Goal: Task Accomplishment & Management: Complete application form

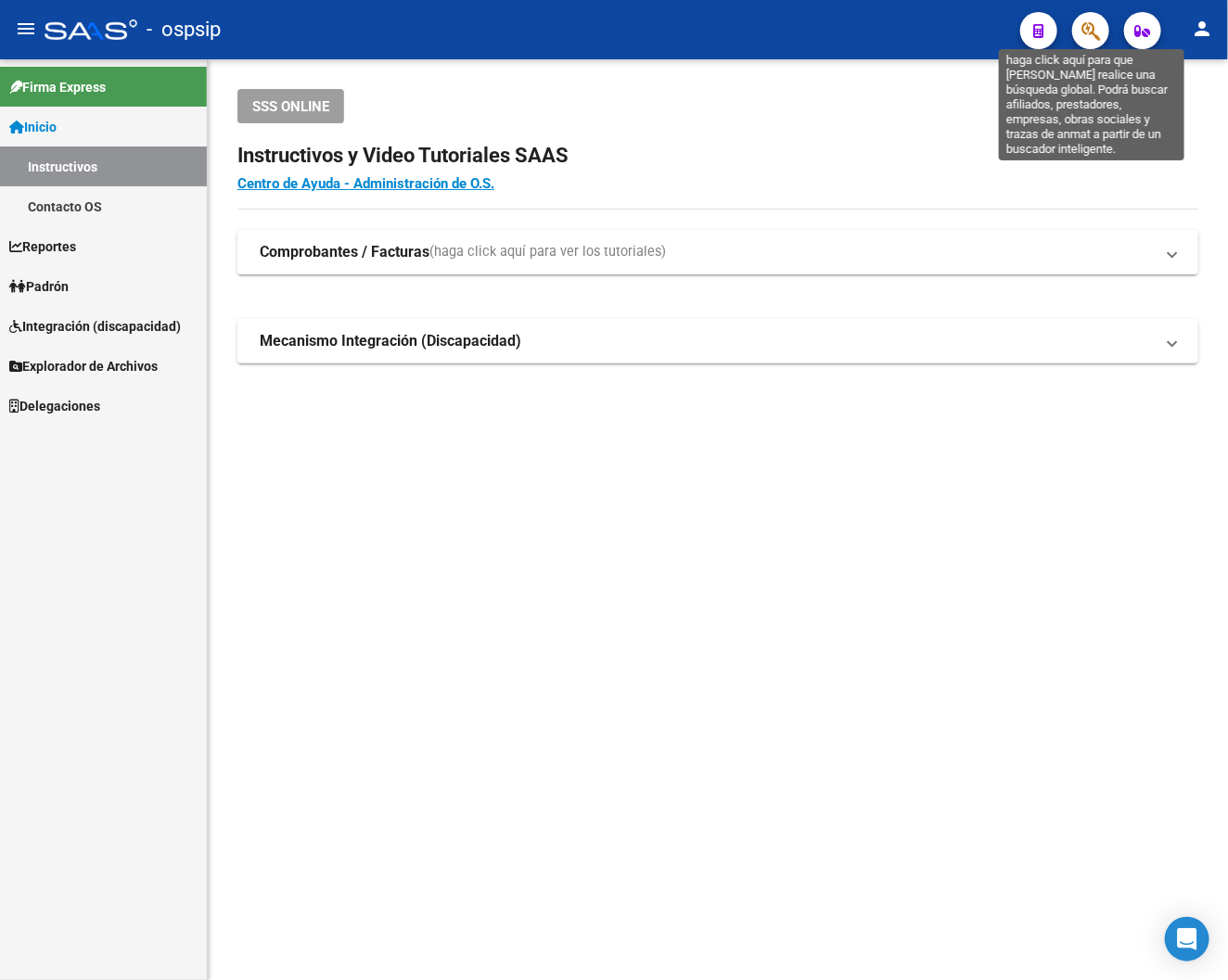
click at [1029, 23] on icon "button" at bounding box center [1090, 31] width 18 height 21
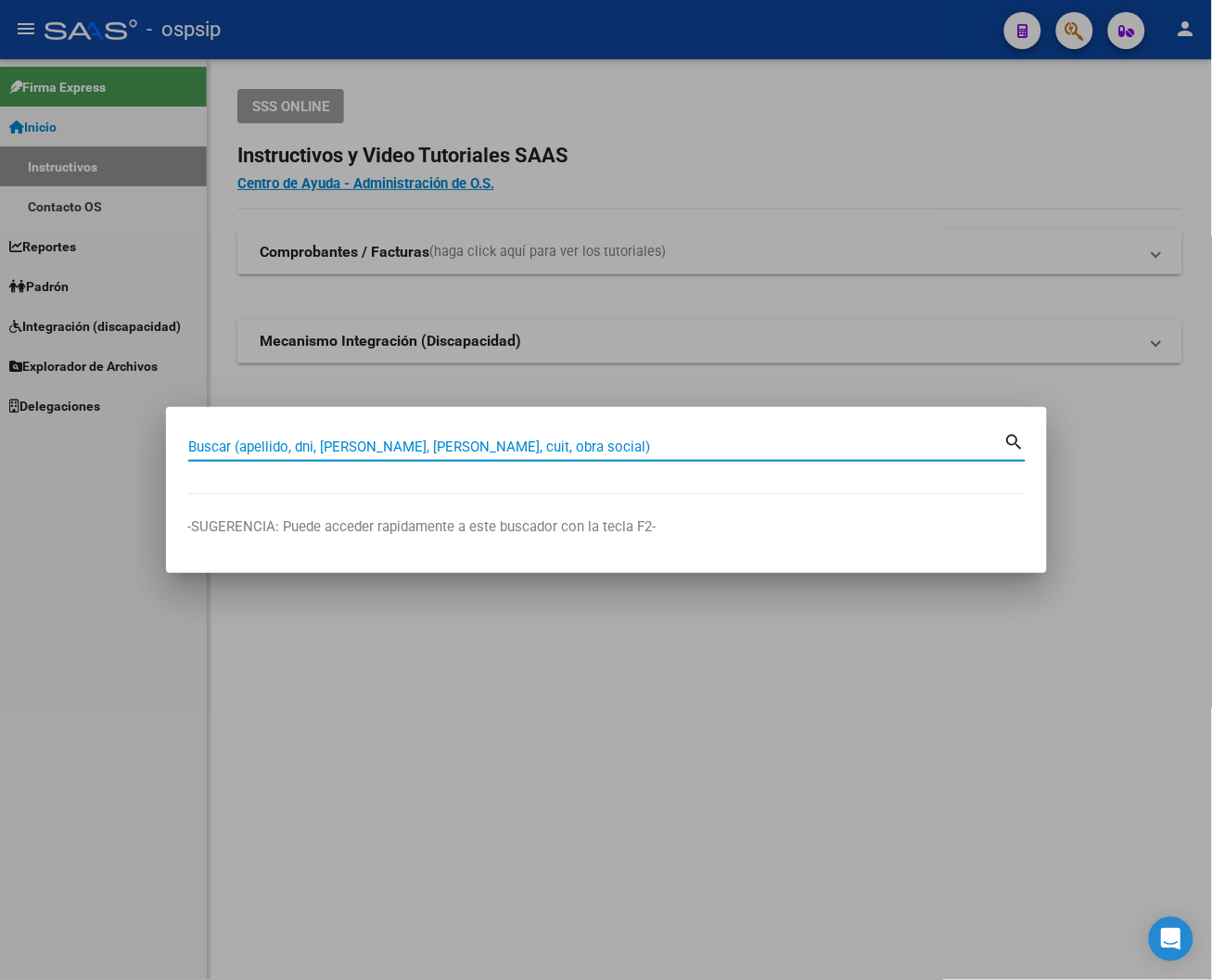
click at [244, 443] on input "Buscar (apellido, dni, [PERSON_NAME], [PERSON_NAME], cuit, obra social)" at bounding box center [597, 446] width 816 height 17
type input "23192377"
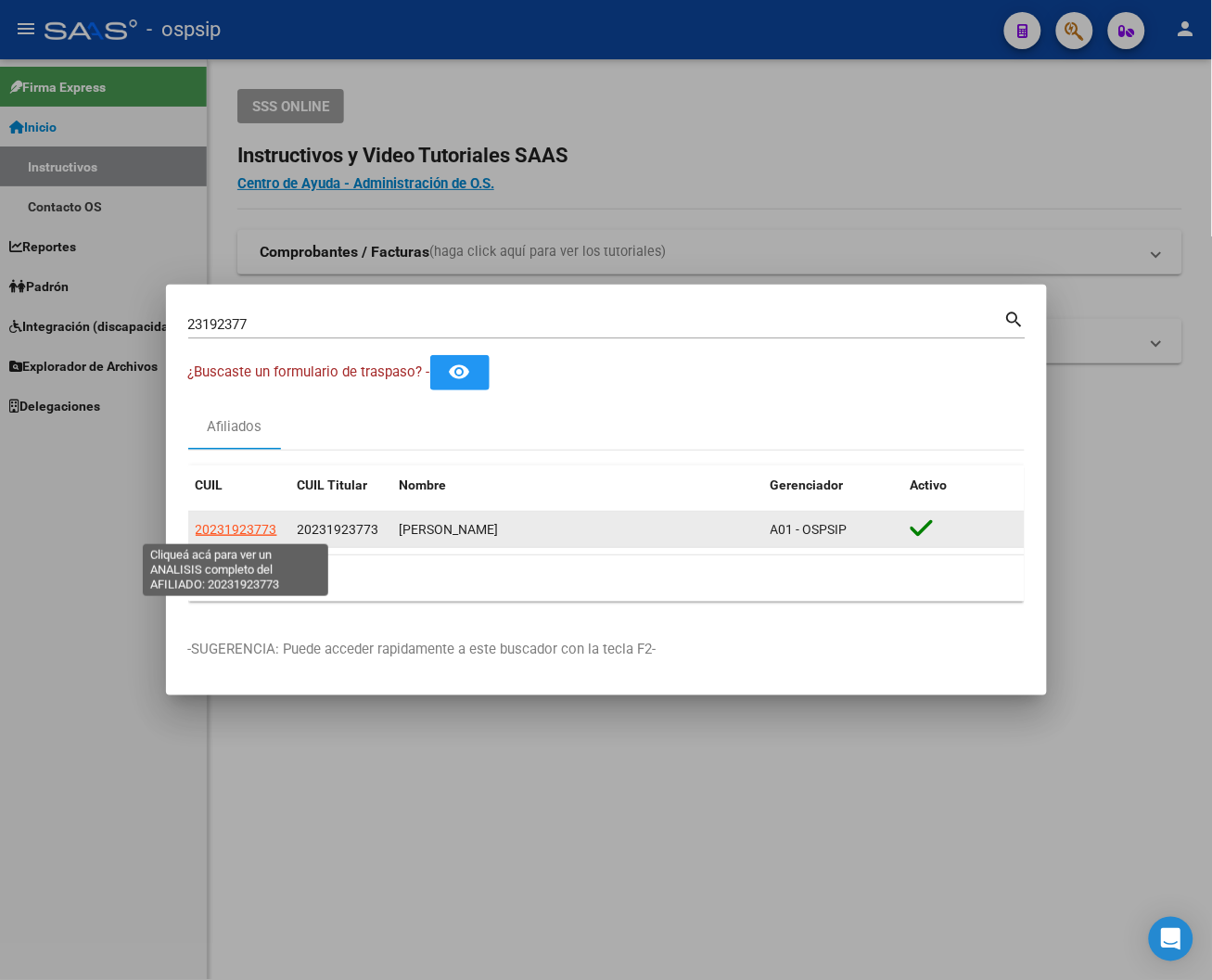
click at [225, 530] on span "20231923773" at bounding box center [236, 529] width 82 height 15
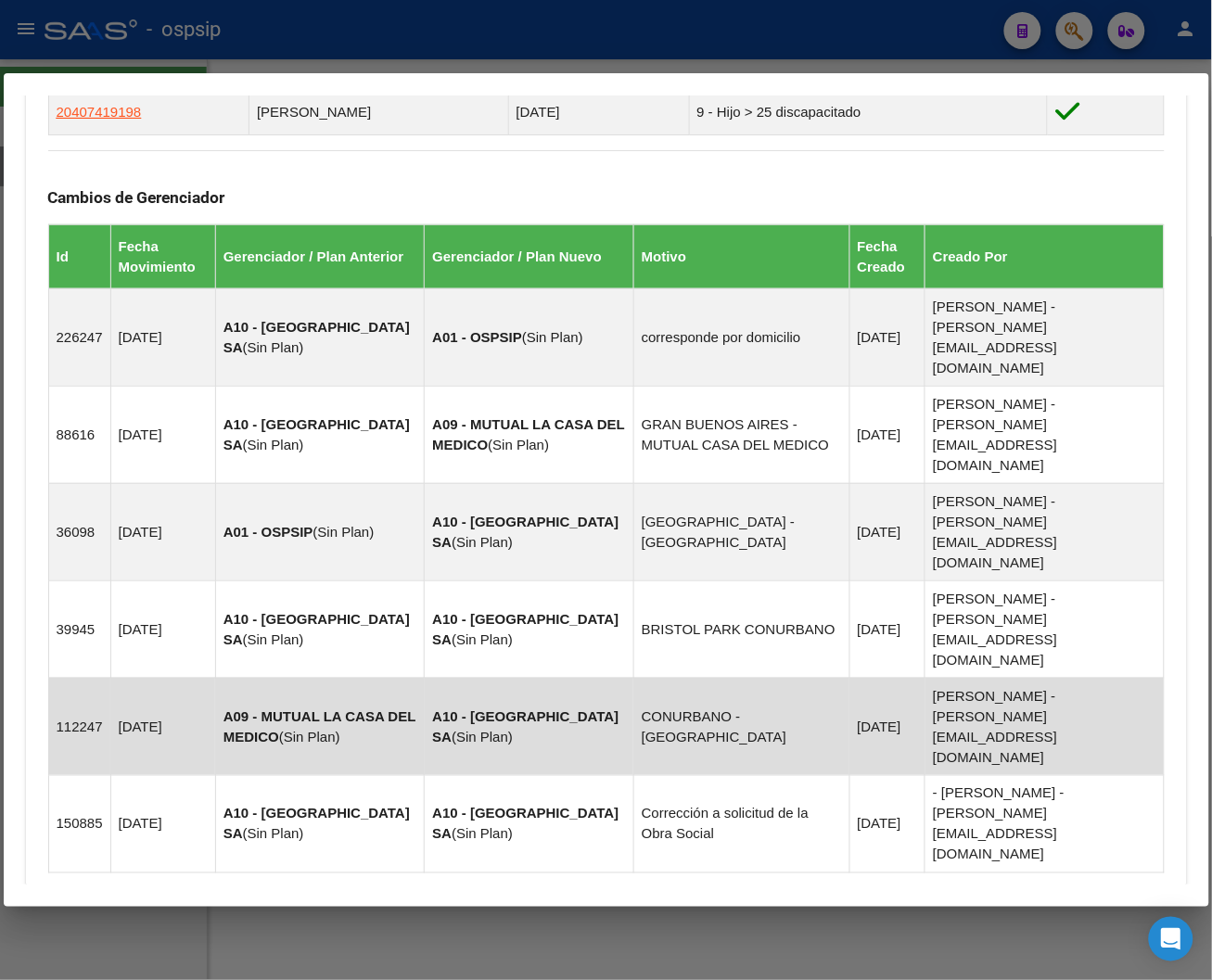
scroll to position [1068, 0]
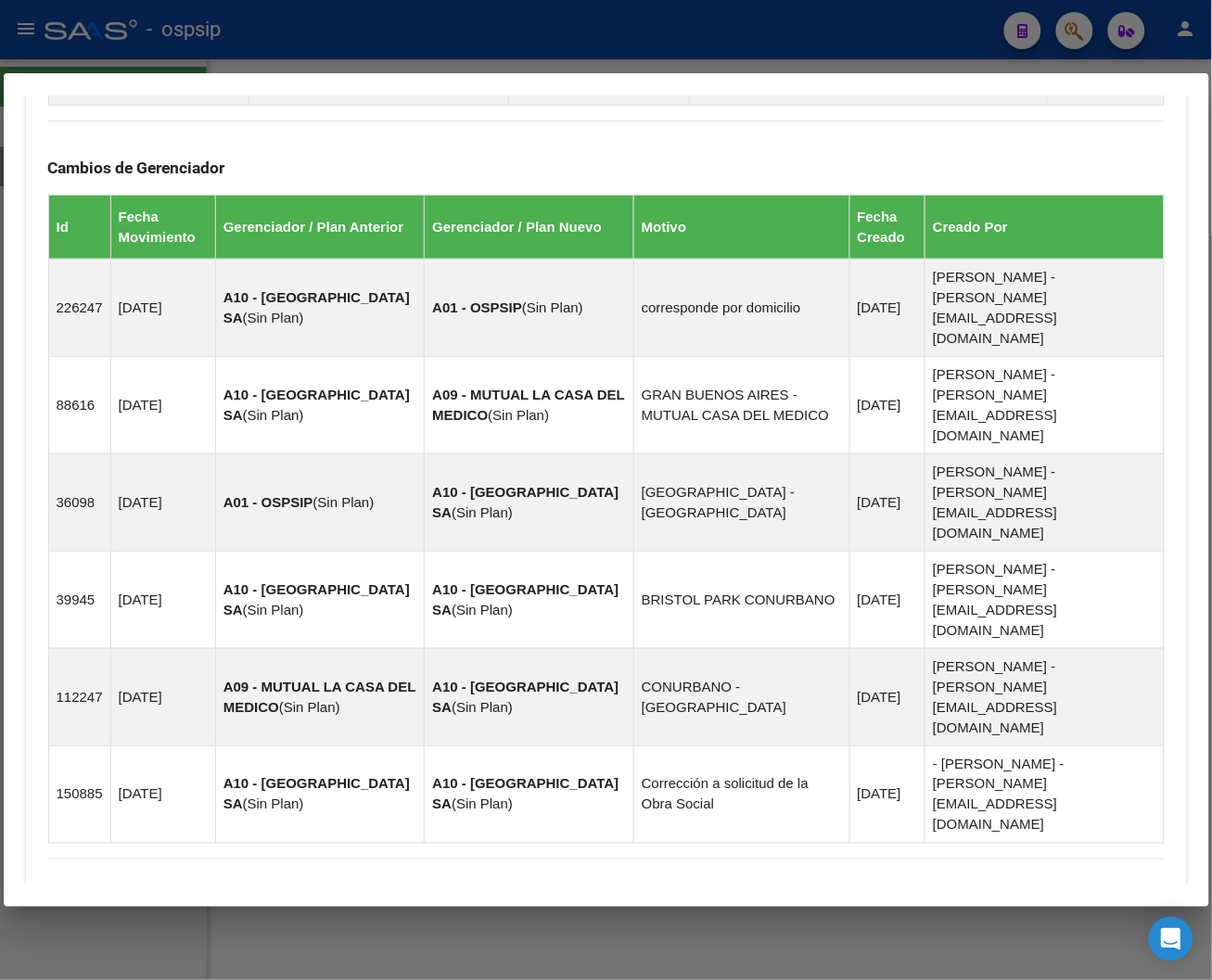
scroll to position [1059, 0]
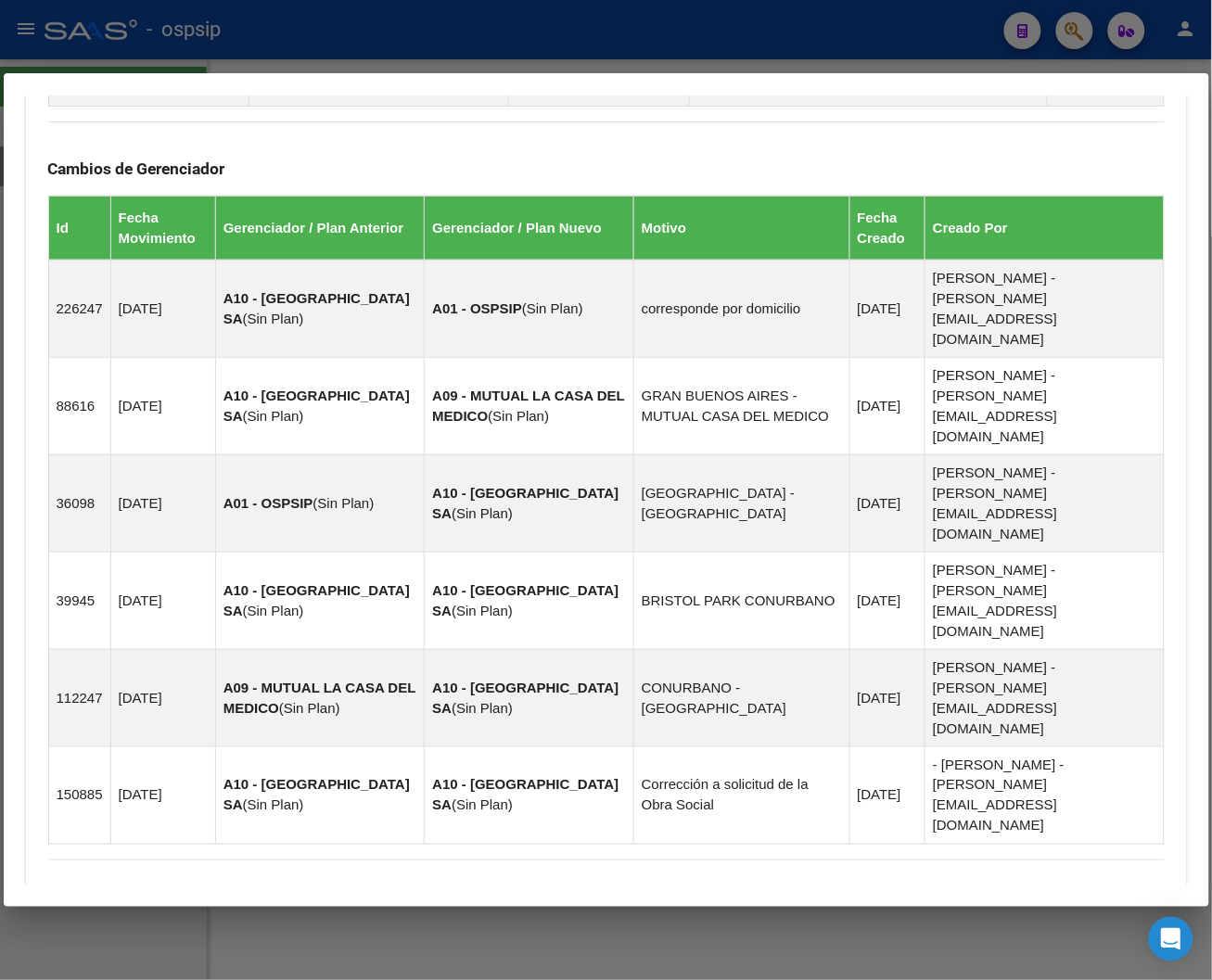
scroll to position [1068, 0]
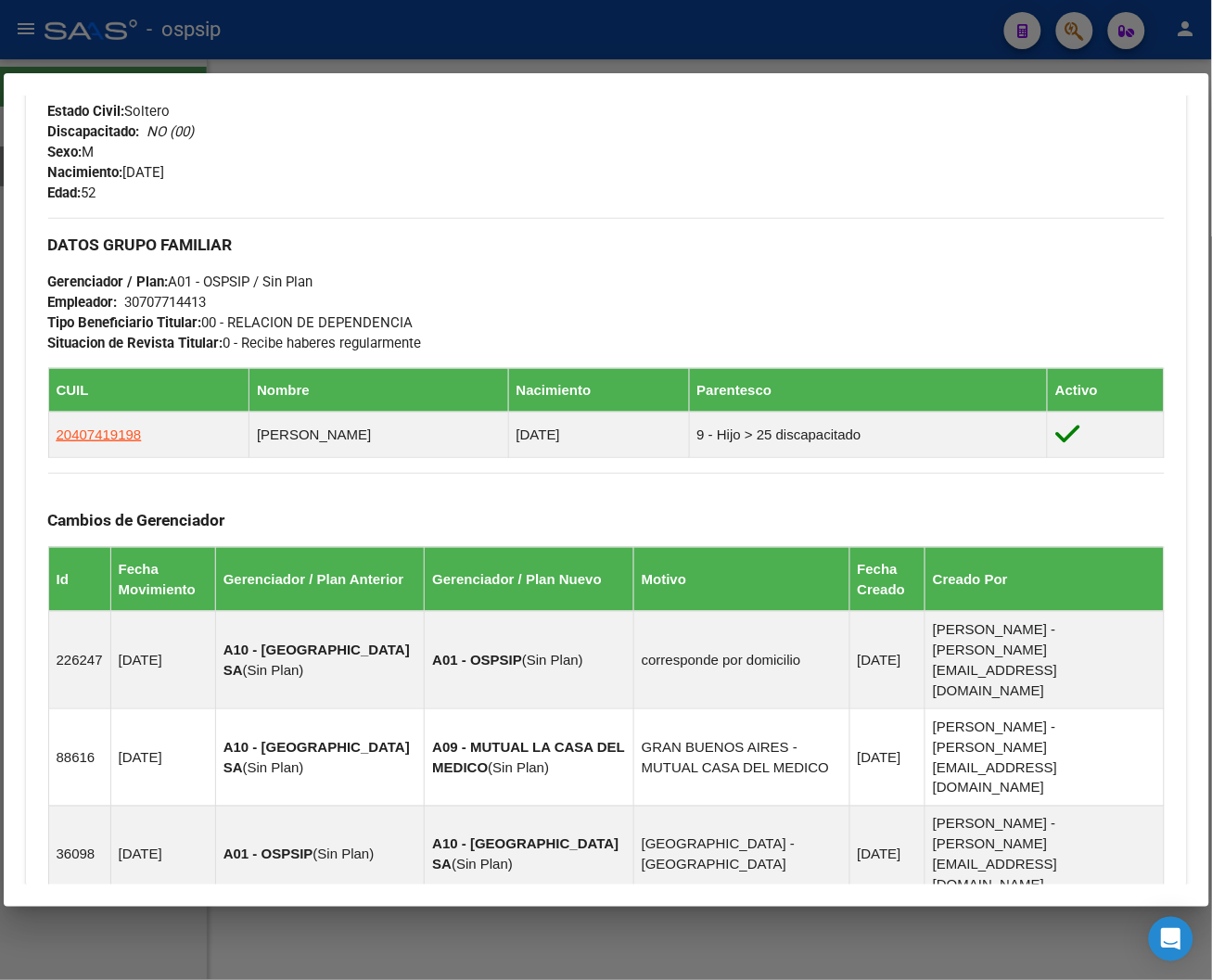
scroll to position [708, 0]
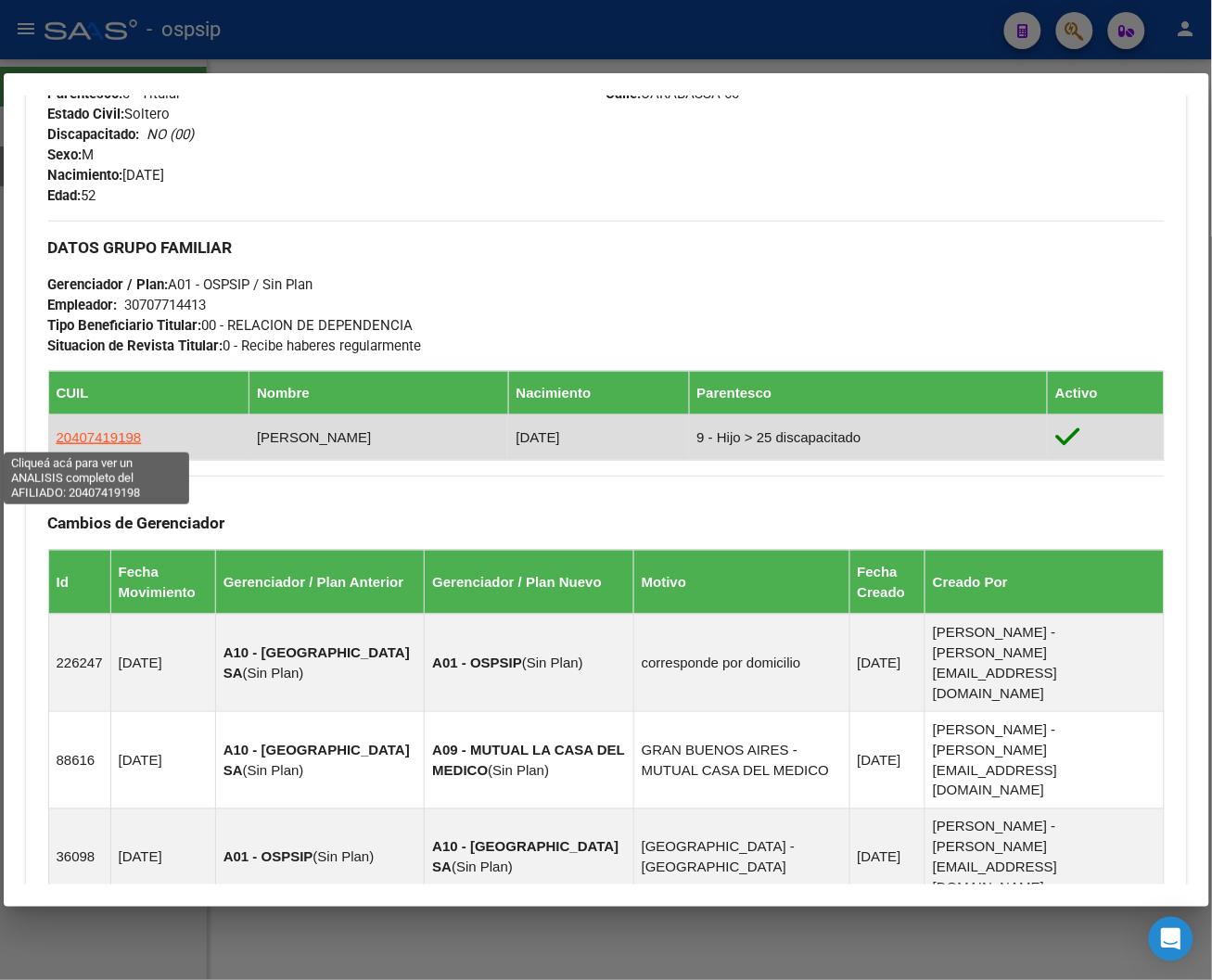
click at [79, 439] on span "20407419198" at bounding box center [99, 438] width 86 height 16
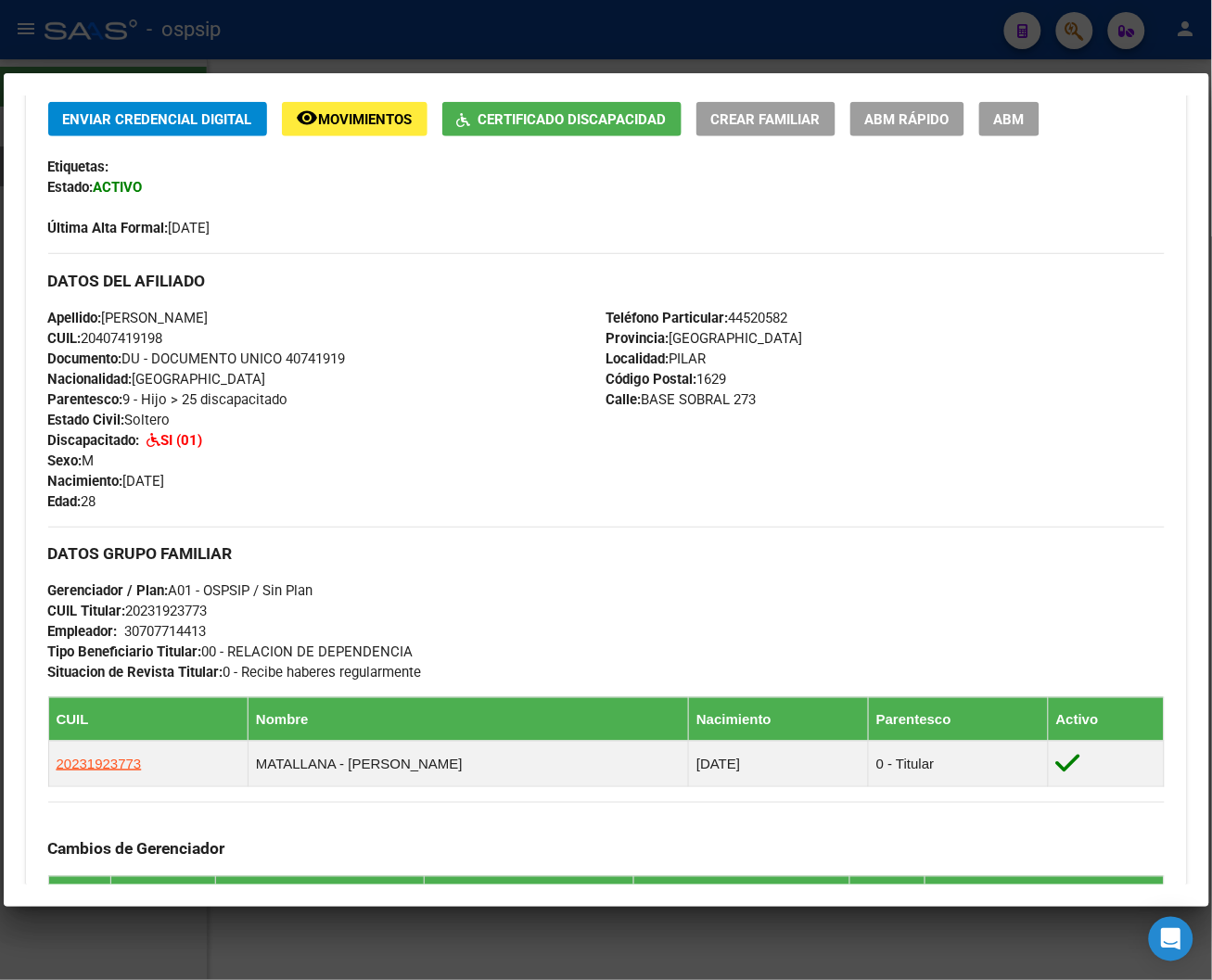
scroll to position [412, 0]
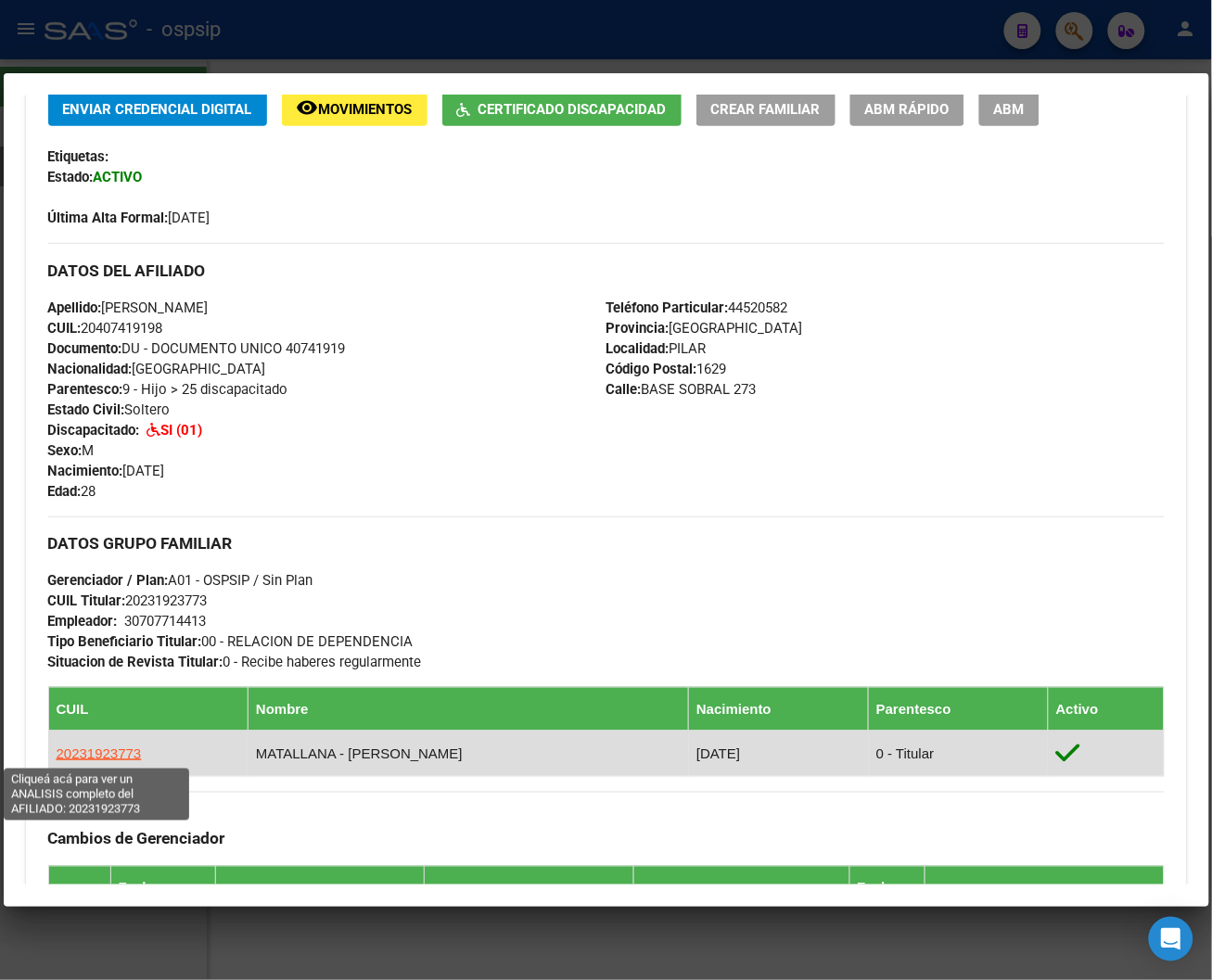
click at [94, 756] on span "20231923773" at bounding box center [99, 753] width 86 height 16
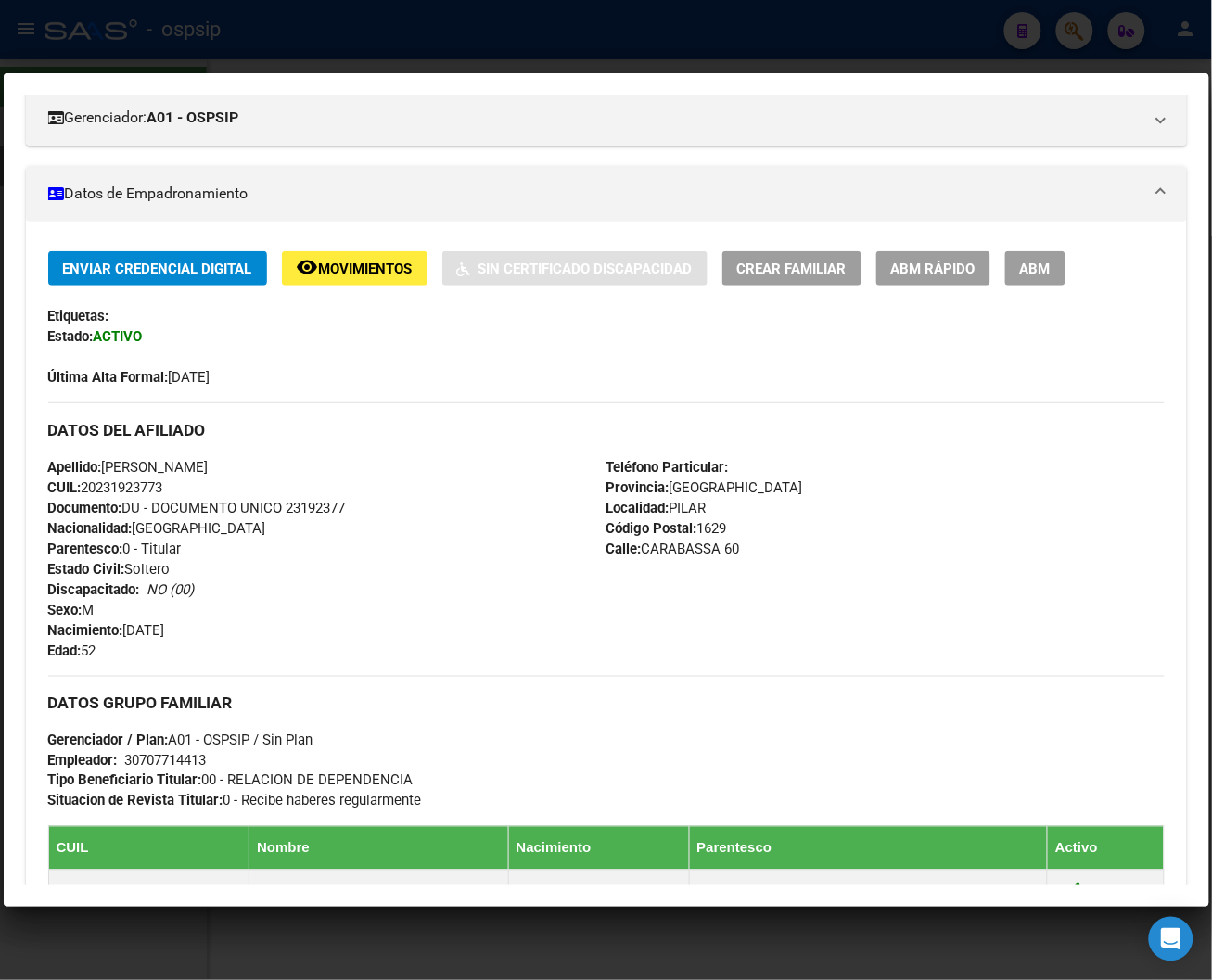
scroll to position [309, 0]
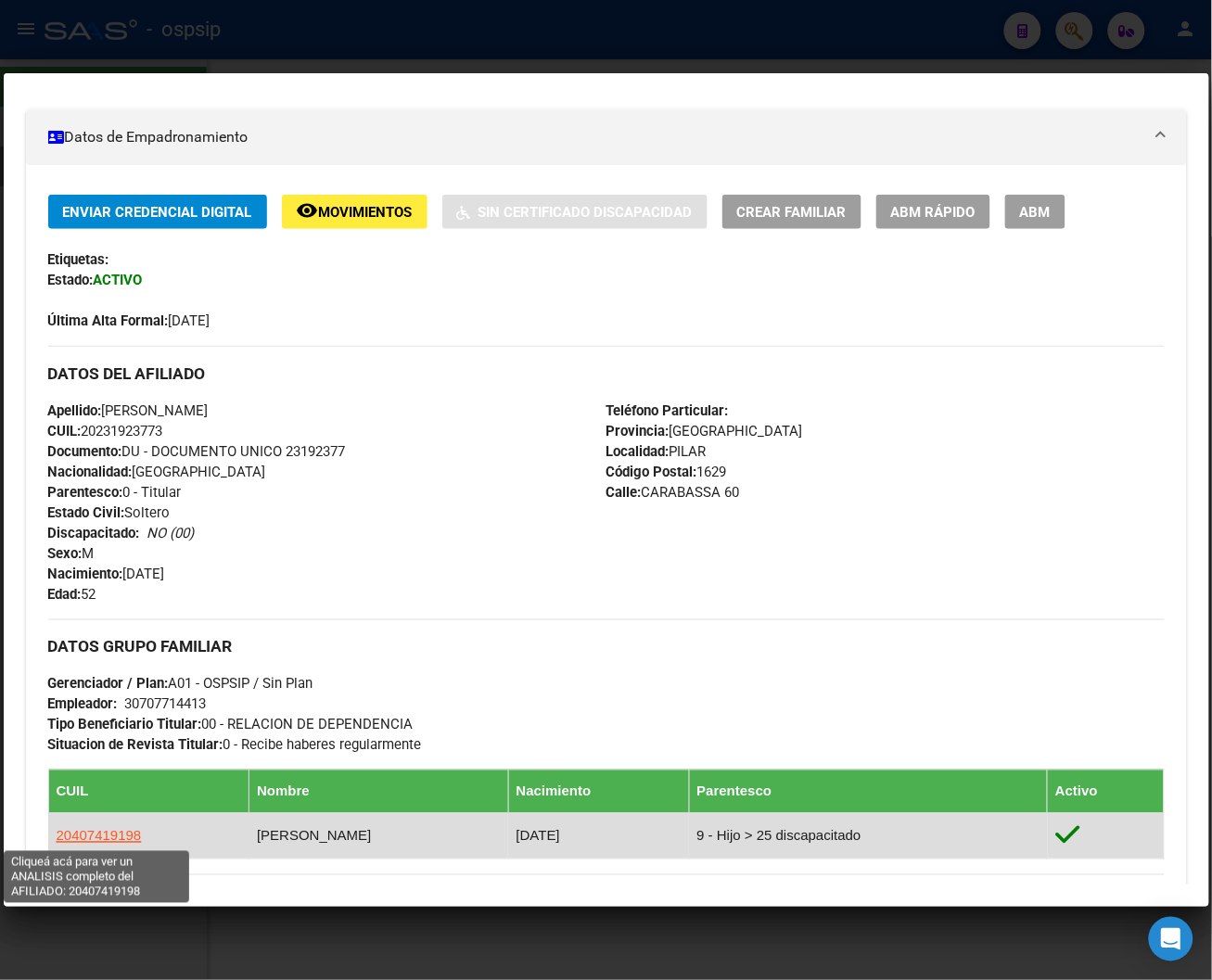
click at [86, 835] on span "20407419198" at bounding box center [99, 836] width 86 height 16
type textarea "20407419198"
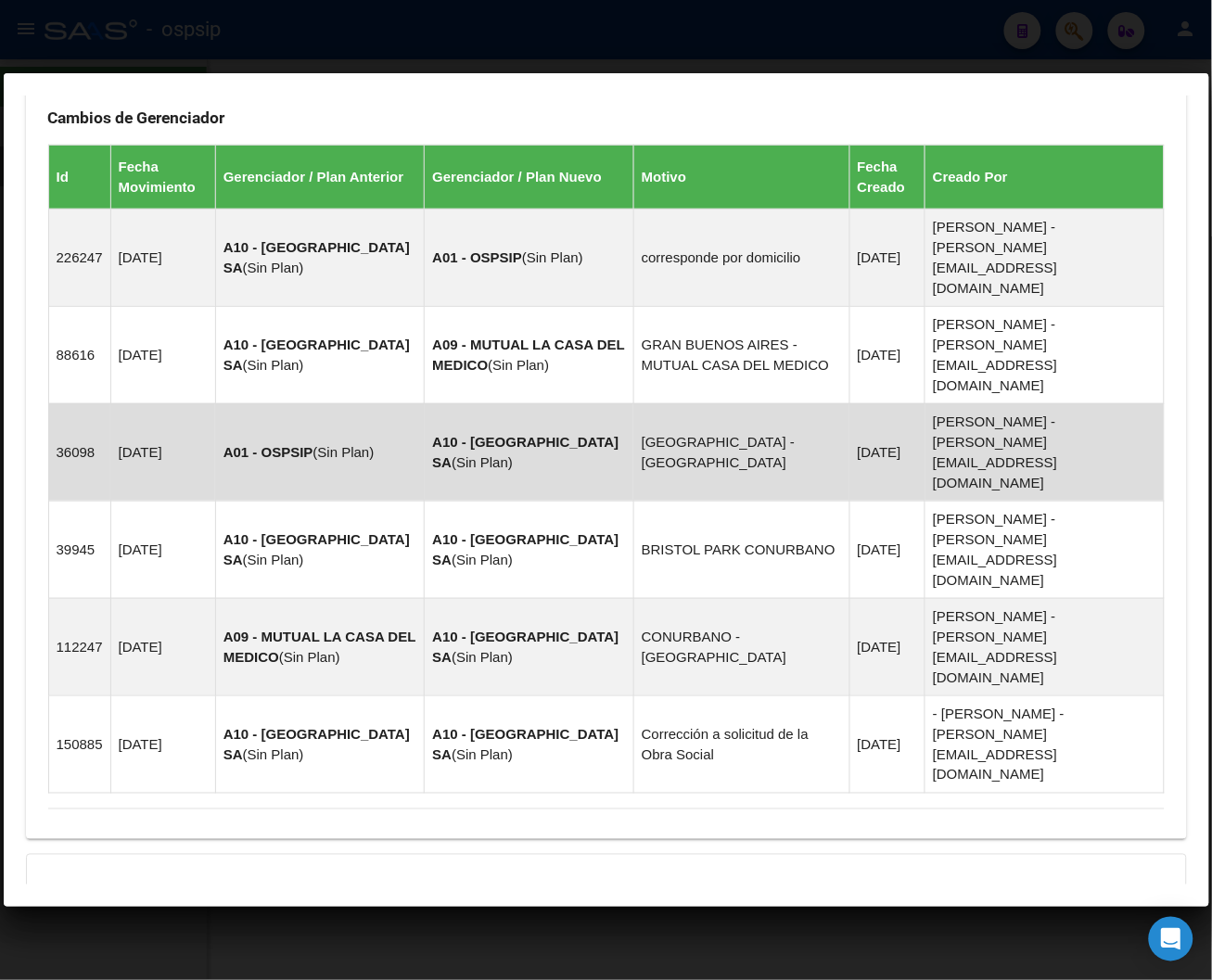
scroll to position [1138, 0]
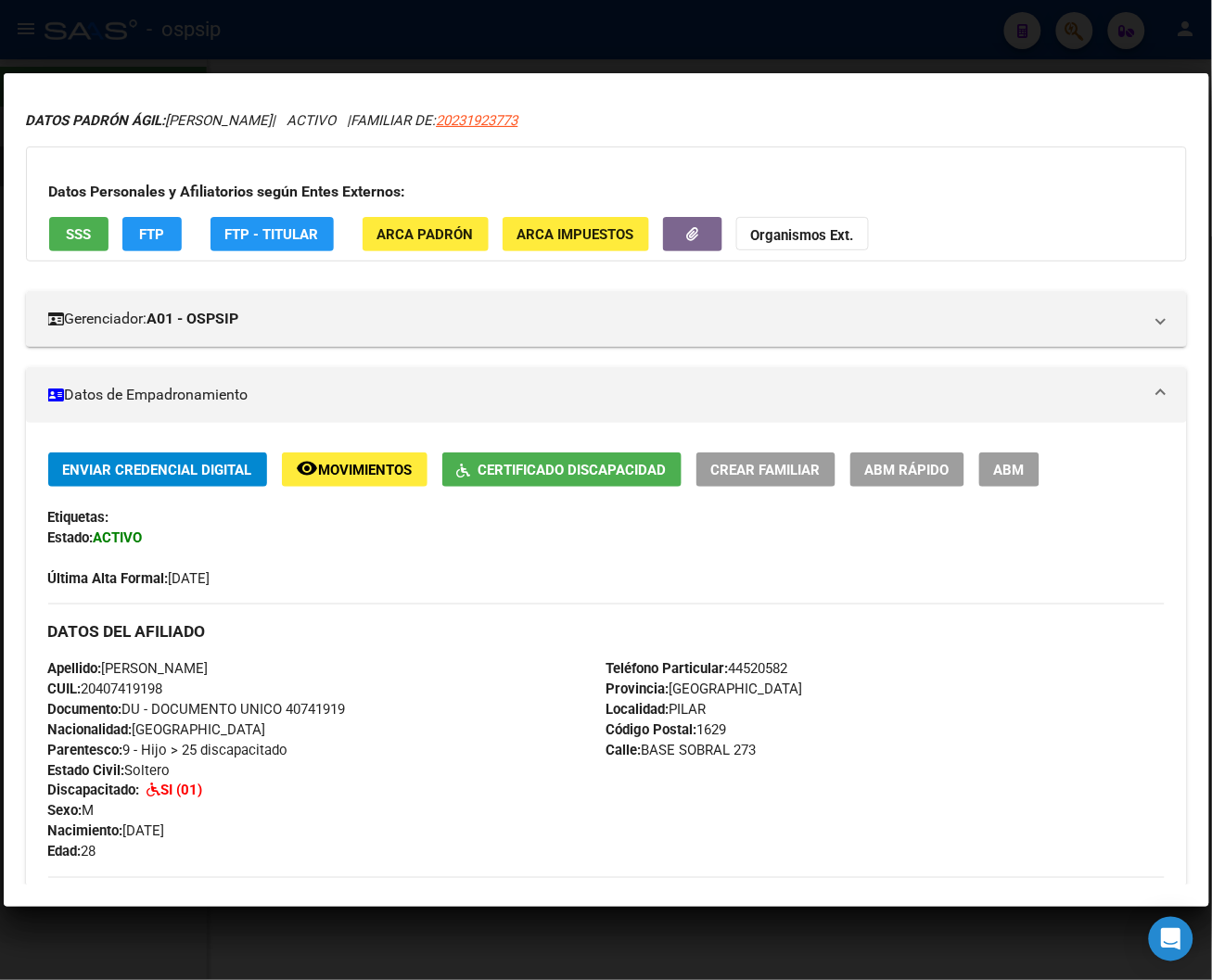
scroll to position [0, 0]
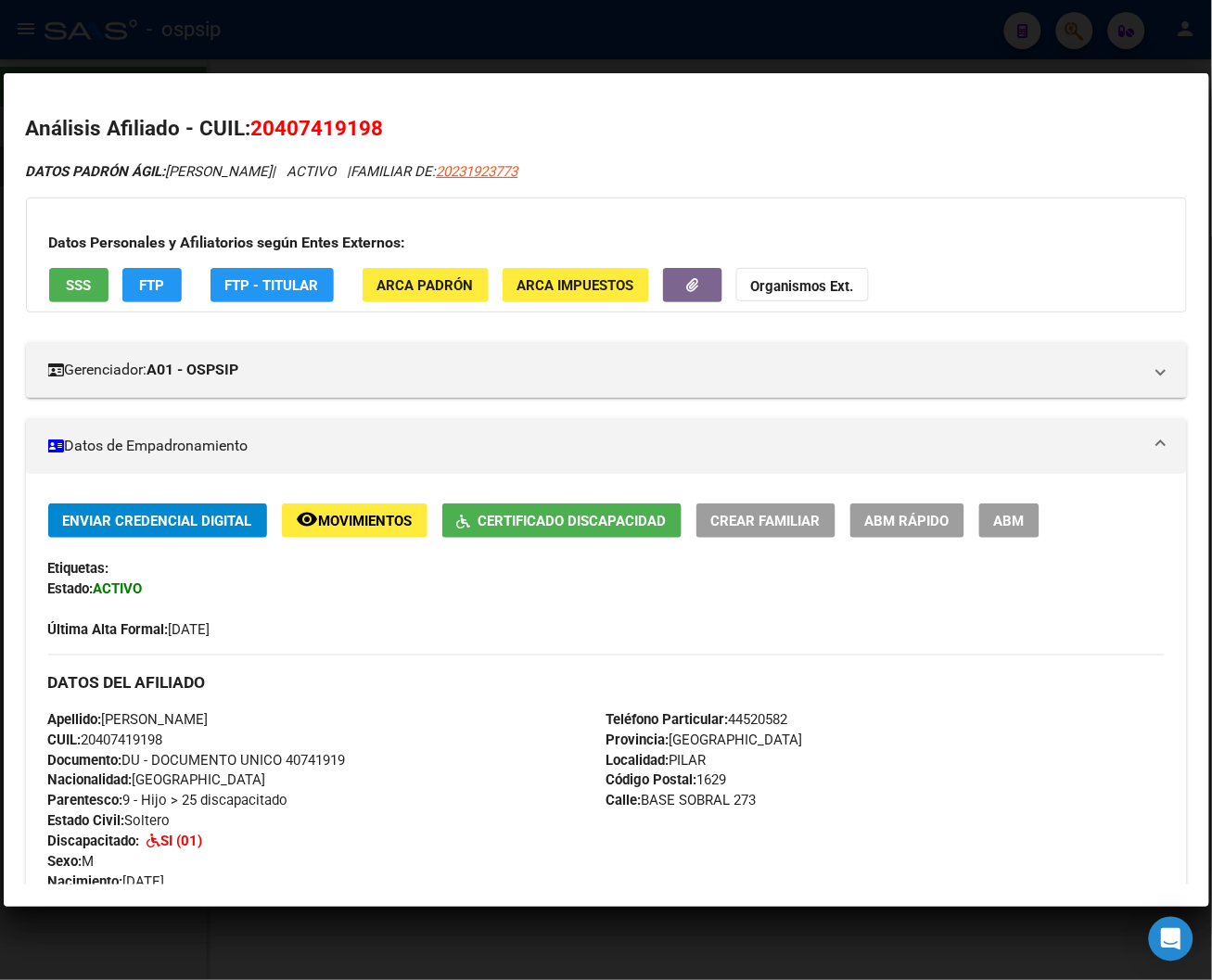
click at [766, 56] on div at bounding box center [606, 490] width 1212 height 980
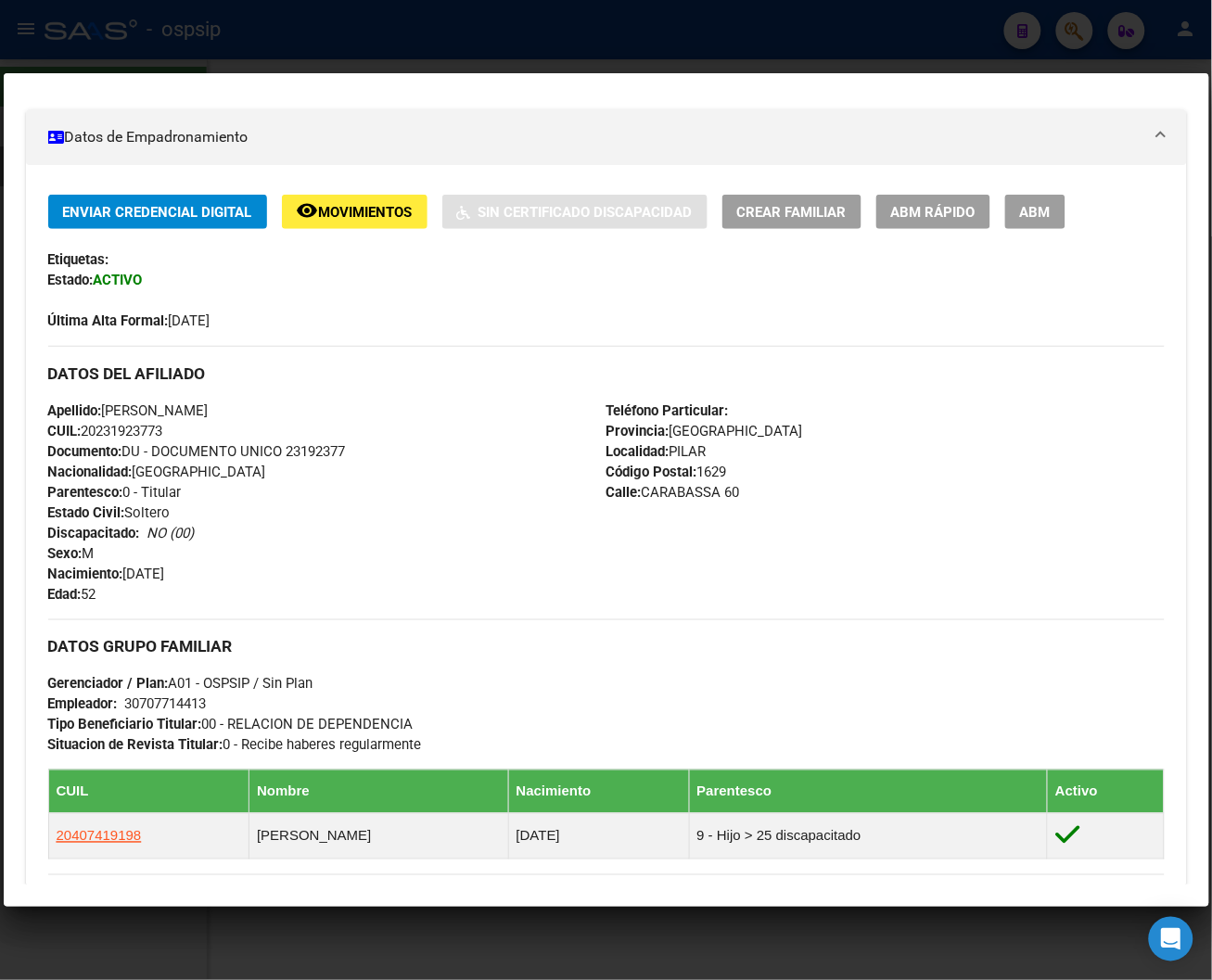
click at [766, 56] on div at bounding box center [606, 490] width 1212 height 980
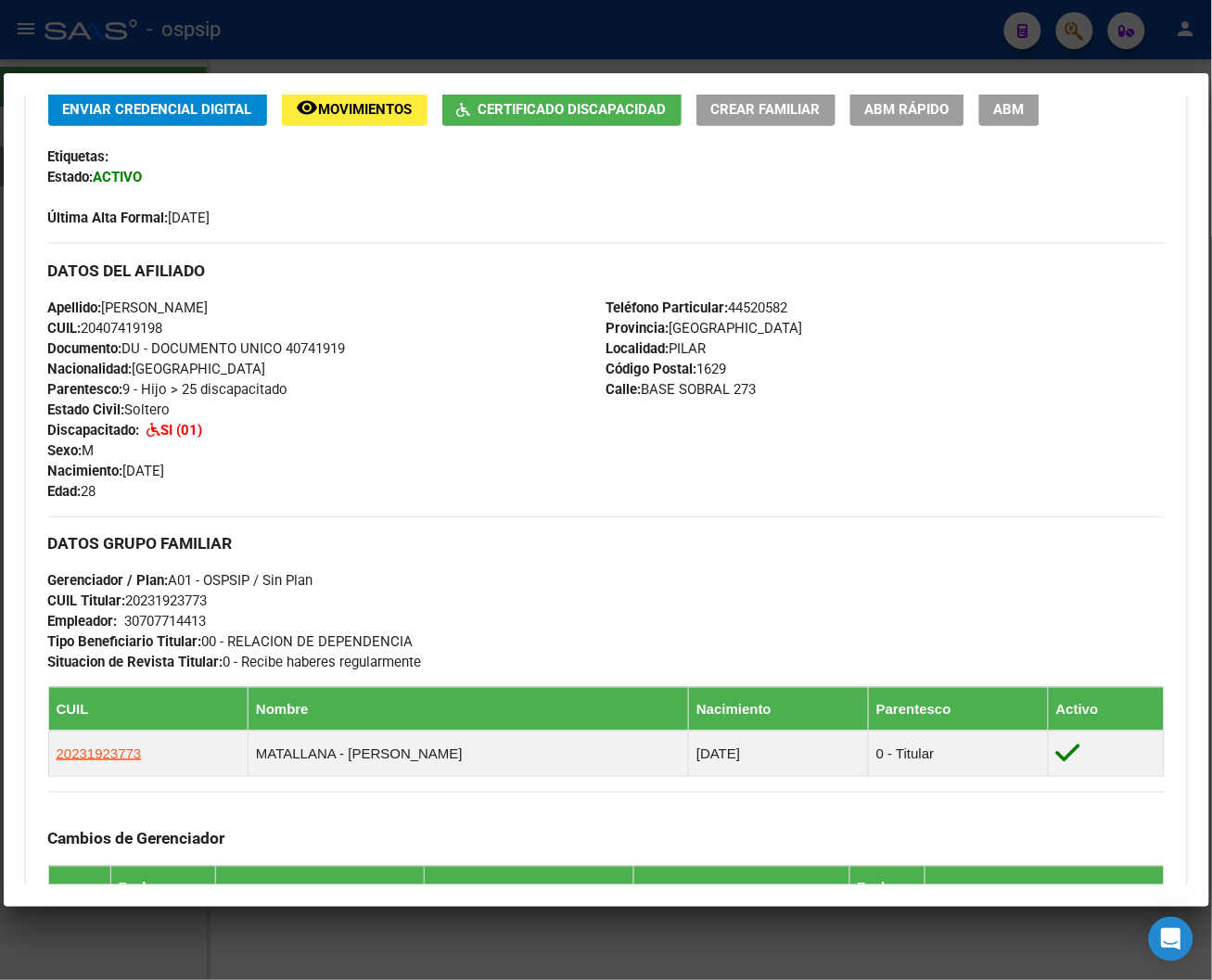
click at [763, 56] on div at bounding box center [606, 490] width 1212 height 980
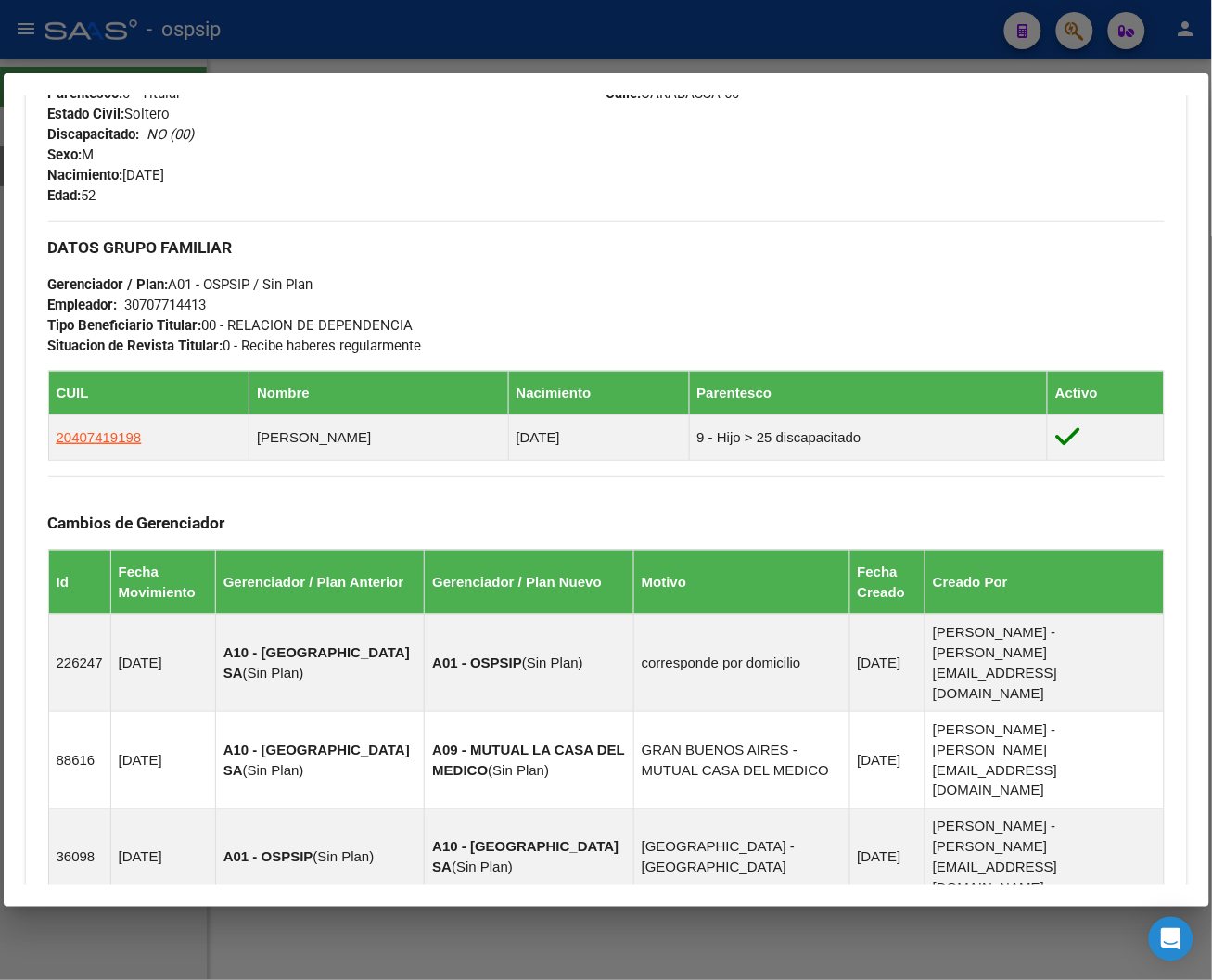
click at [763, 56] on div at bounding box center [606, 490] width 1212 height 980
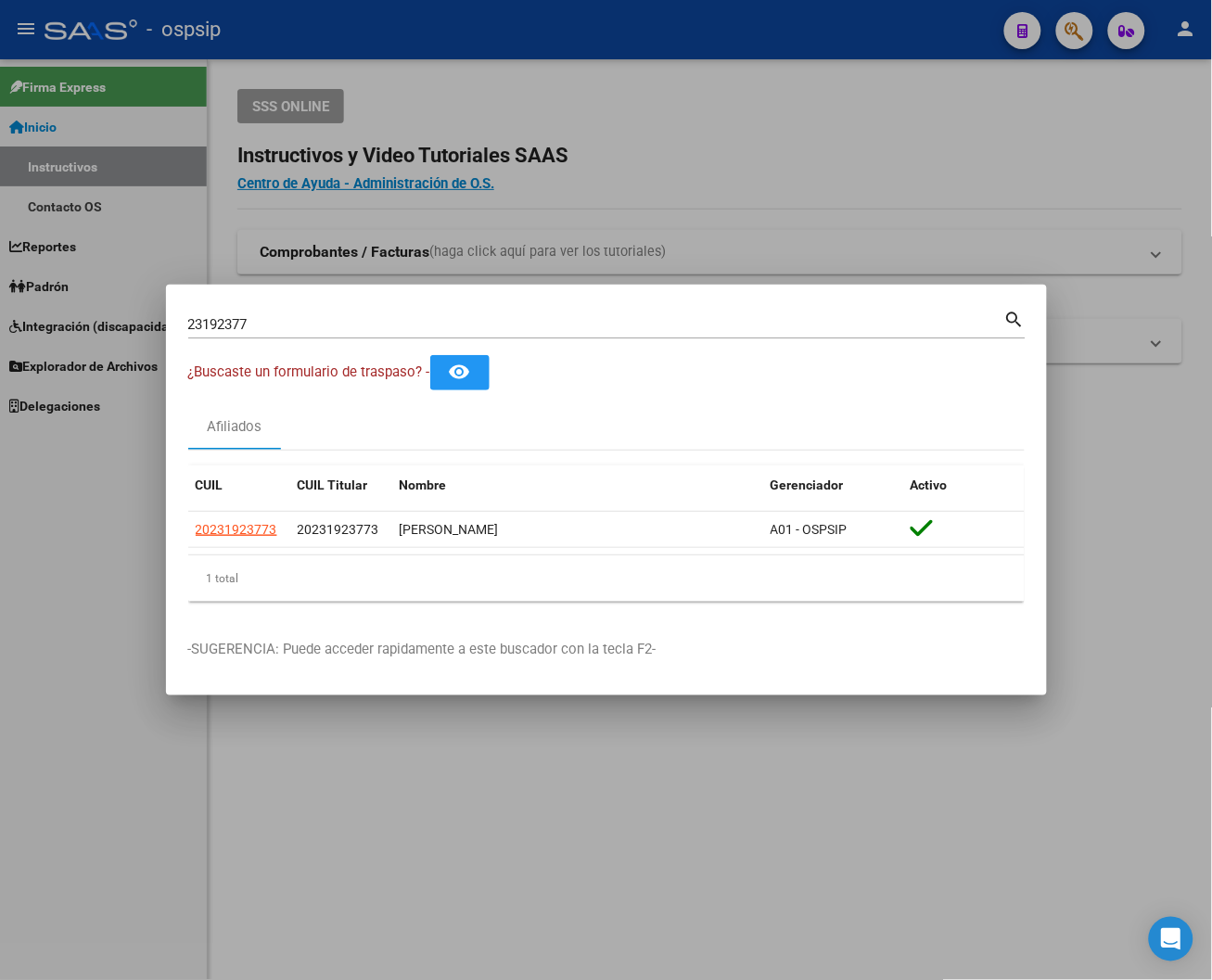
click at [763, 56] on div at bounding box center [606, 490] width 1212 height 980
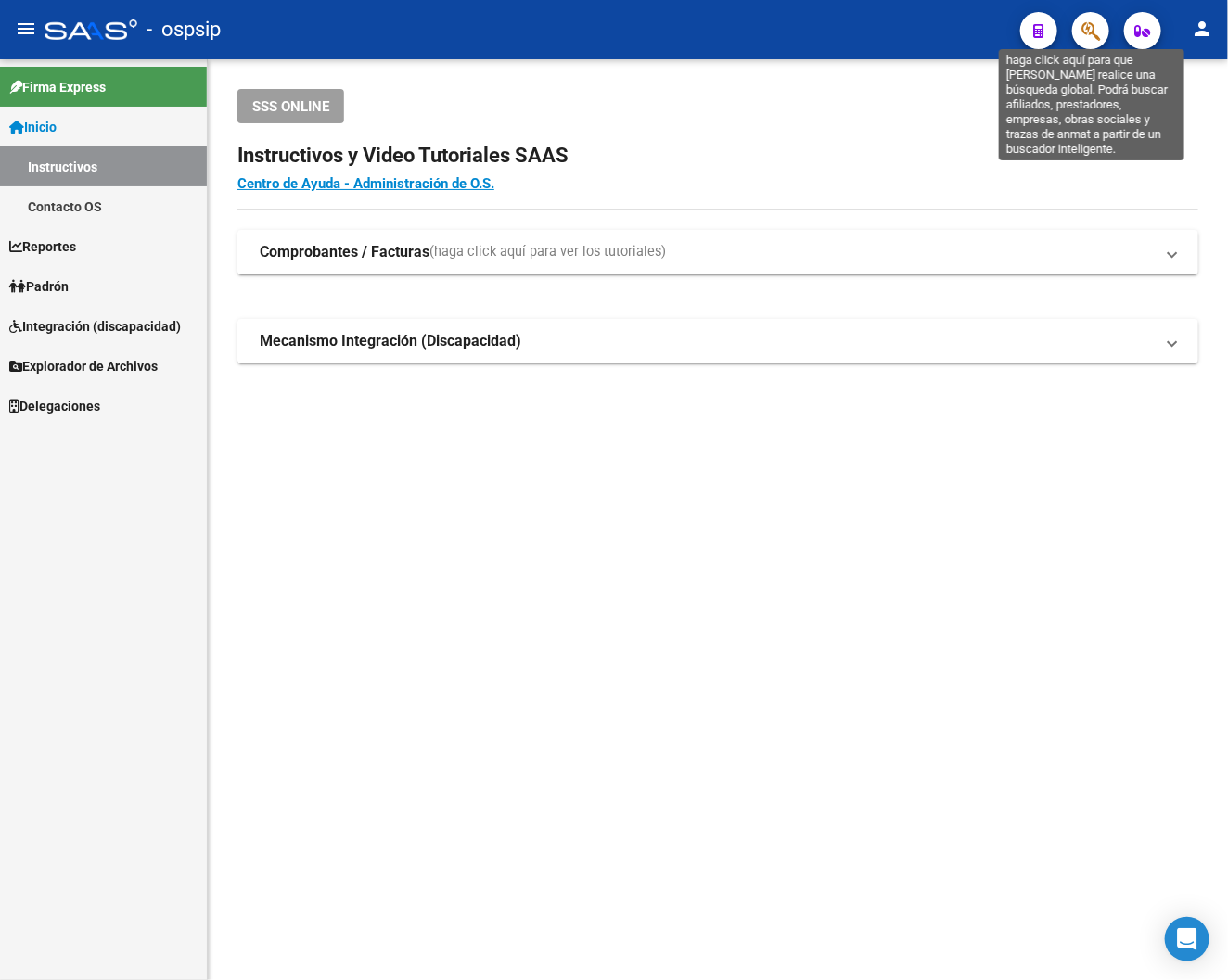
click at [1029, 33] on icon "button" at bounding box center [1090, 31] width 18 height 21
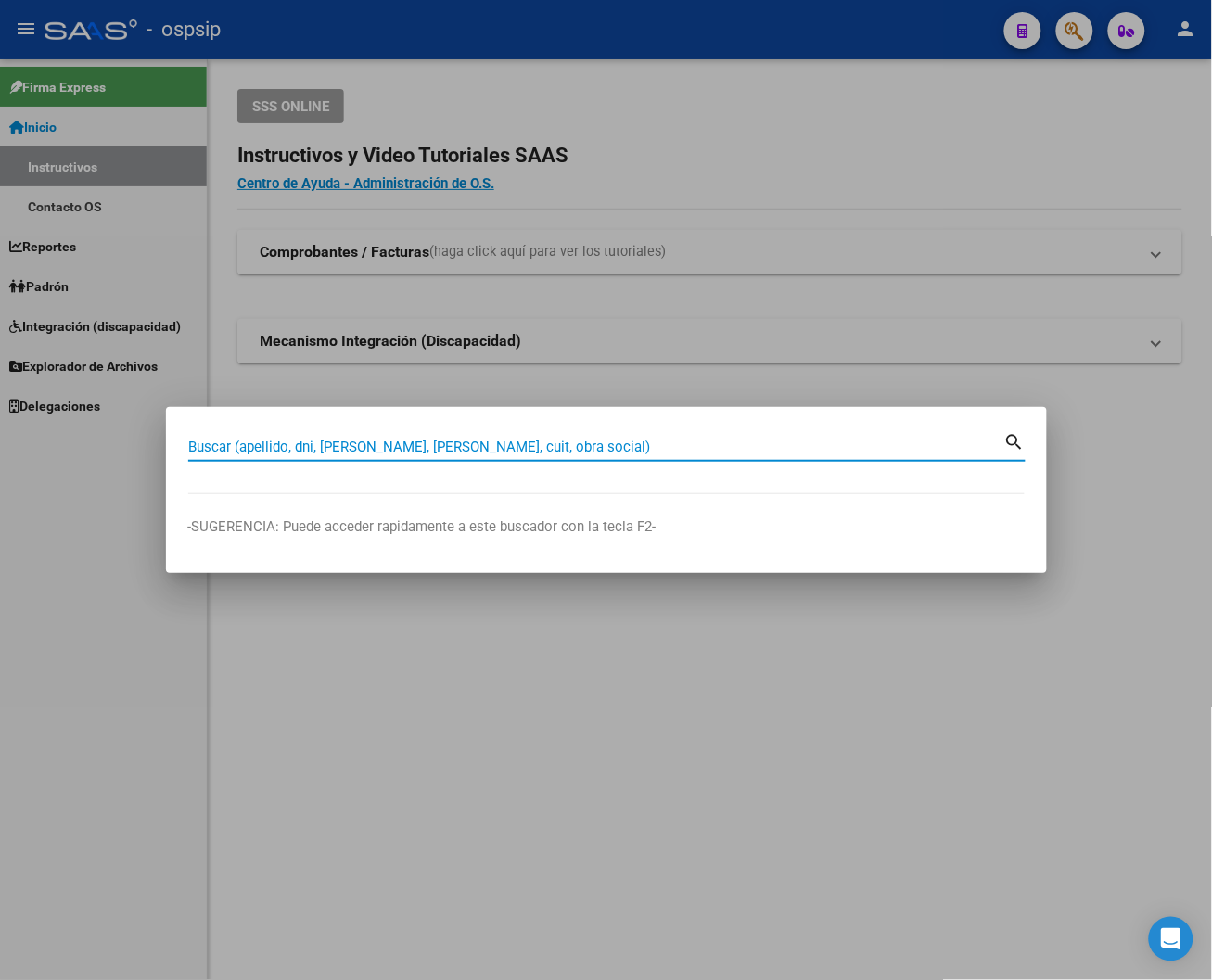
click at [207, 449] on input "Buscar (apellido, dni, [PERSON_NAME], [PERSON_NAME], cuit, obra social)" at bounding box center [597, 446] width 816 height 17
type input "24758249"
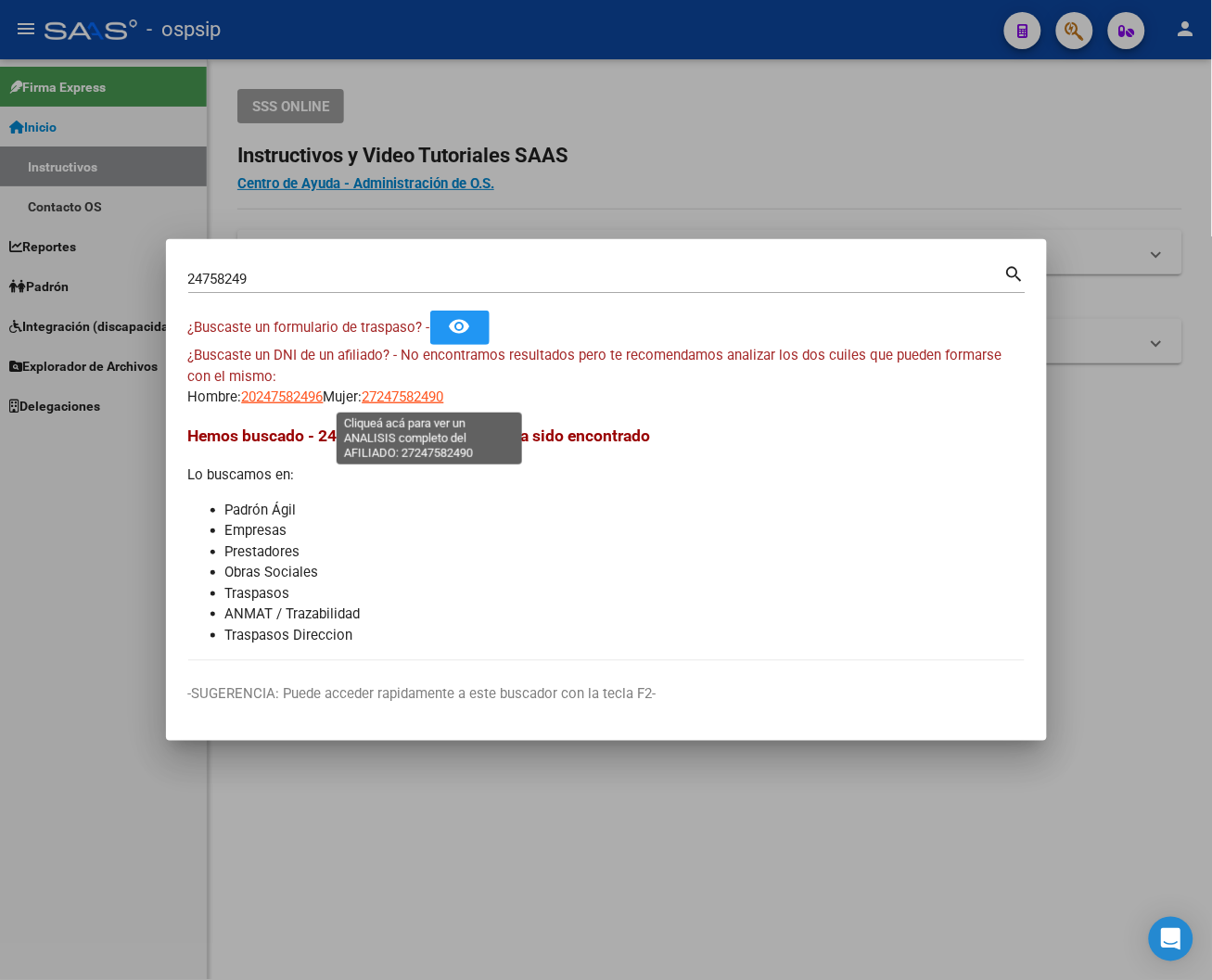
click at [423, 403] on span "27247582490" at bounding box center [403, 397] width 82 height 17
type textarea "27247582490"
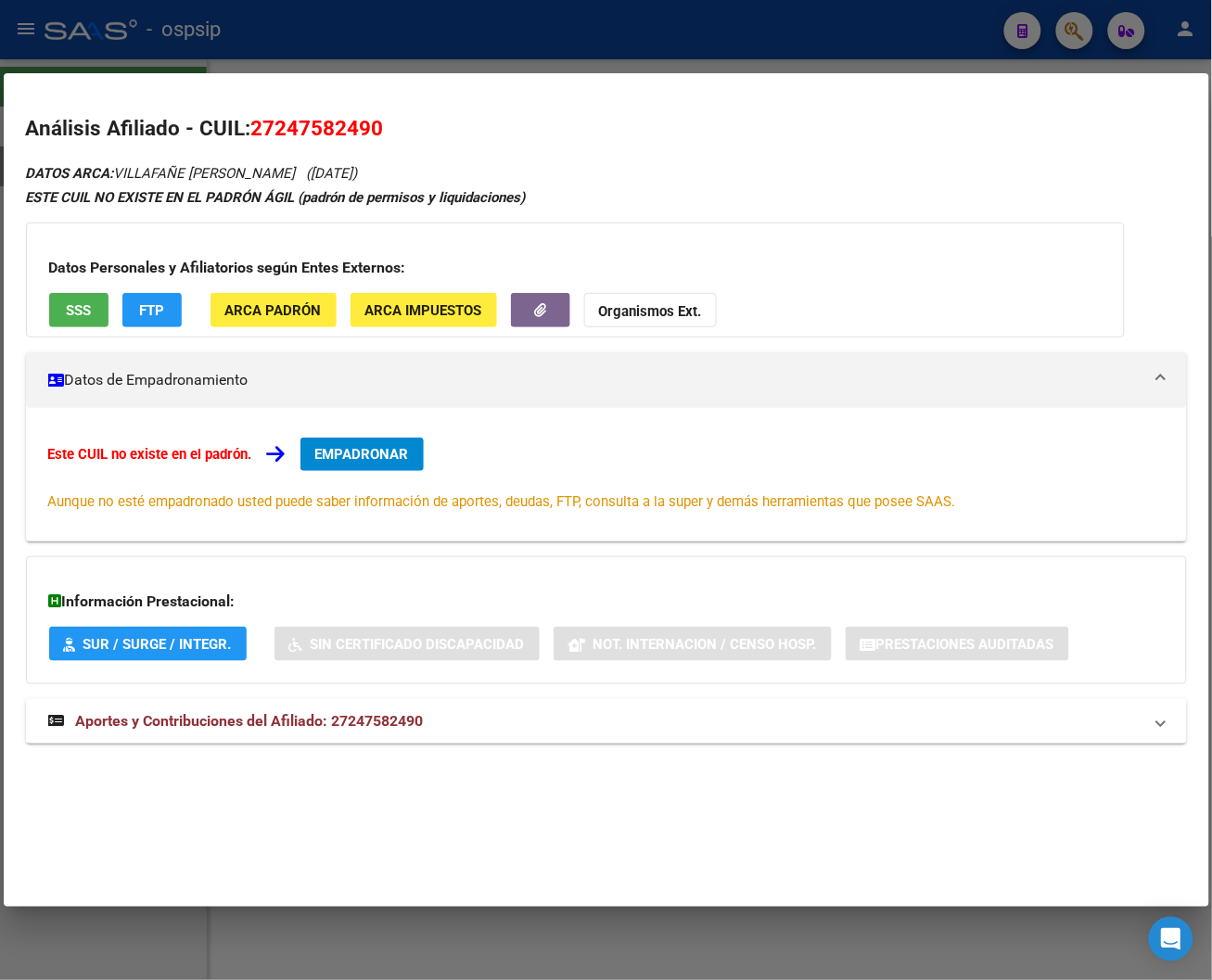
click at [308, 718] on span "Aportes y Contribuciones del Afiliado: 27247582490" at bounding box center [250, 721] width 348 height 18
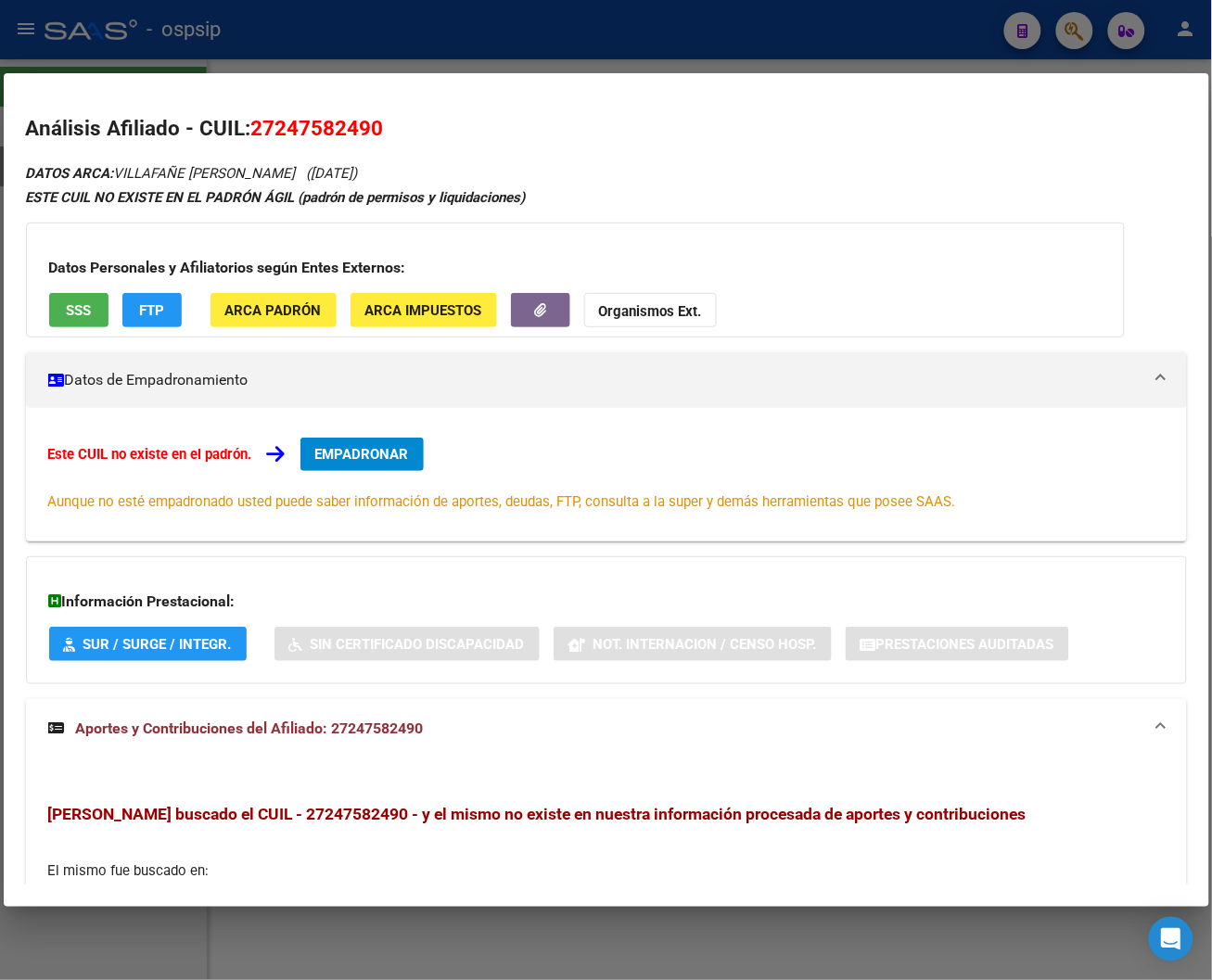
click at [1028, 37] on div at bounding box center [606, 490] width 1212 height 980
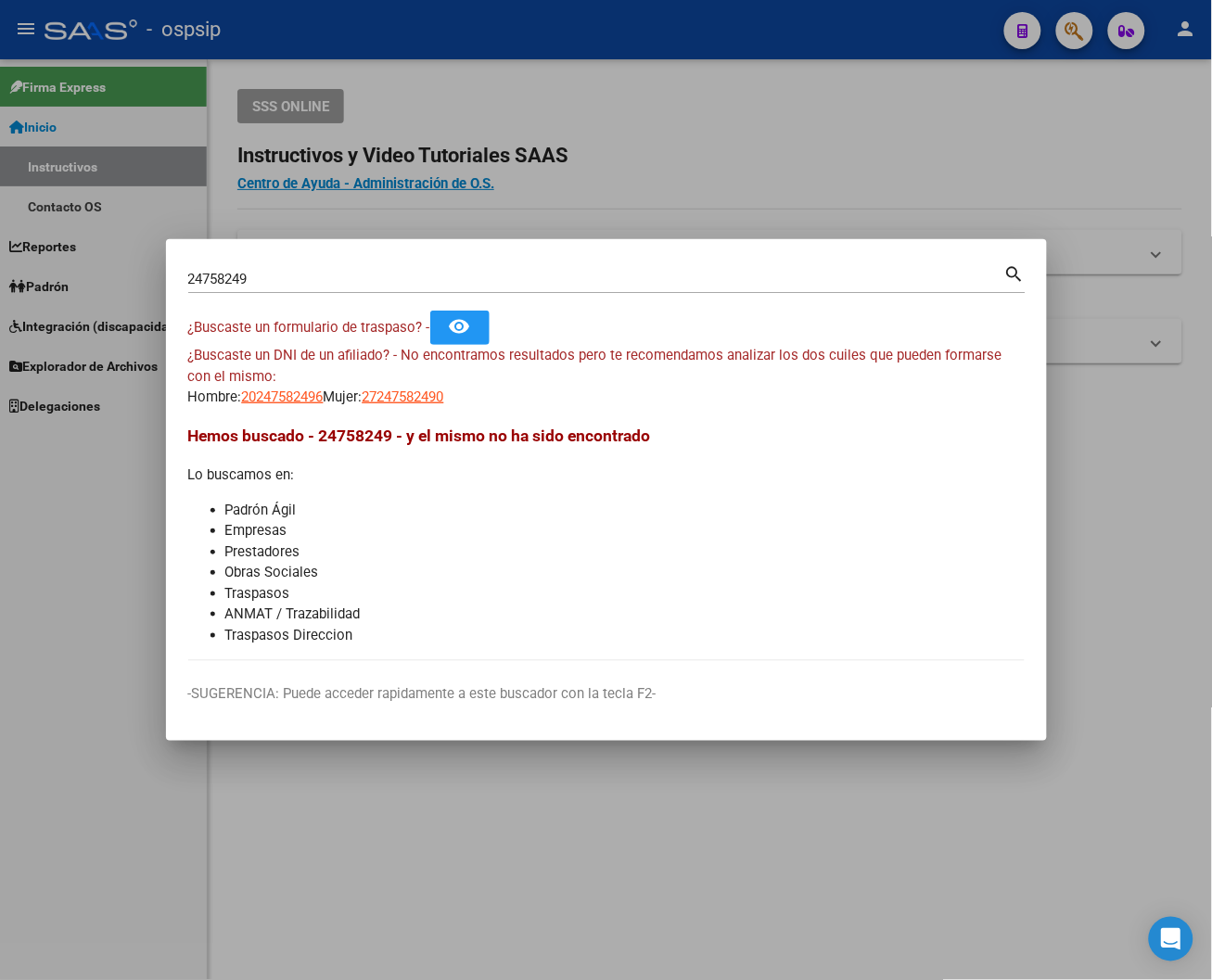
click at [260, 276] on input "24758249" at bounding box center [597, 279] width 816 height 17
type input "2"
type input "37386734"
click at [1007, 272] on mat-icon "search" at bounding box center [1015, 272] width 21 height 22
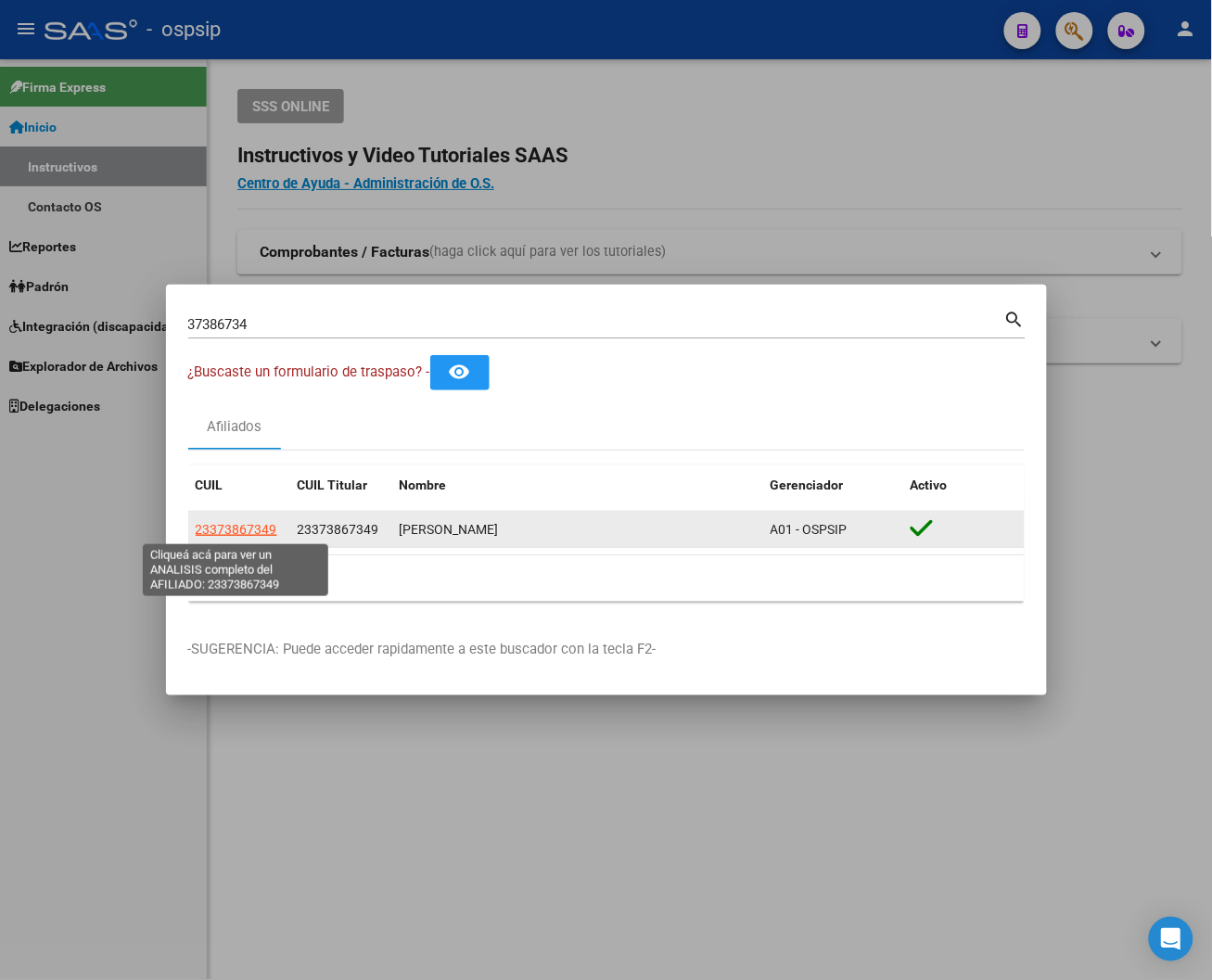
click at [247, 536] on span "23373867349" at bounding box center [236, 529] width 82 height 15
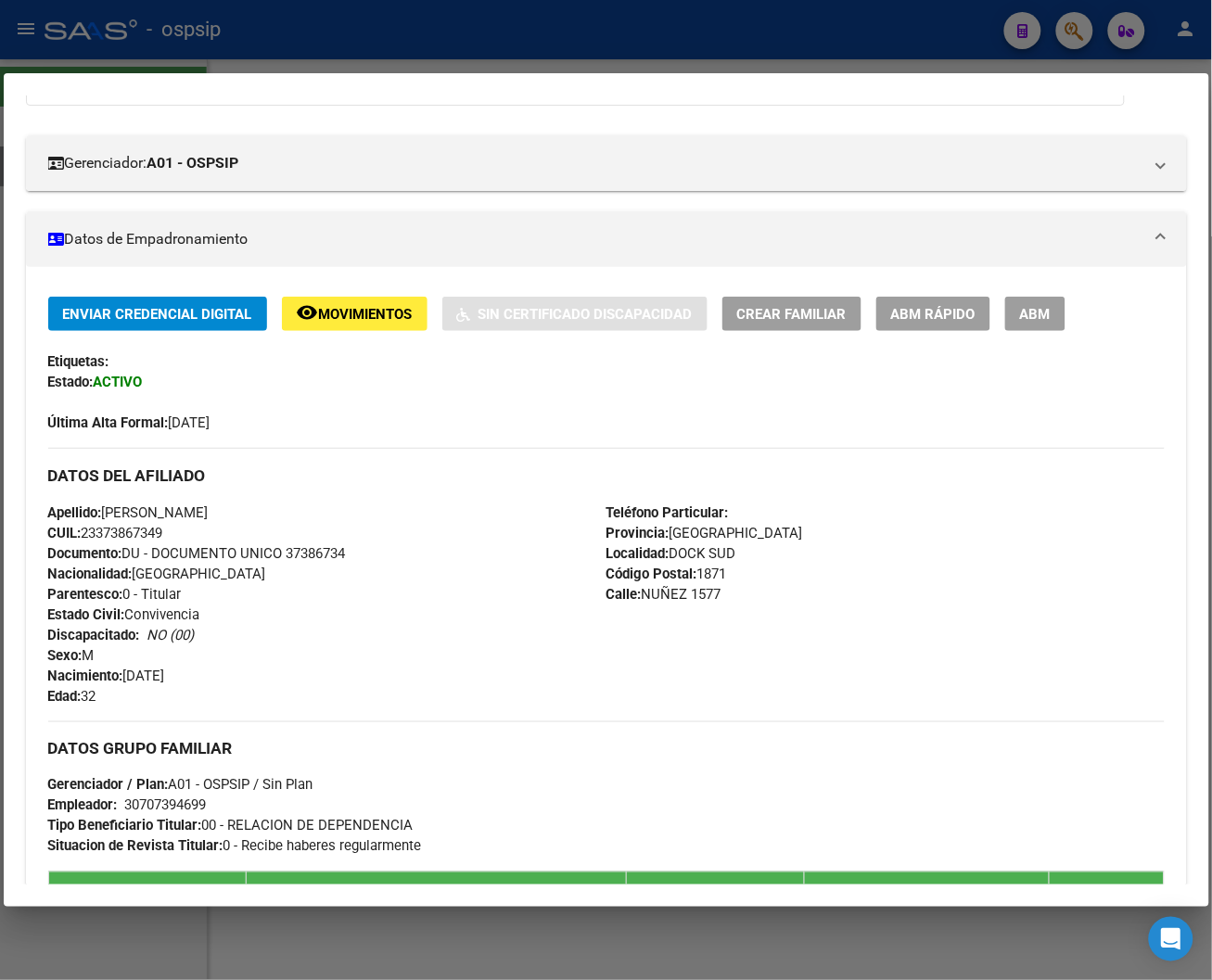
scroll to position [206, 0]
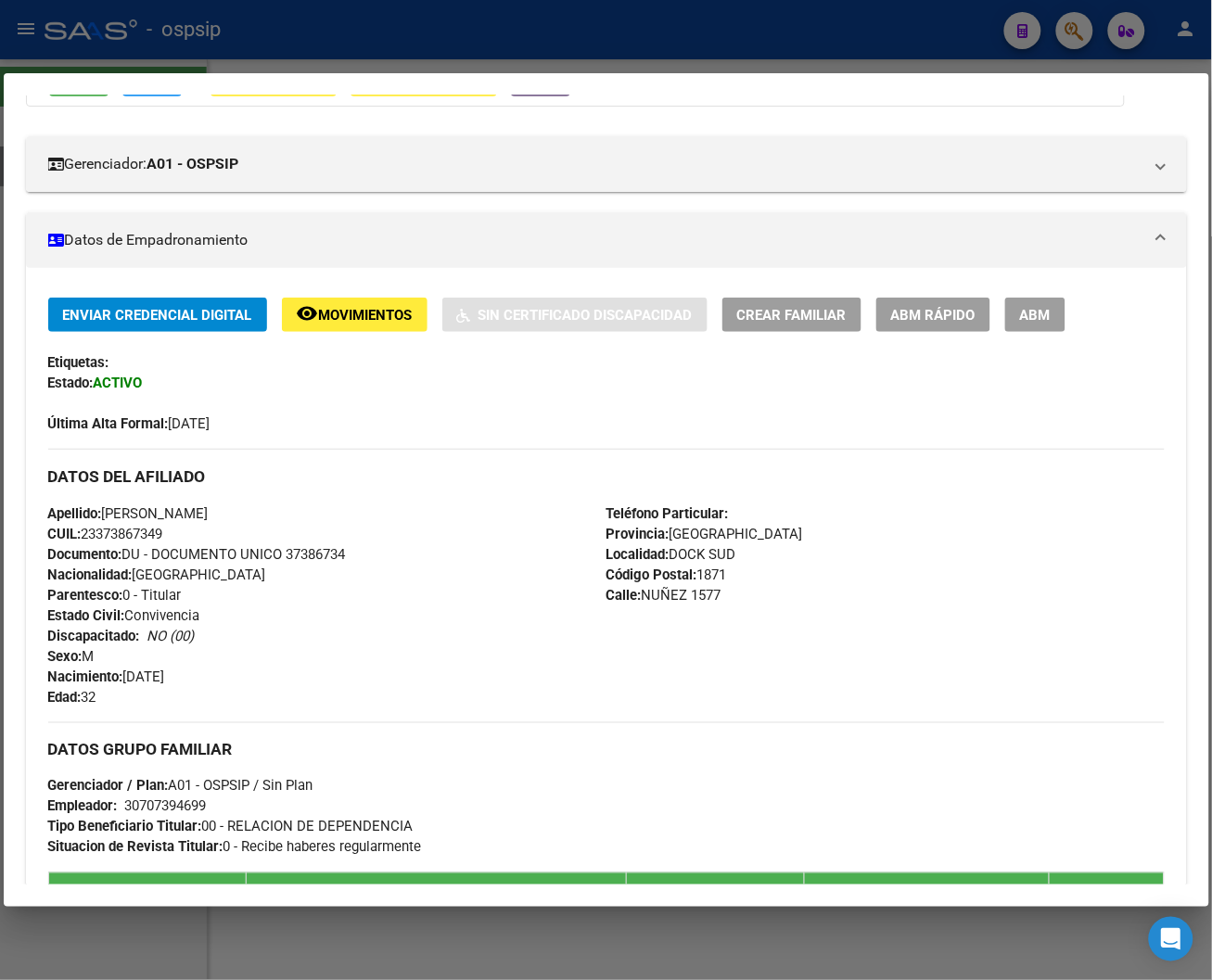
click at [351, 326] on button "remove_red_eye Movimientos" at bounding box center [355, 314] width 146 height 34
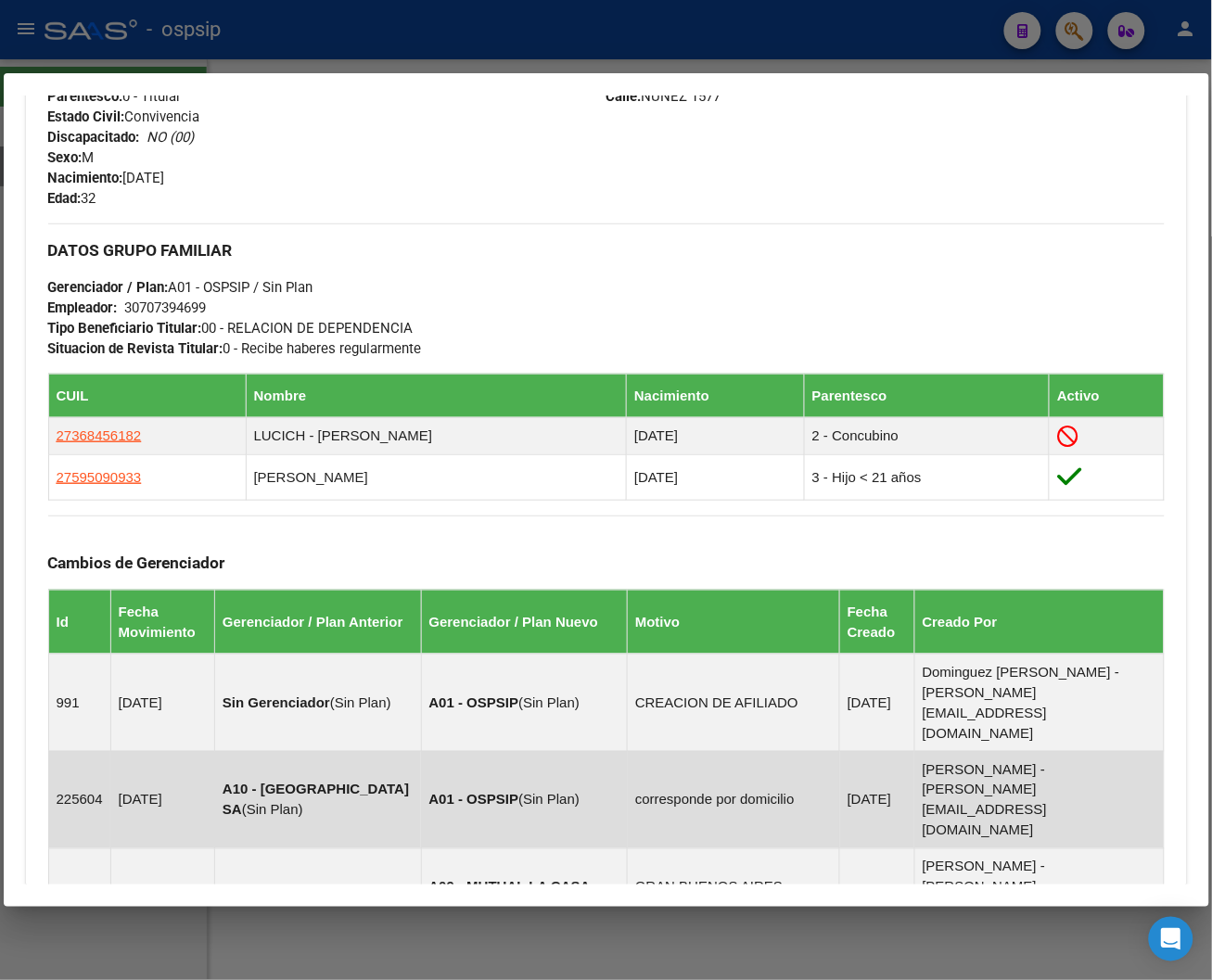
scroll to position [720, 0]
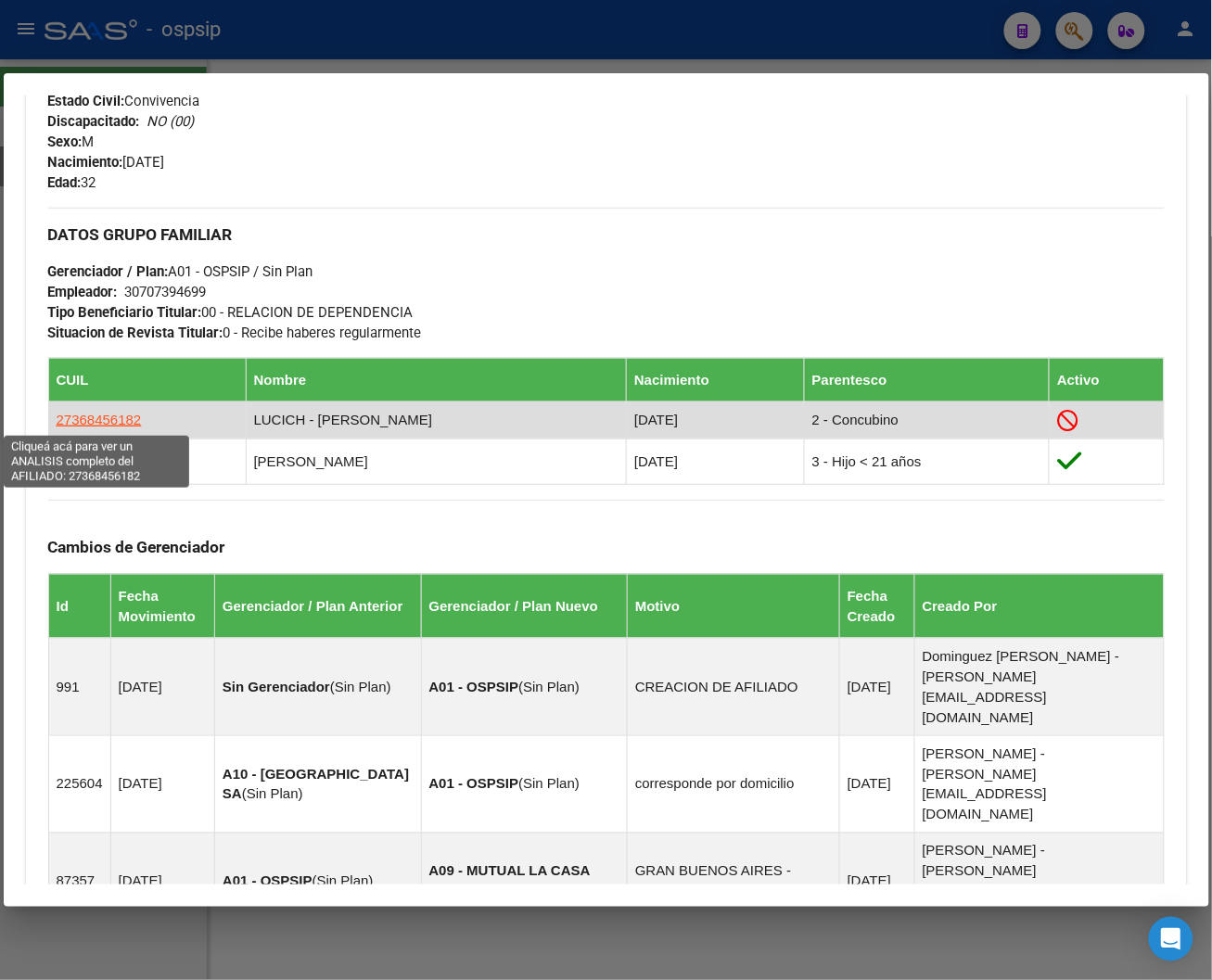
click at [99, 413] on span "27368456182" at bounding box center [99, 420] width 86 height 16
type textarea "27368456182"
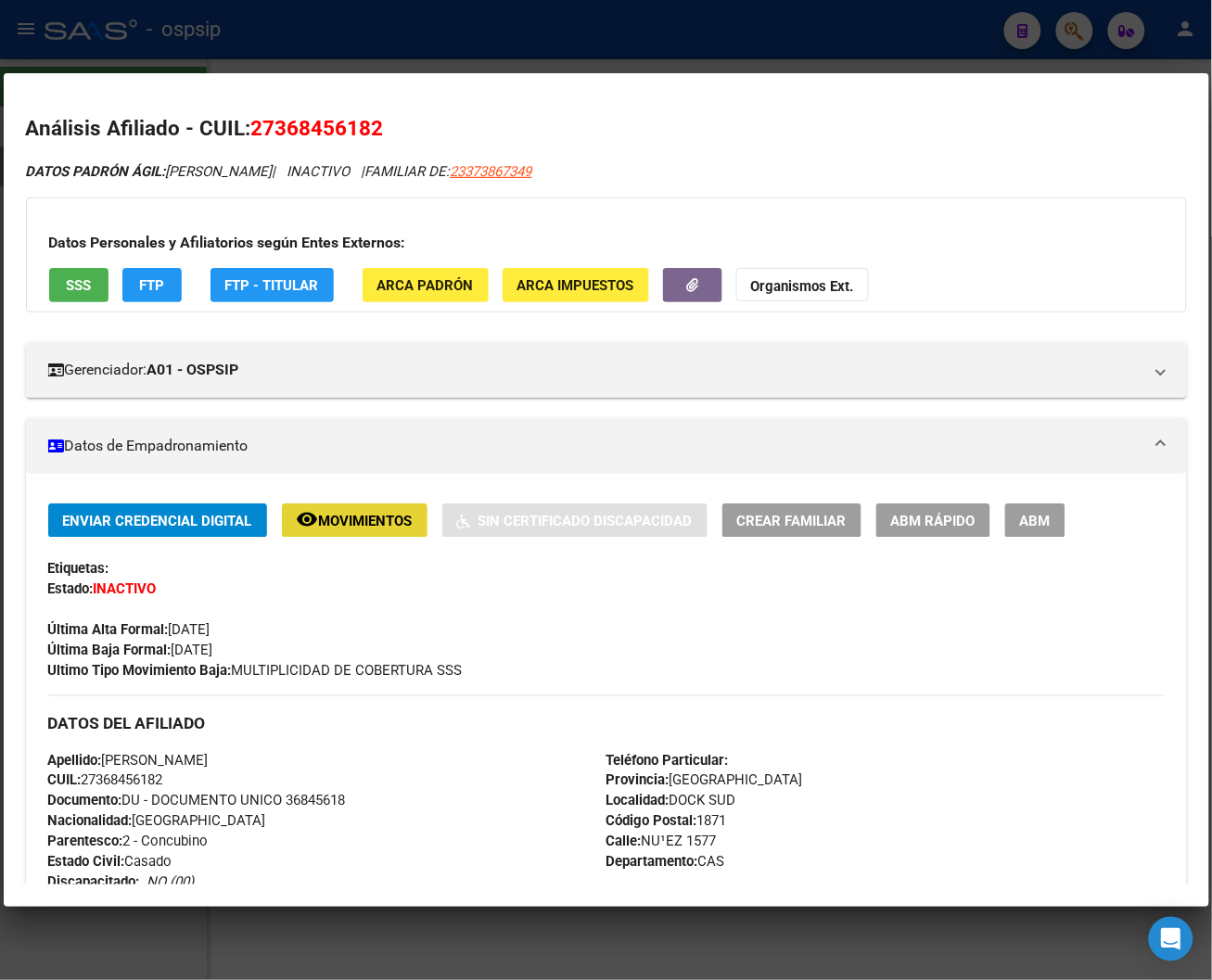
click at [394, 515] on span "Movimientos" at bounding box center [365, 521] width 93 height 17
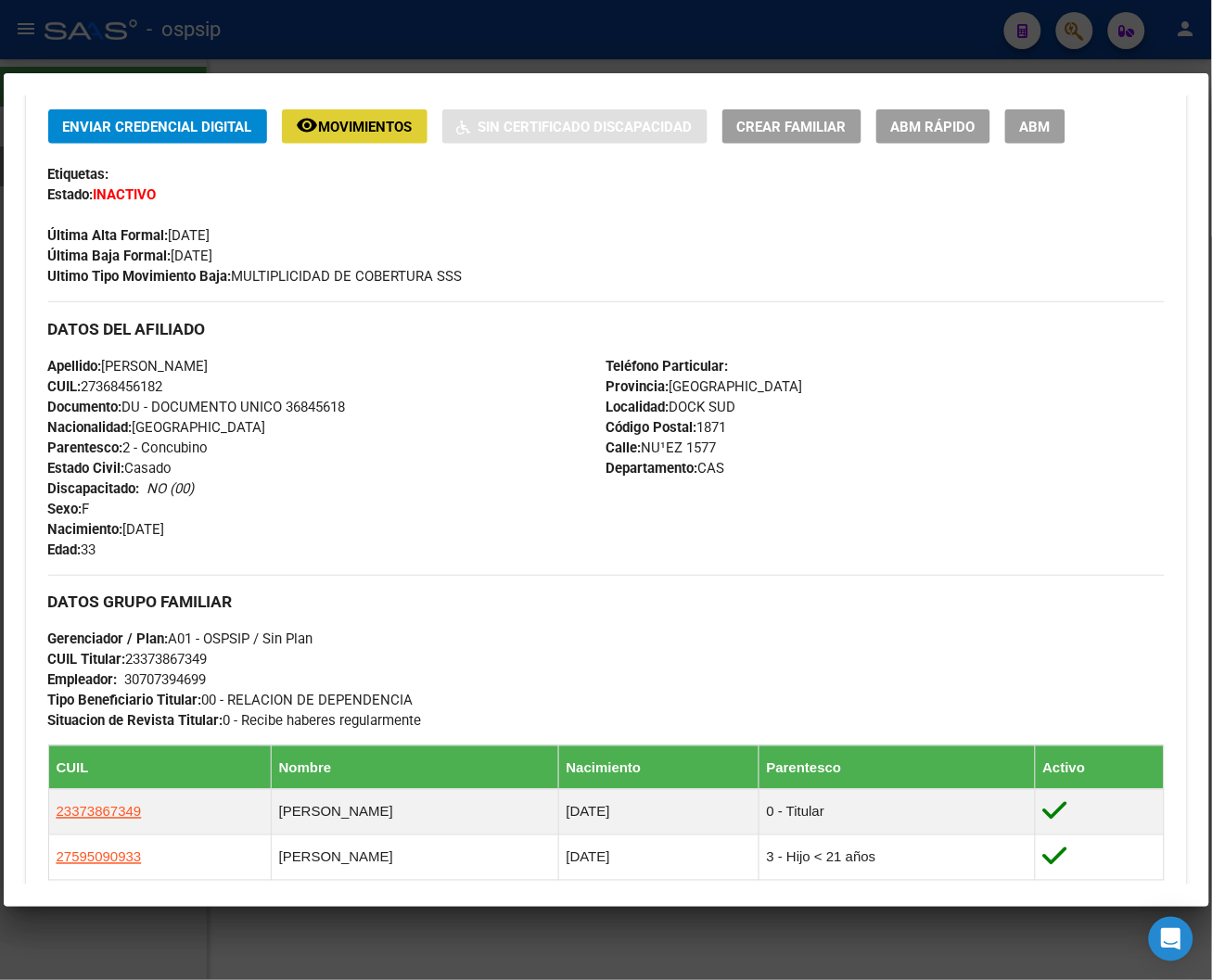
scroll to position [412, 0]
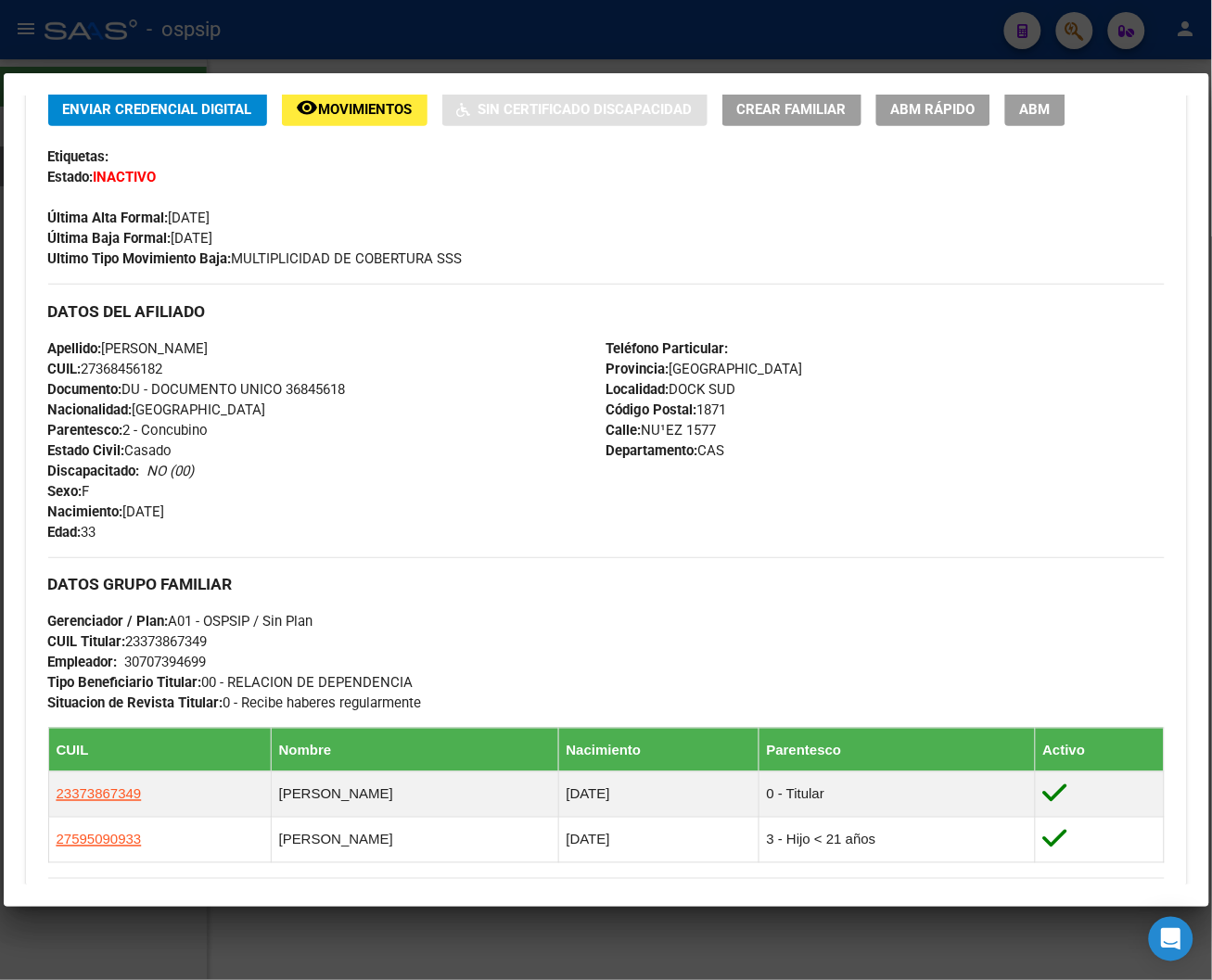
drag, startPoint x: 290, startPoint y: 393, endPoint x: 359, endPoint y: 391, distance: 69.0
click at [359, 391] on div "Apellido: [PERSON_NAME]: 27368456182 Documento: DU - DOCUMENTO UNICO 36845618 N…" at bounding box center [328, 440] width 558 height 204
copy span "36845618"
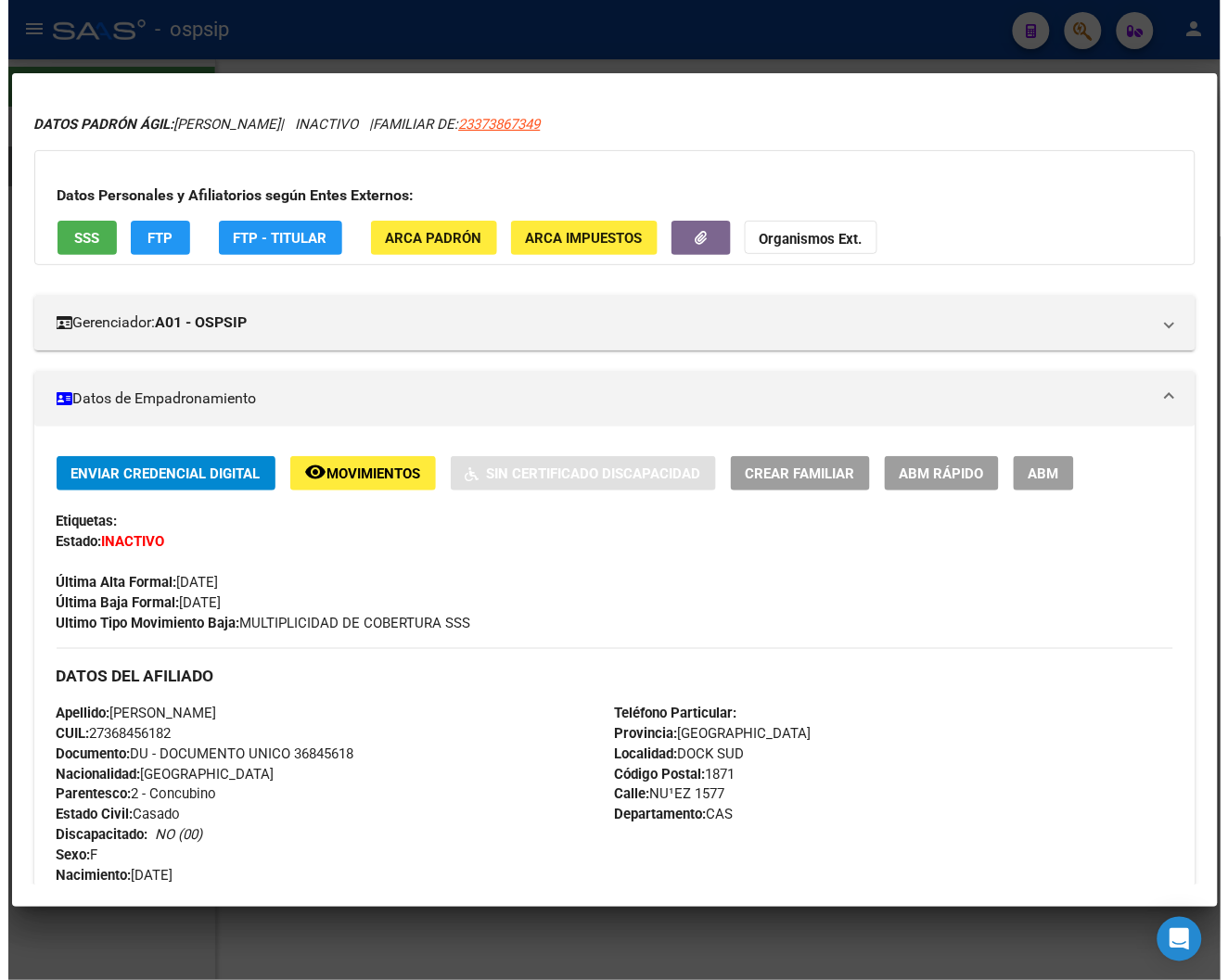
scroll to position [0, 0]
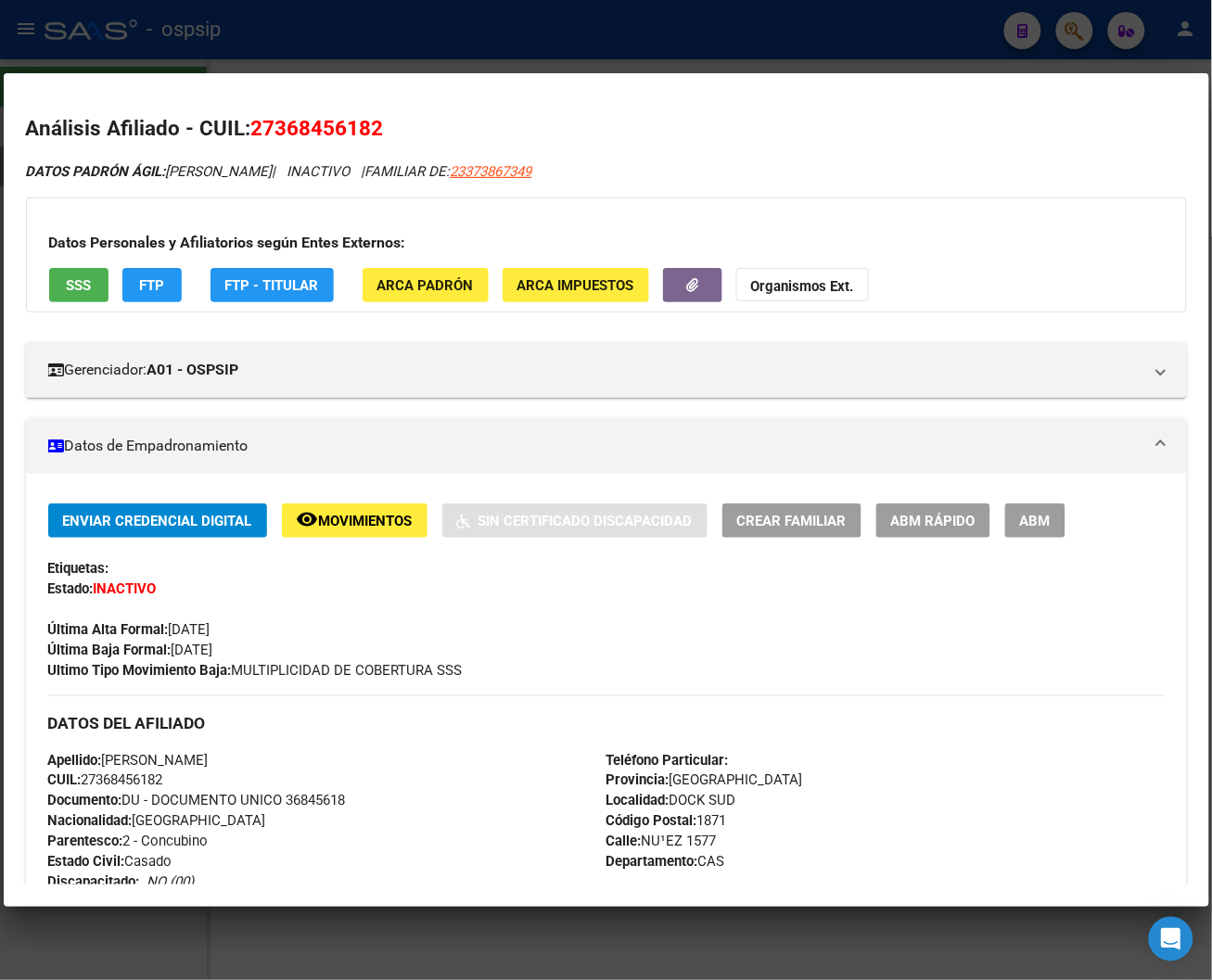
click at [1028, 525] on span "ABM" at bounding box center [1035, 521] width 30 height 17
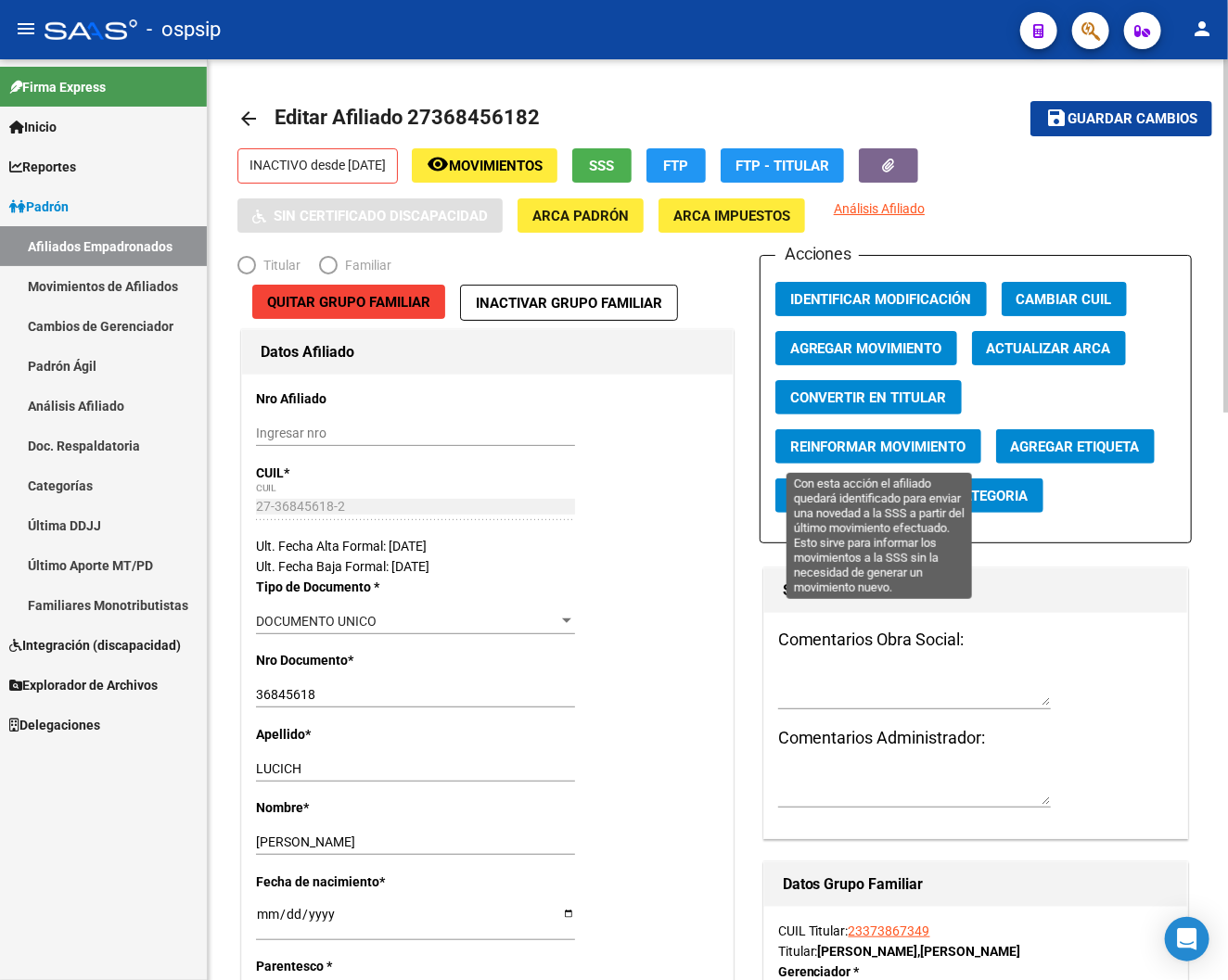
radio input "true"
type input "30-70739469-9"
click at [928, 451] on span "Reinformar Movimiento" at bounding box center [878, 446] width 176 height 17
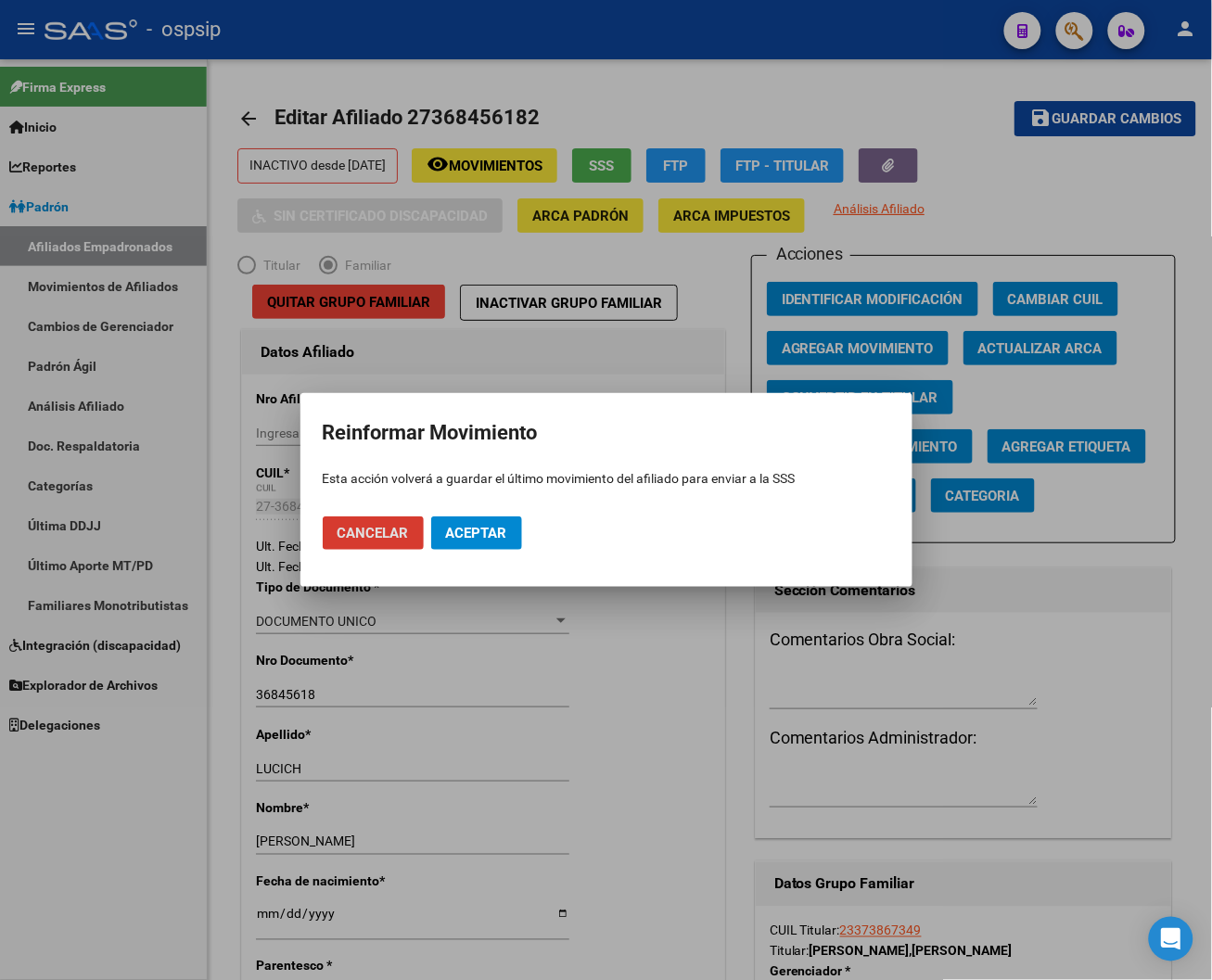
click at [1026, 610] on div at bounding box center [606, 490] width 1212 height 980
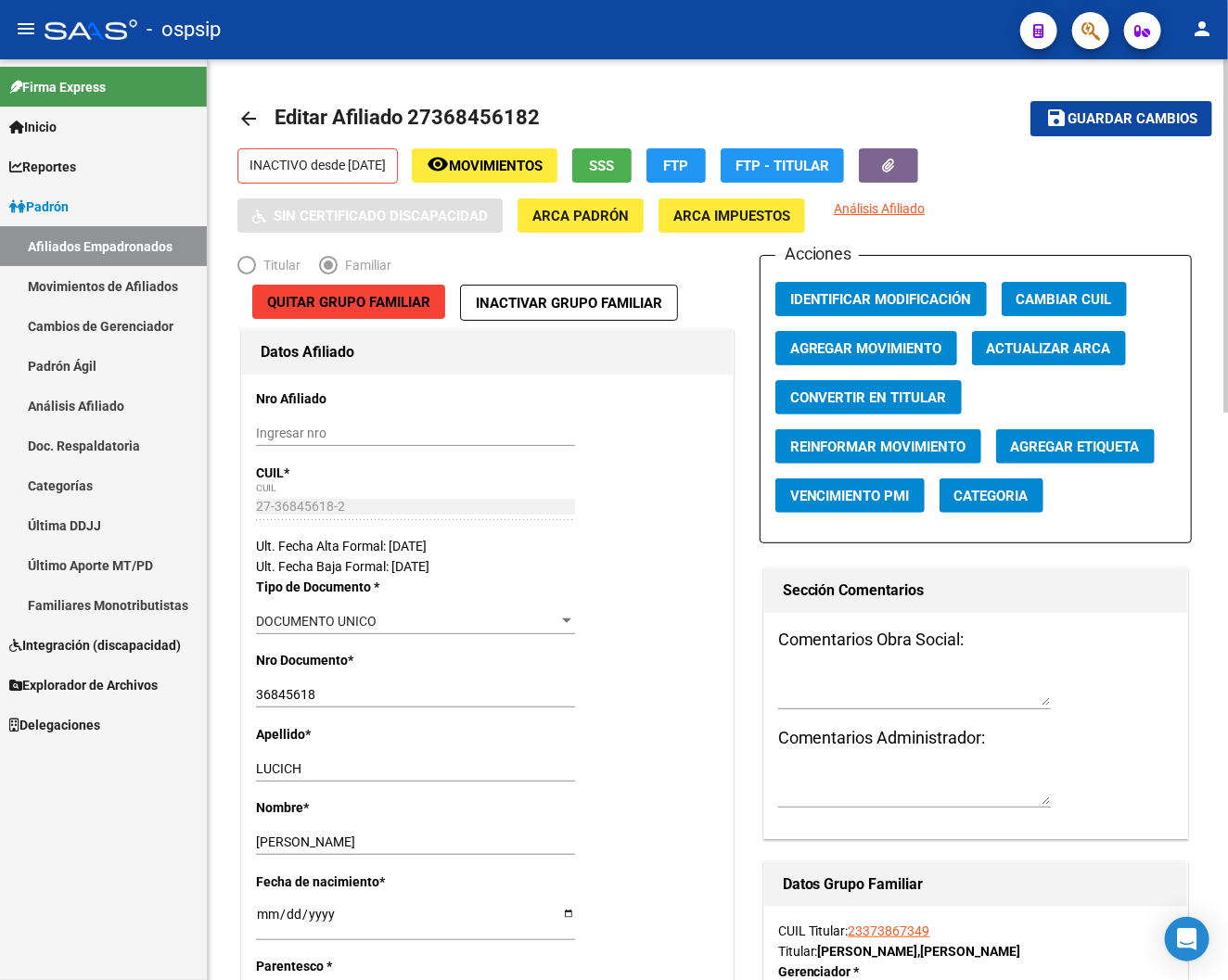
click at [875, 344] on span "Agregar Movimiento" at bounding box center [866, 348] width 152 height 17
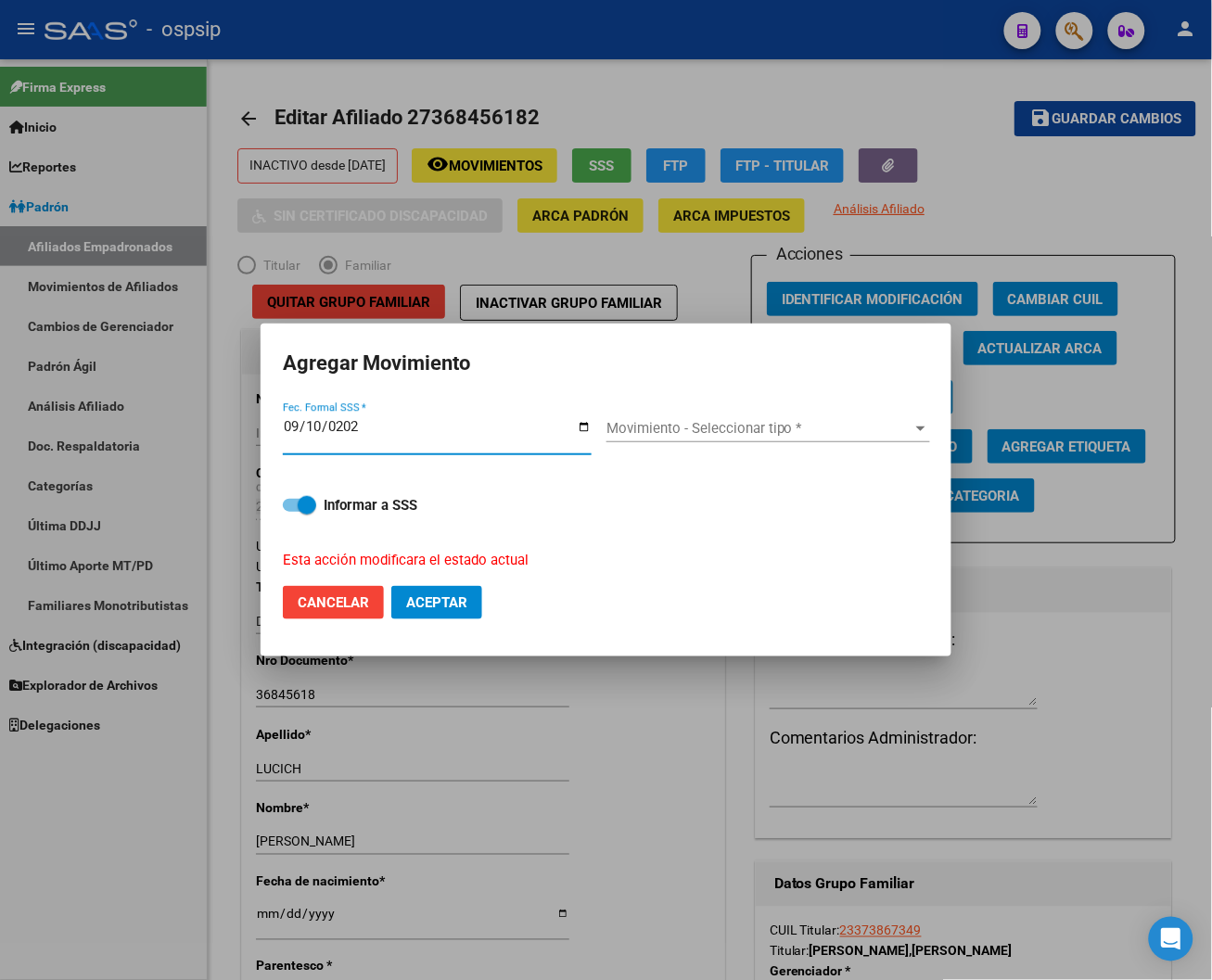
type input "[DATE]"
click at [430, 606] on span "Aceptar" at bounding box center [436, 603] width 61 height 17
click at [910, 432] on span "Movimiento - Seleccionar tipo *" at bounding box center [760, 428] width 307 height 17
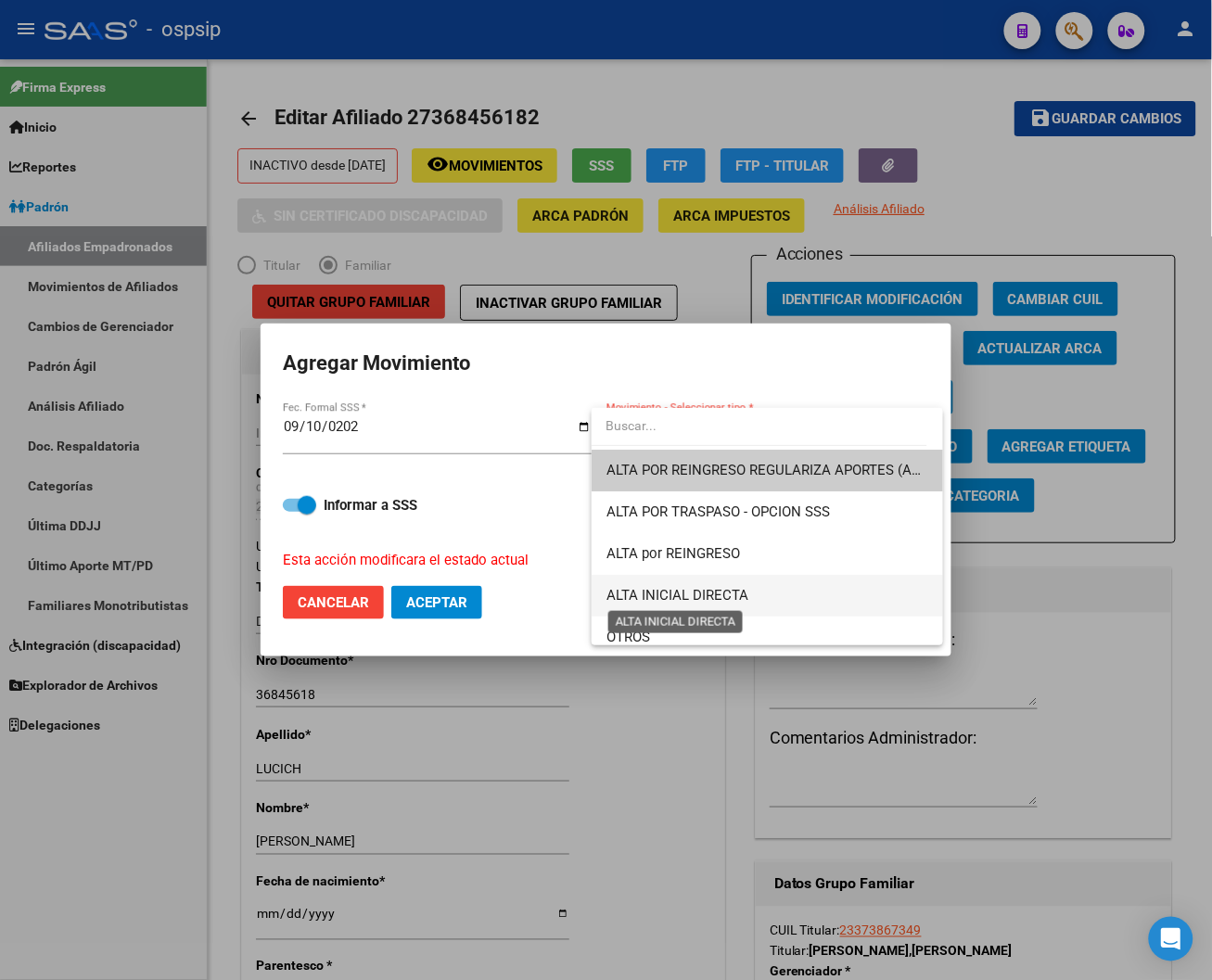
click at [718, 589] on span "ALTA INICIAL DIRECTA" at bounding box center [677, 595] width 142 height 17
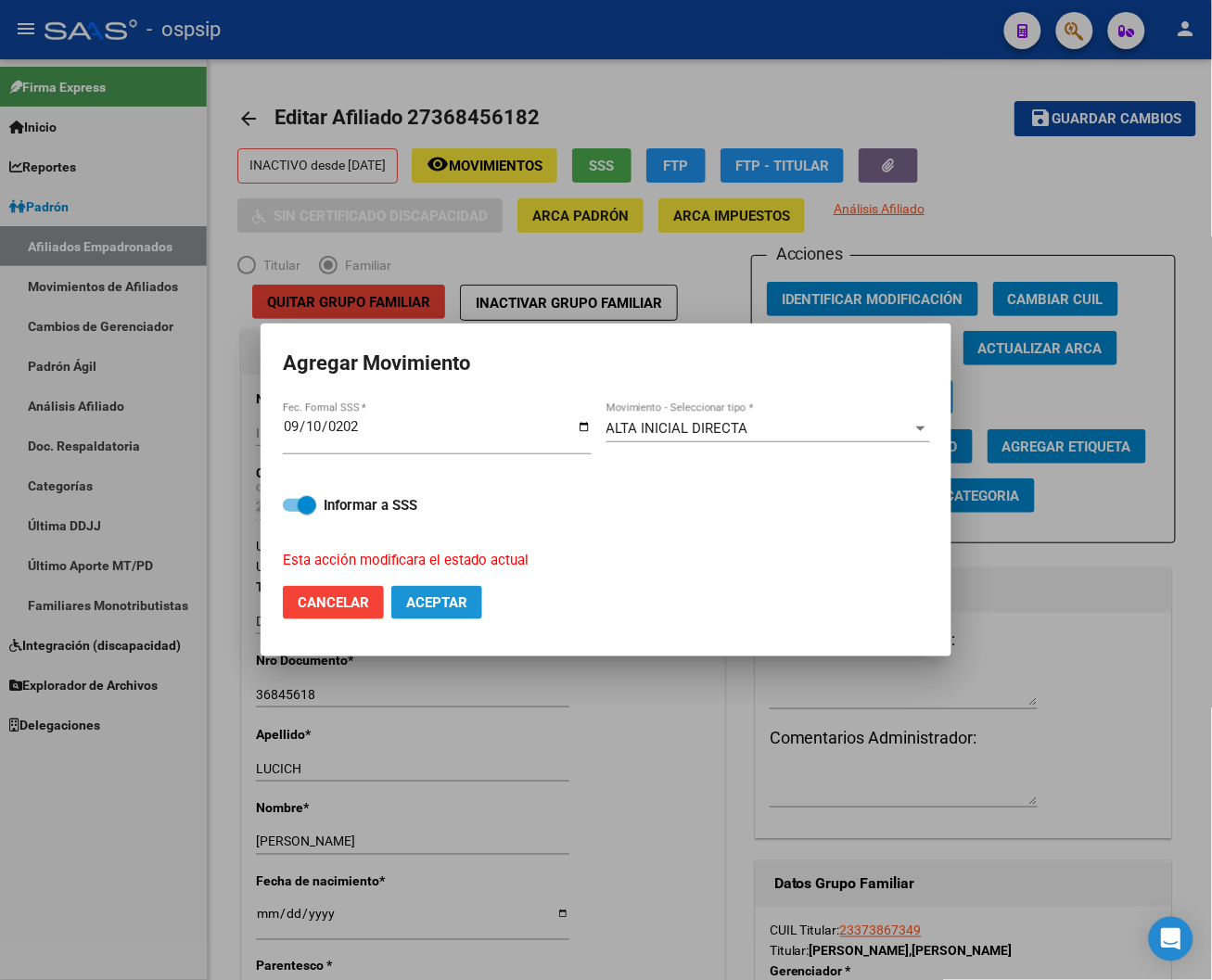
click at [458, 605] on span "Aceptar" at bounding box center [436, 603] width 61 height 17
checkbox input "false"
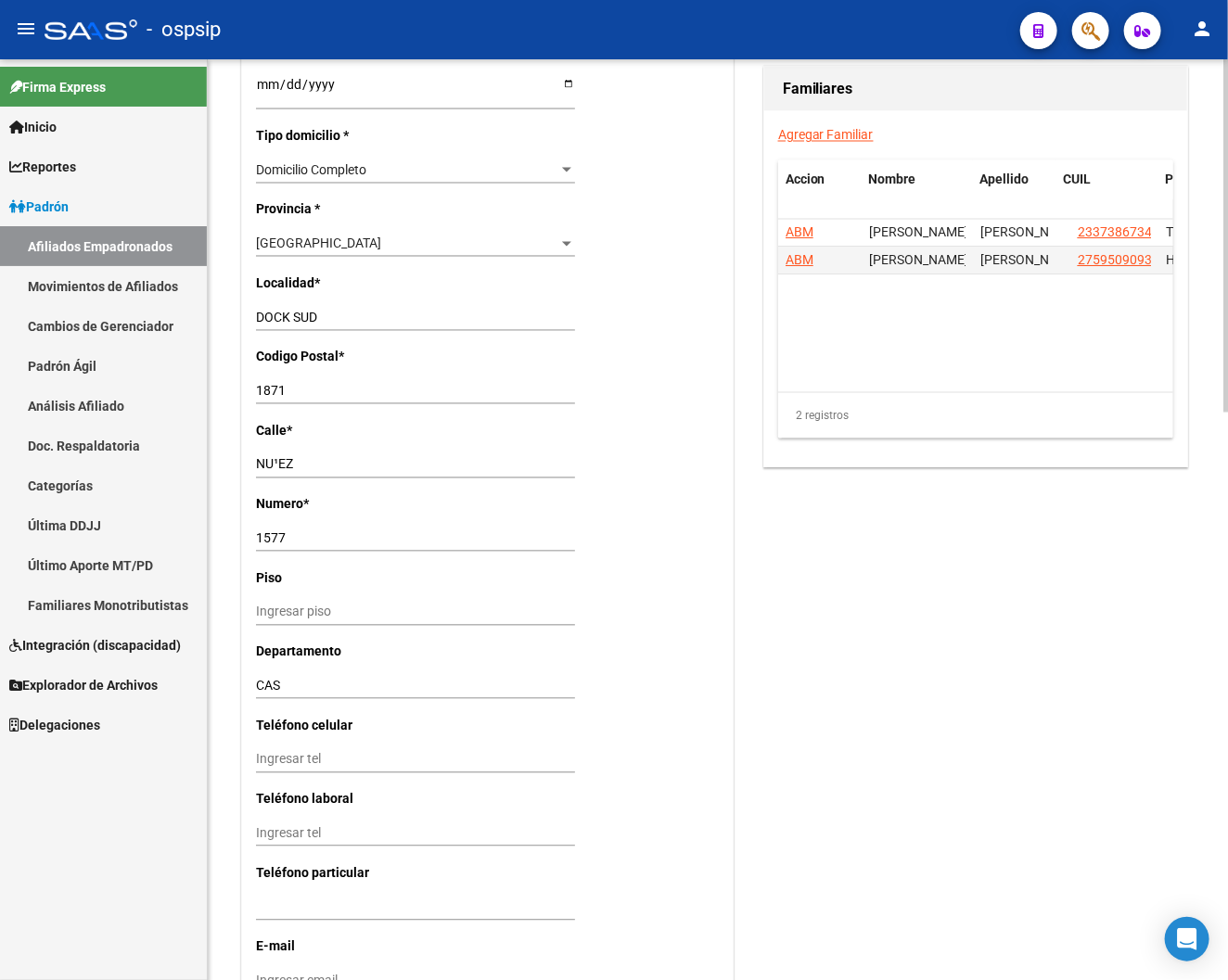
scroll to position [1443, 0]
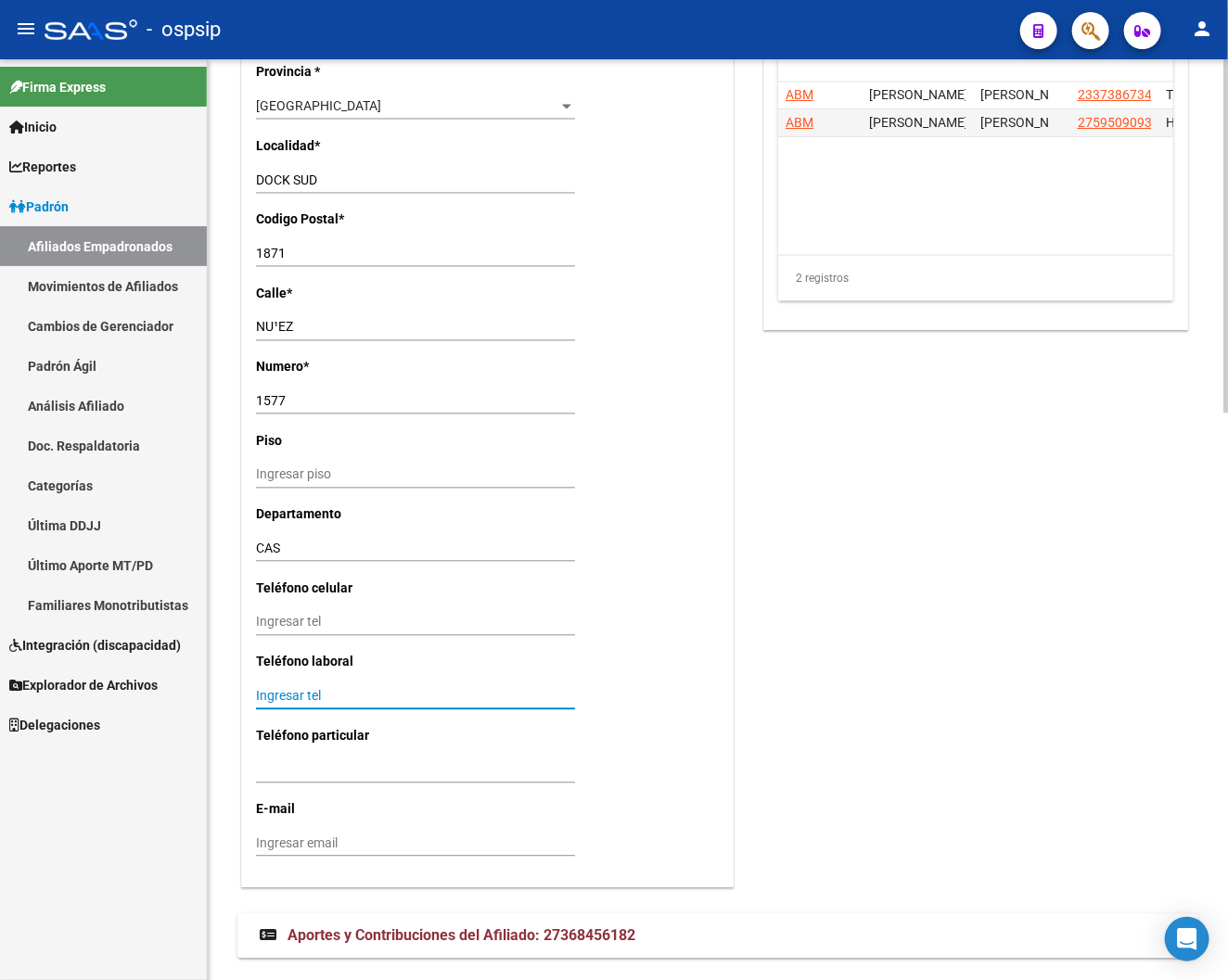
click at [290, 699] on input "Ingresar tel" at bounding box center [415, 696] width 319 height 16
click at [267, 623] on input "Ingresar tel" at bounding box center [415, 622] width 319 height 16
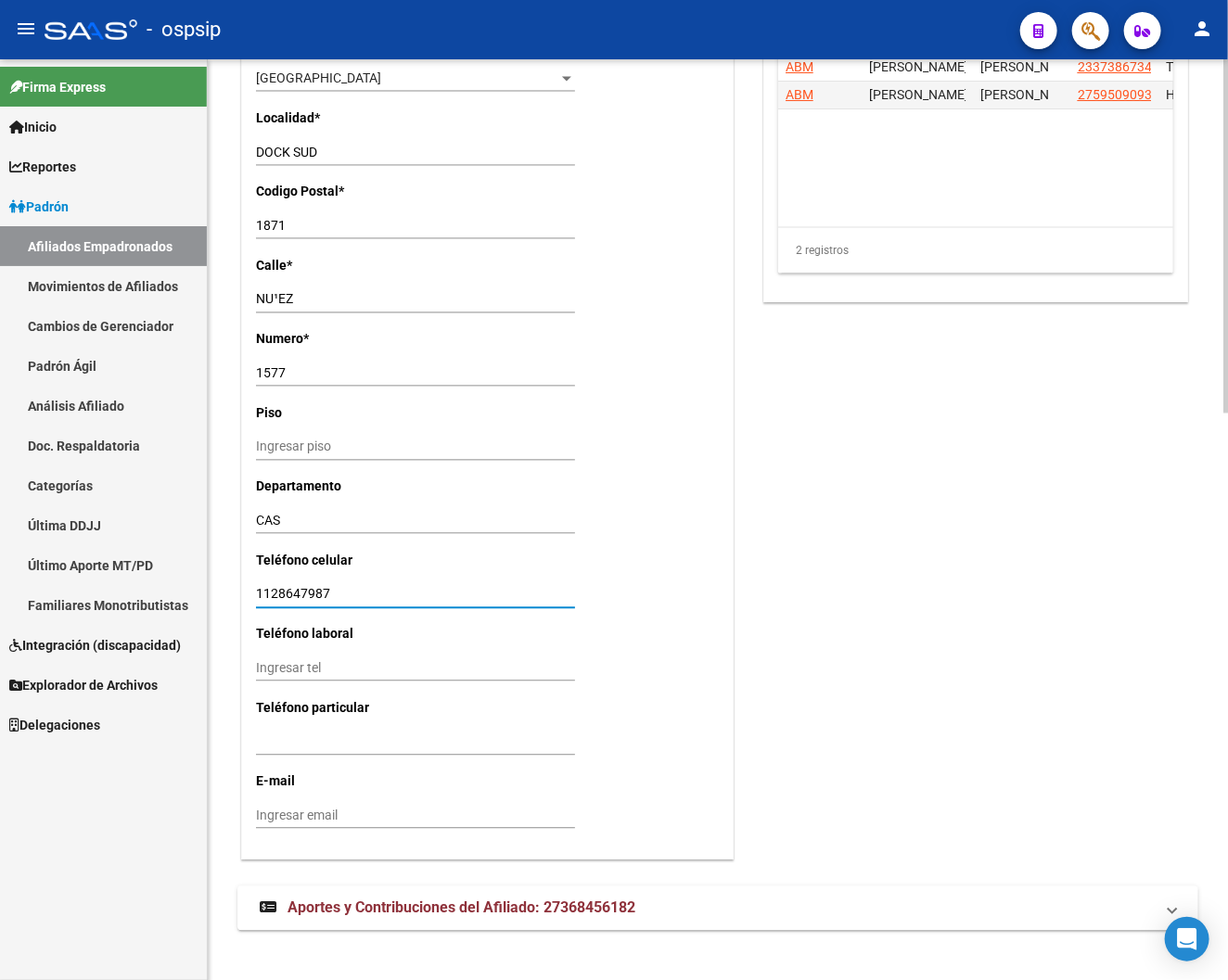
scroll to position [1486, 0]
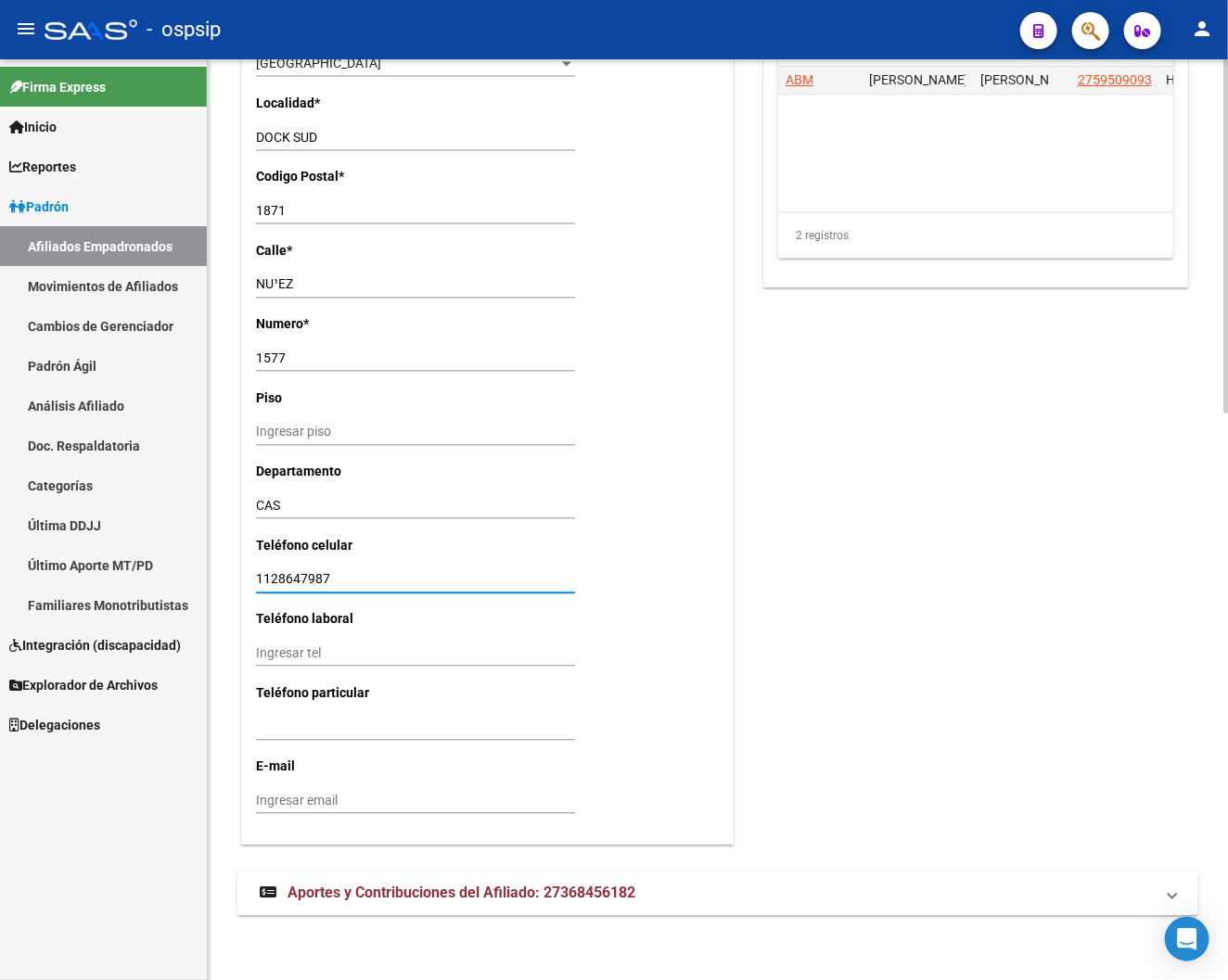
type input "1128647987"
click at [280, 796] on input "Ingresar email" at bounding box center [415, 801] width 319 height 16
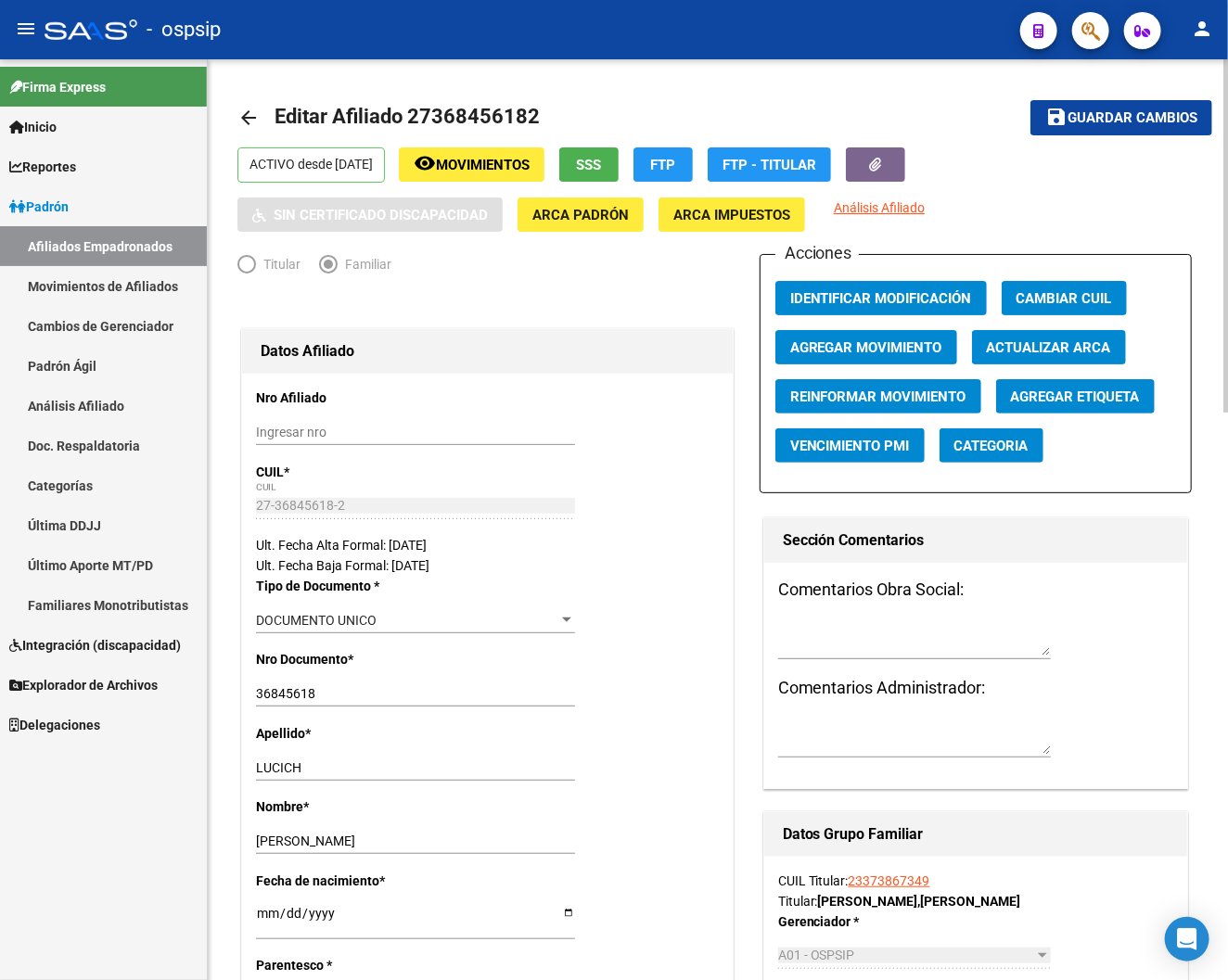
scroll to position [0, 0]
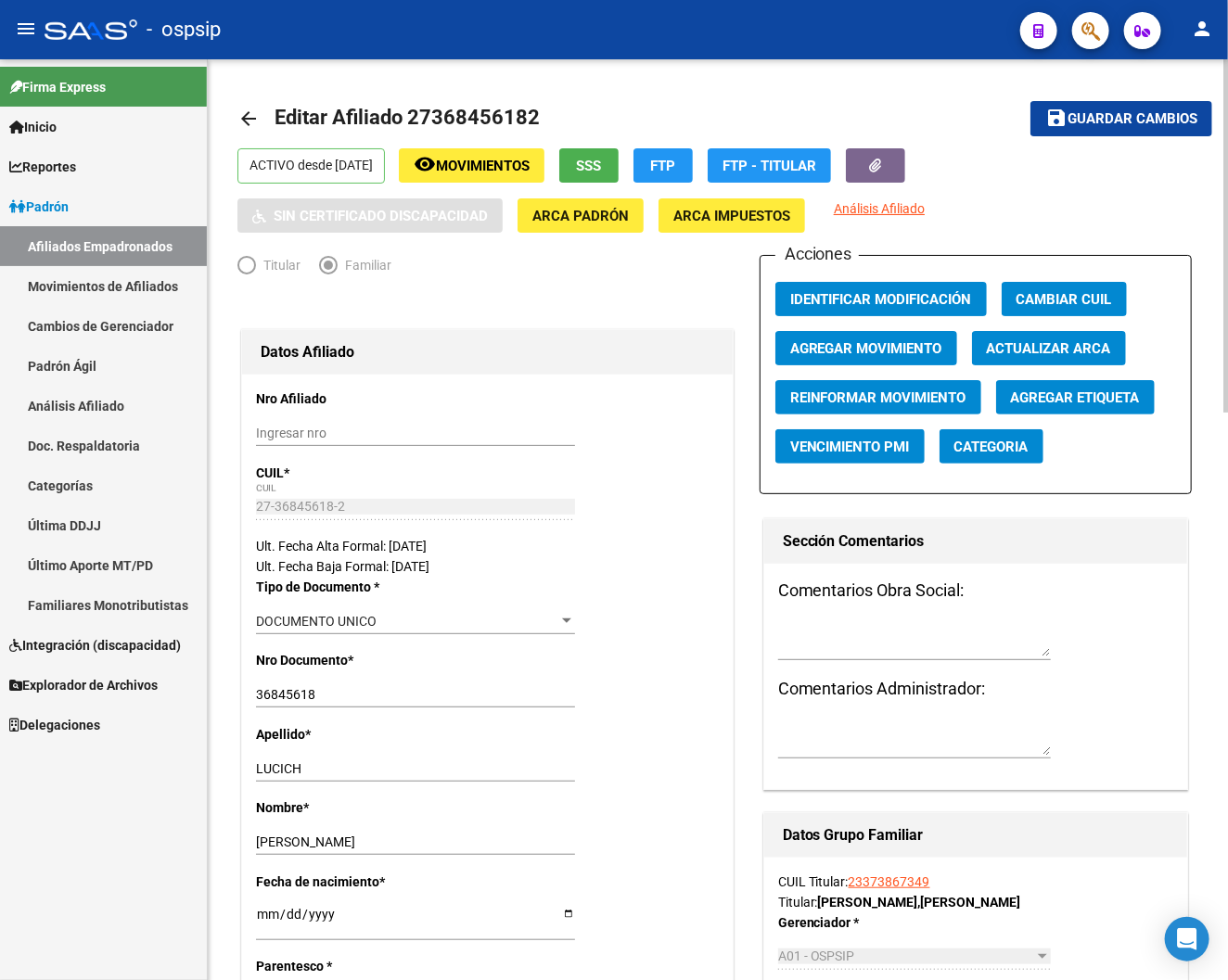
type input "[EMAIL_ADDRESS][DOMAIN_NAME]"
click at [1029, 126] on span "Guardar cambios" at bounding box center [1133, 119] width 130 height 17
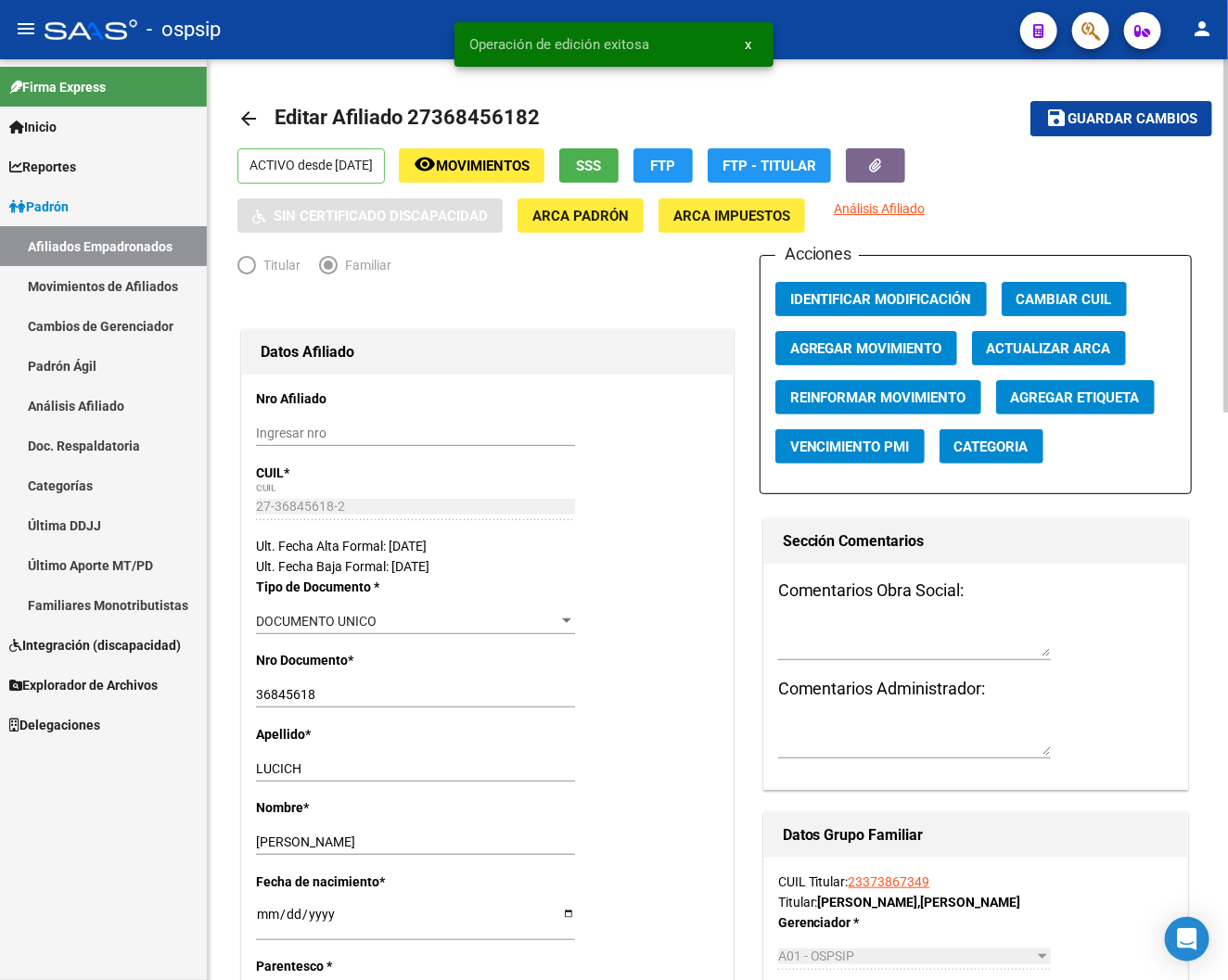
click at [894, 359] on button "Agregar Movimiento" at bounding box center [866, 348] width 182 height 34
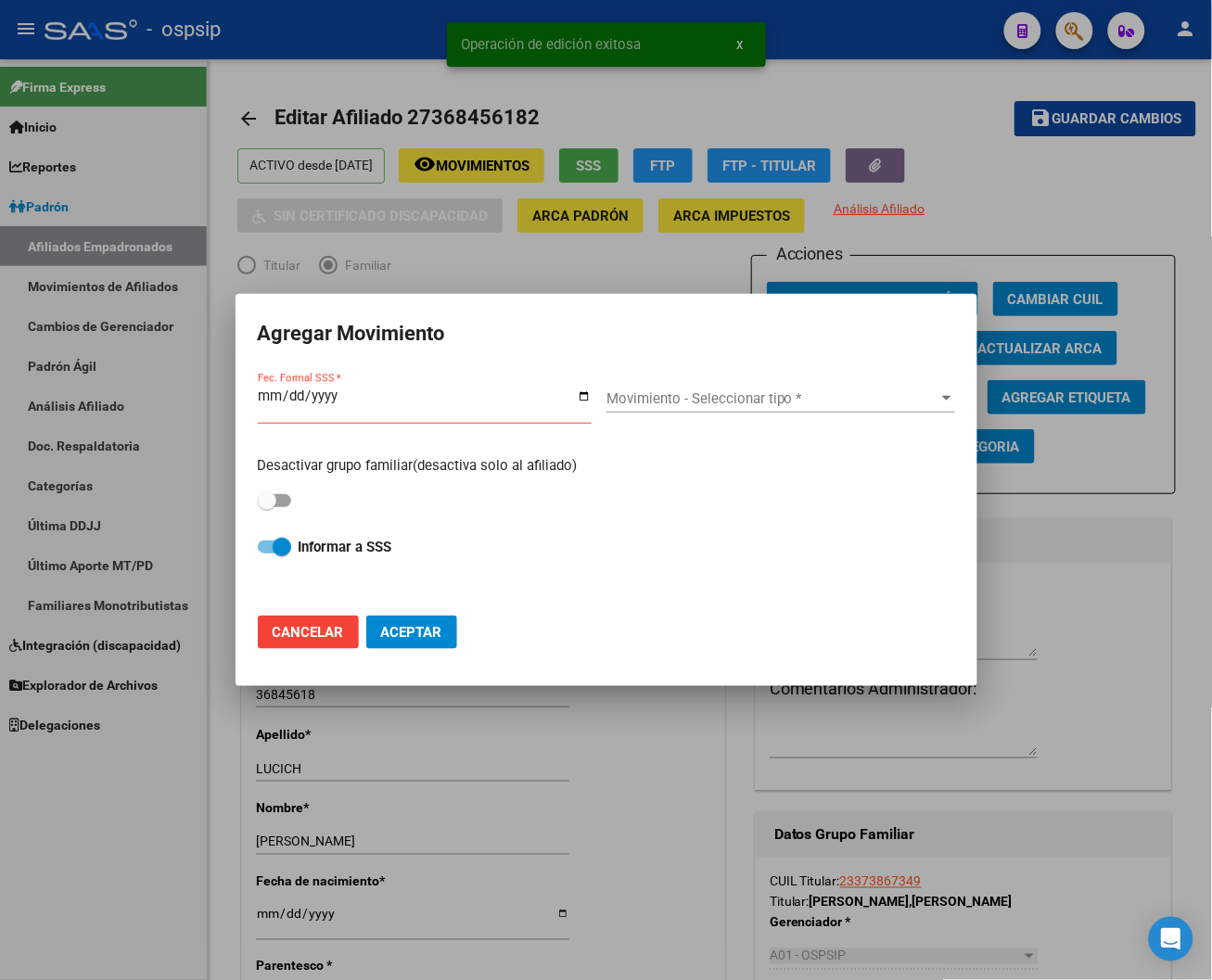
click at [1028, 539] on div at bounding box center [606, 490] width 1212 height 980
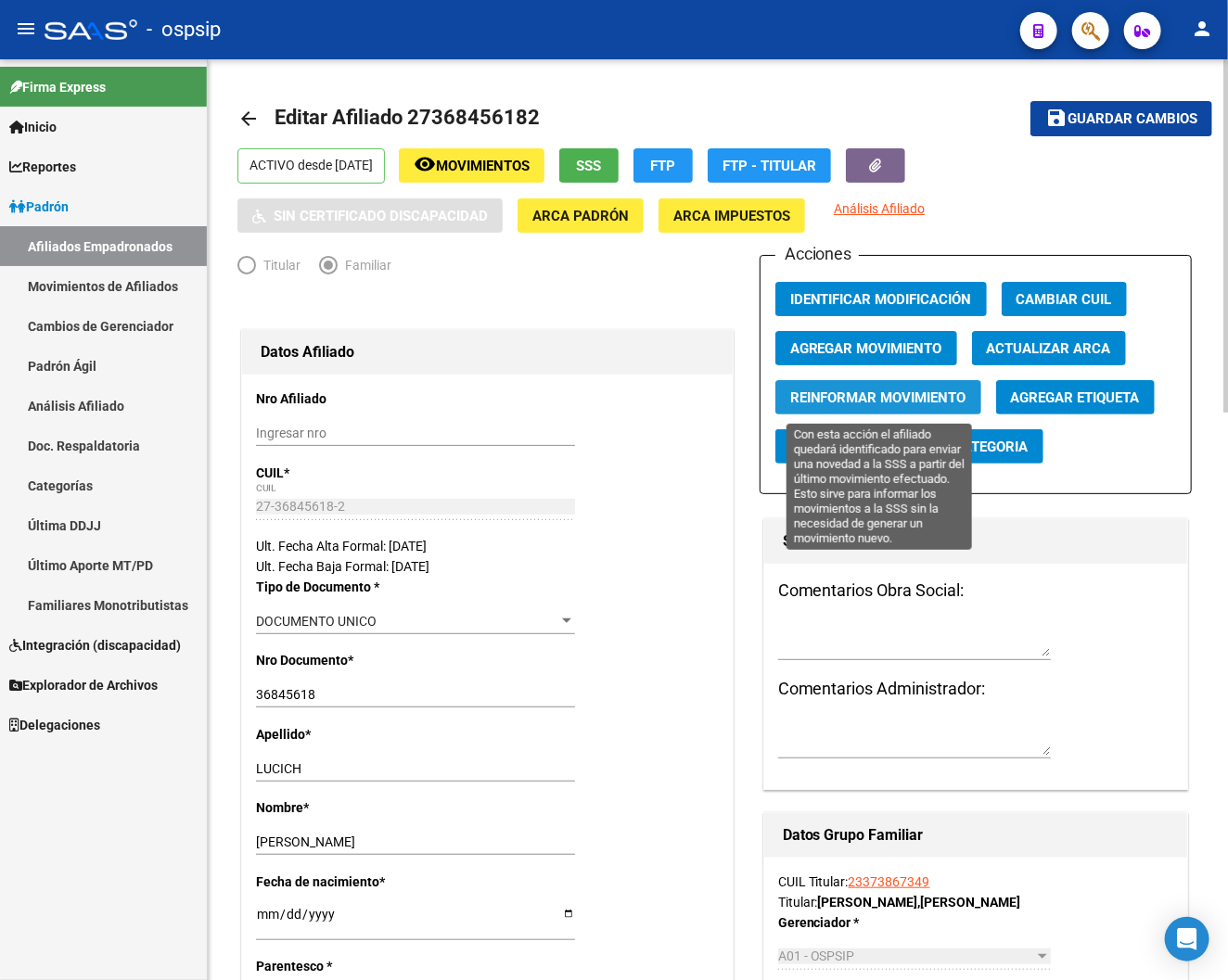
click at [906, 411] on button "Reinformar Movimiento" at bounding box center [879, 397] width 206 height 34
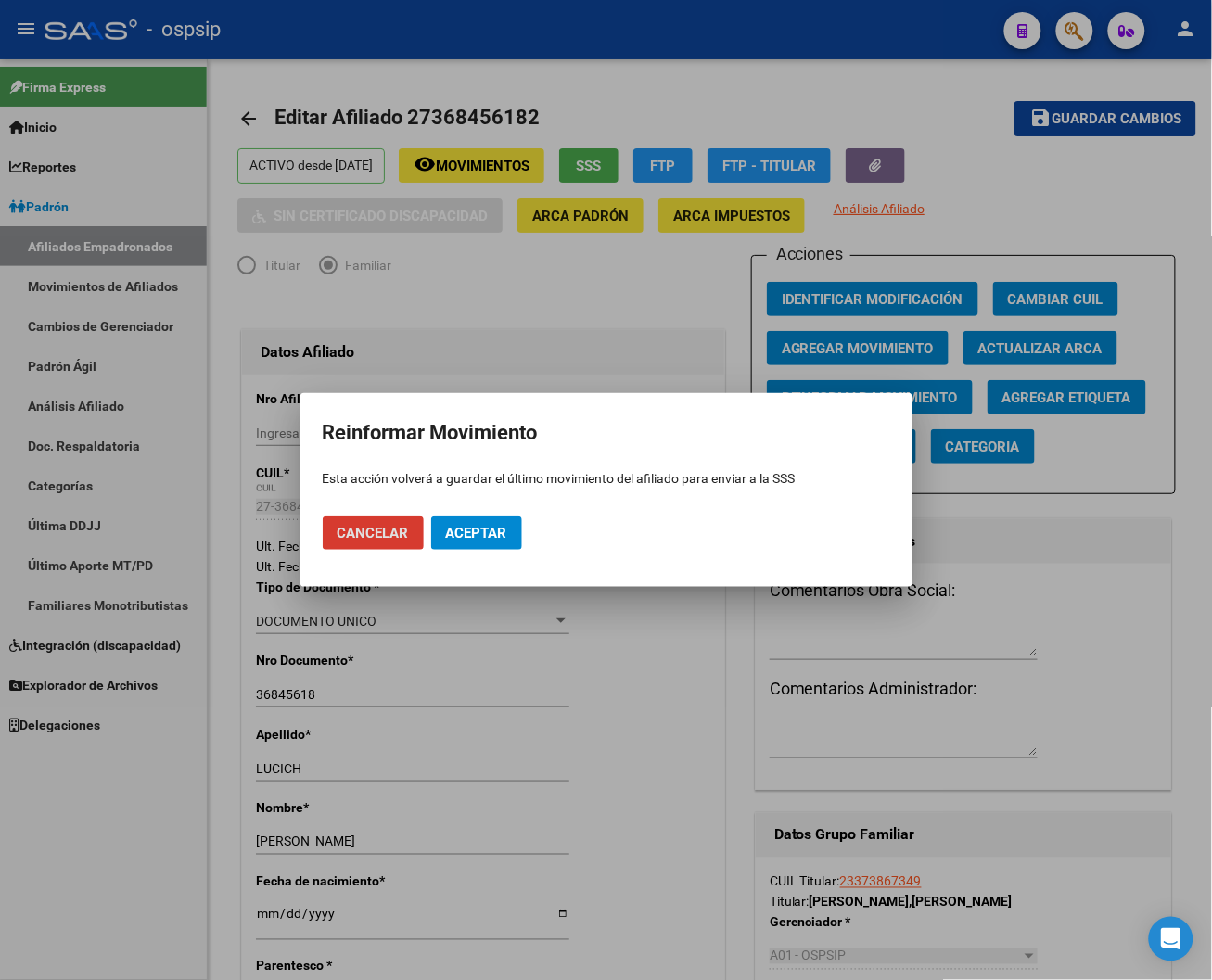
click at [490, 532] on span "Aceptar" at bounding box center [476, 533] width 61 height 17
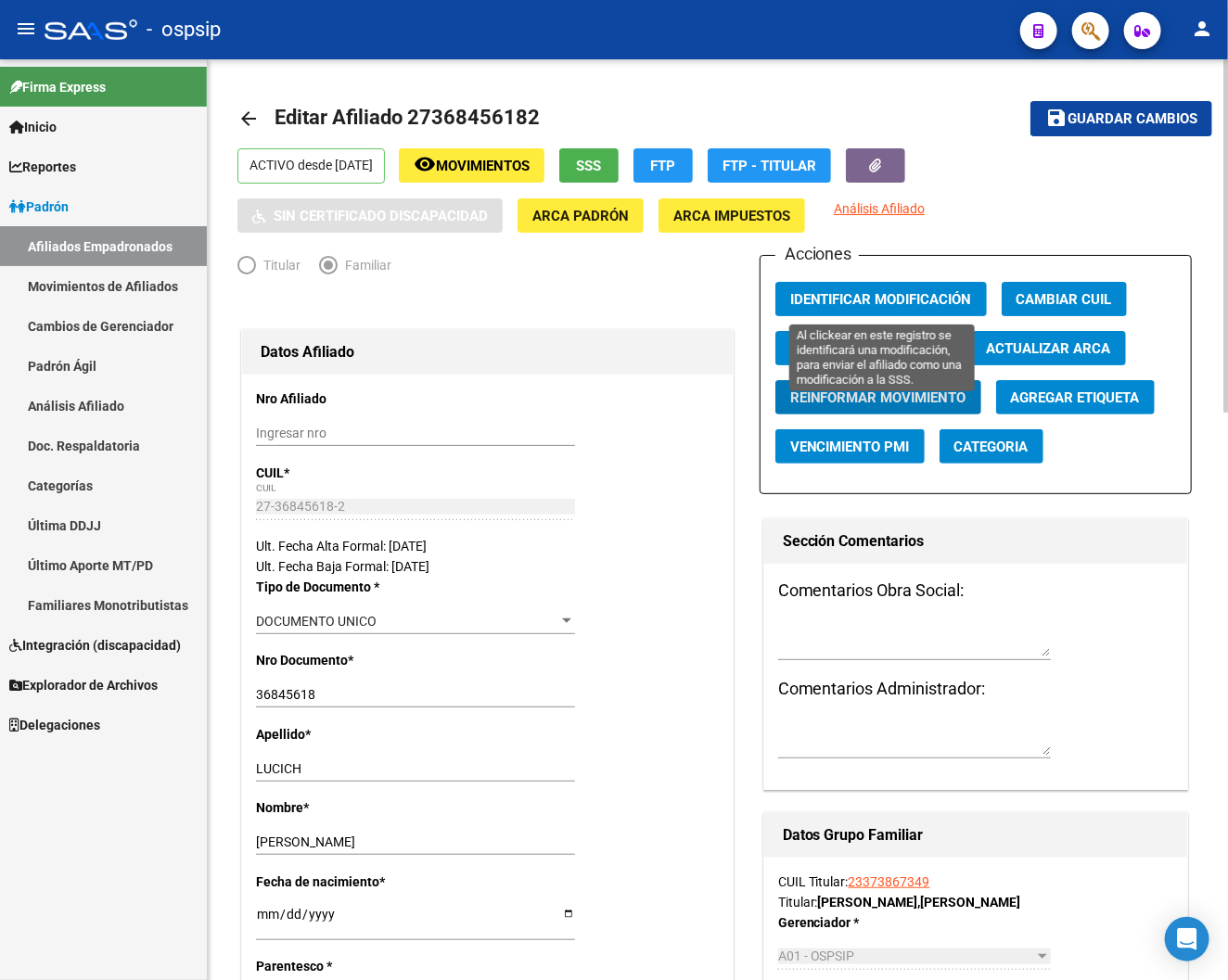
click at [903, 297] on span "Identificar Modificación" at bounding box center [881, 299] width 182 height 17
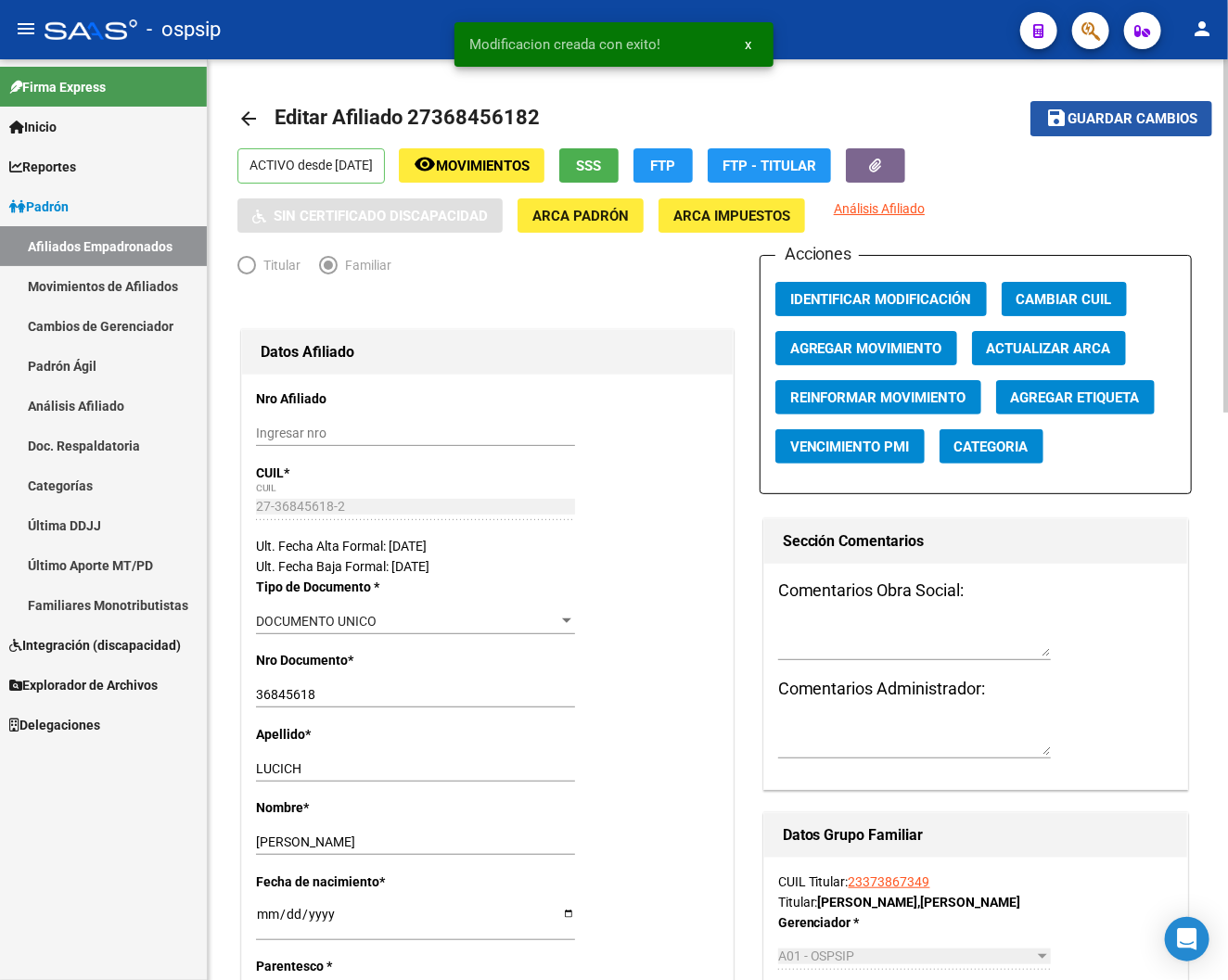
click at [1029, 116] on span "Guardar cambios" at bounding box center [1133, 119] width 130 height 17
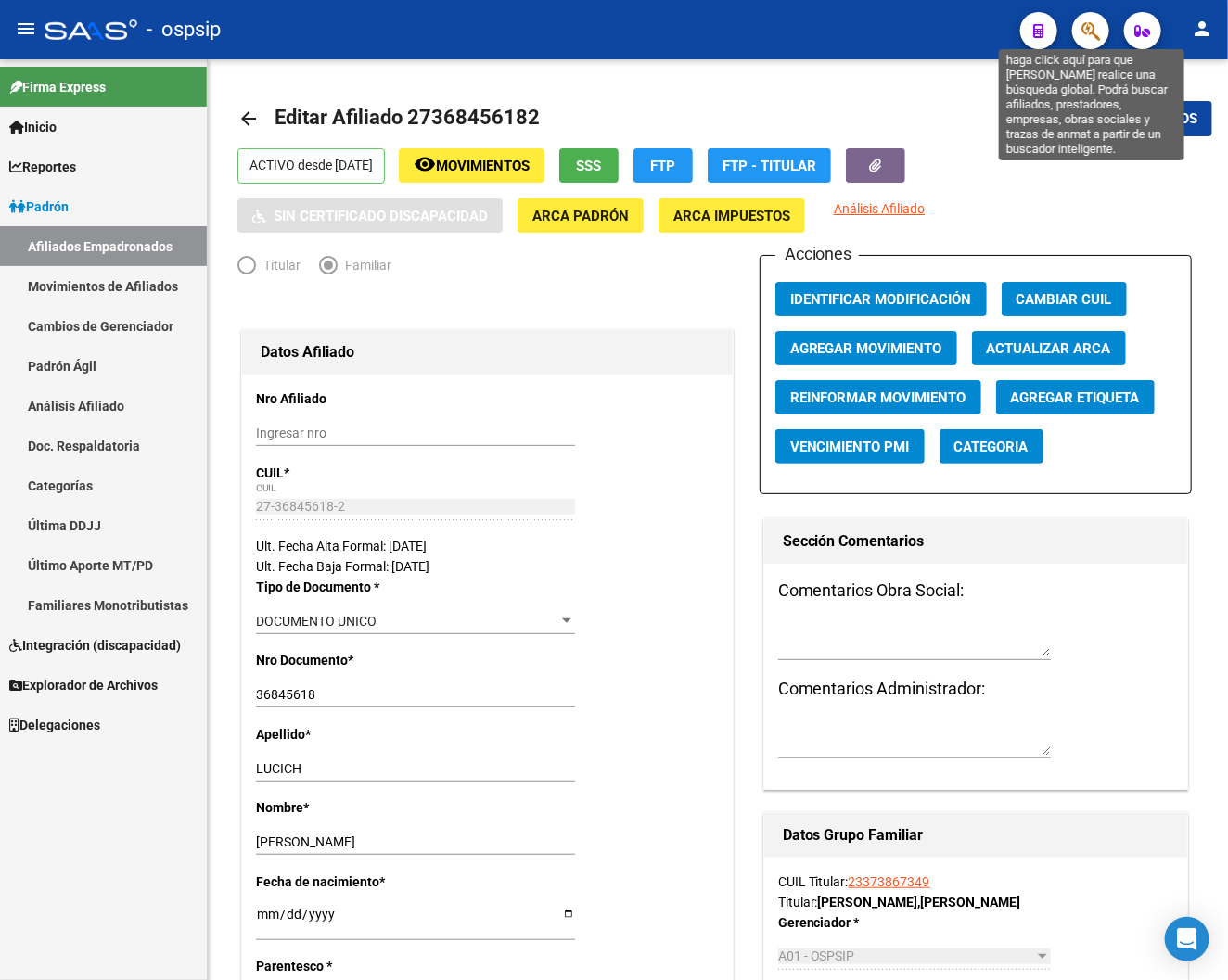
click at [1029, 29] on icon "button" at bounding box center [1090, 31] width 18 height 21
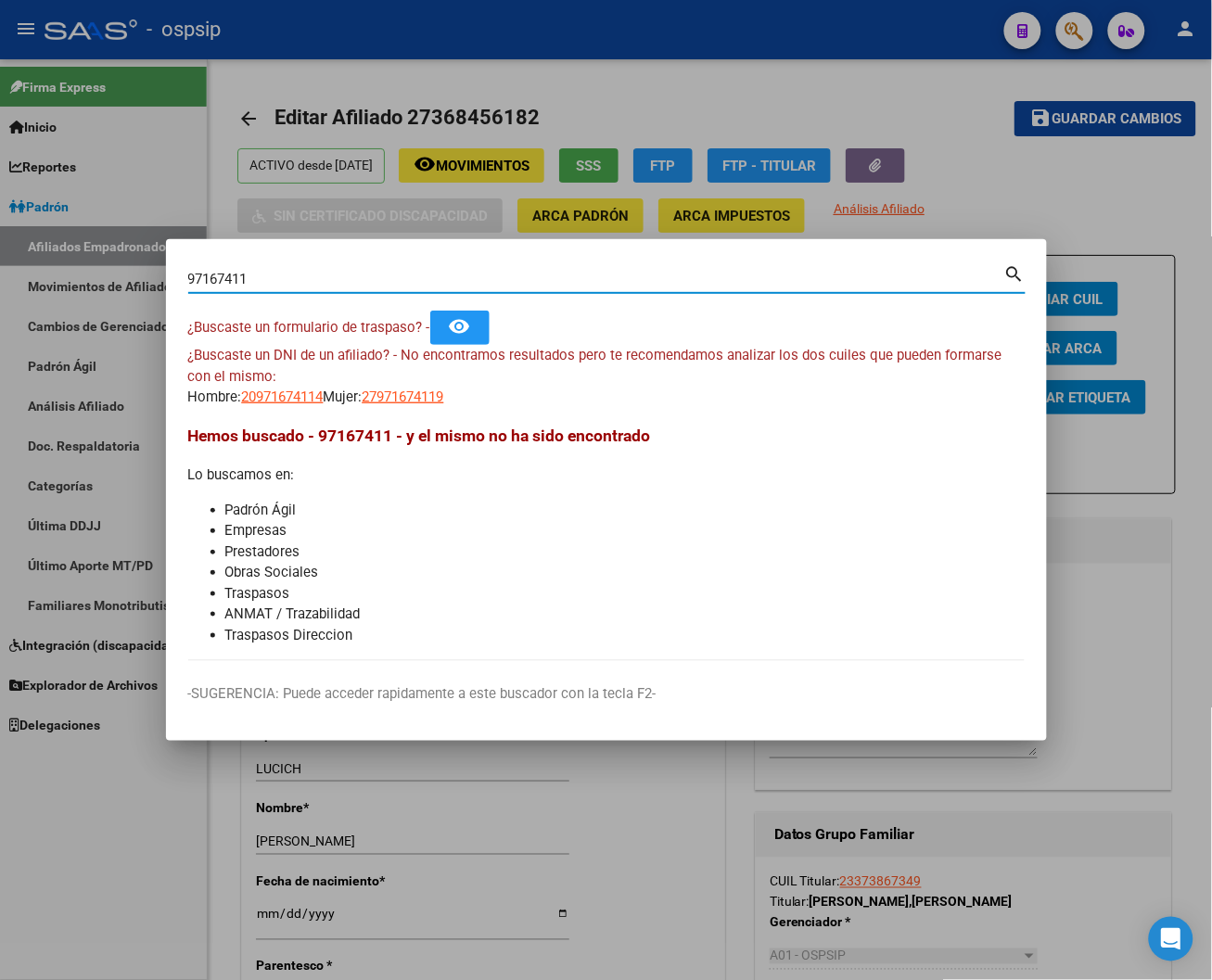
drag, startPoint x: 260, startPoint y: 275, endPoint x: 117, endPoint y: 293, distance: 144.1
click at [158, 293] on div "97167411 Buscar (apellido, dni, cuil, nro traspaso, cuit, obra social) search ¿…" at bounding box center [606, 490] width 1212 height 980
type input "94167411"
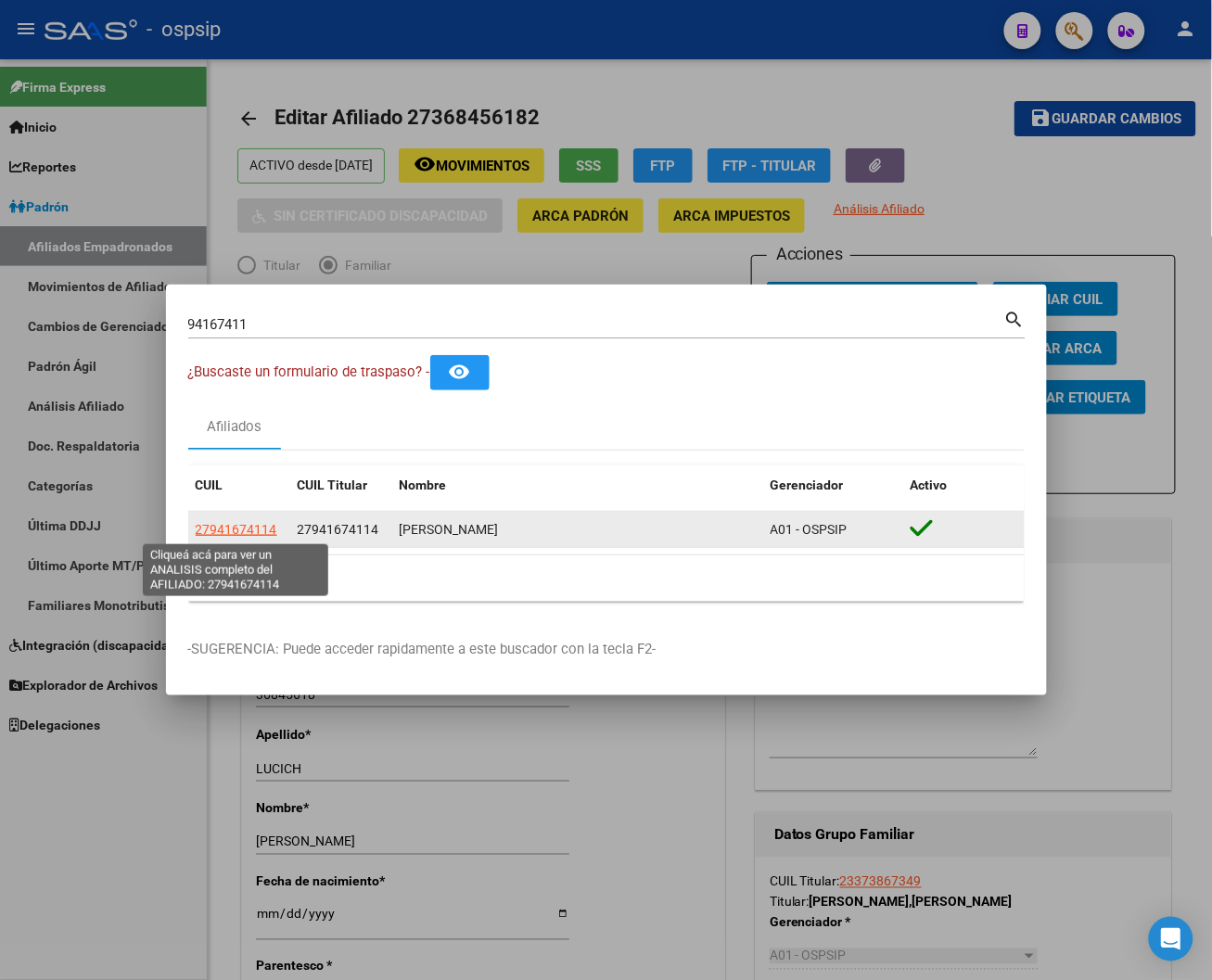
click at [236, 535] on span "27941674114" at bounding box center [236, 529] width 82 height 15
type textarea "27941674114"
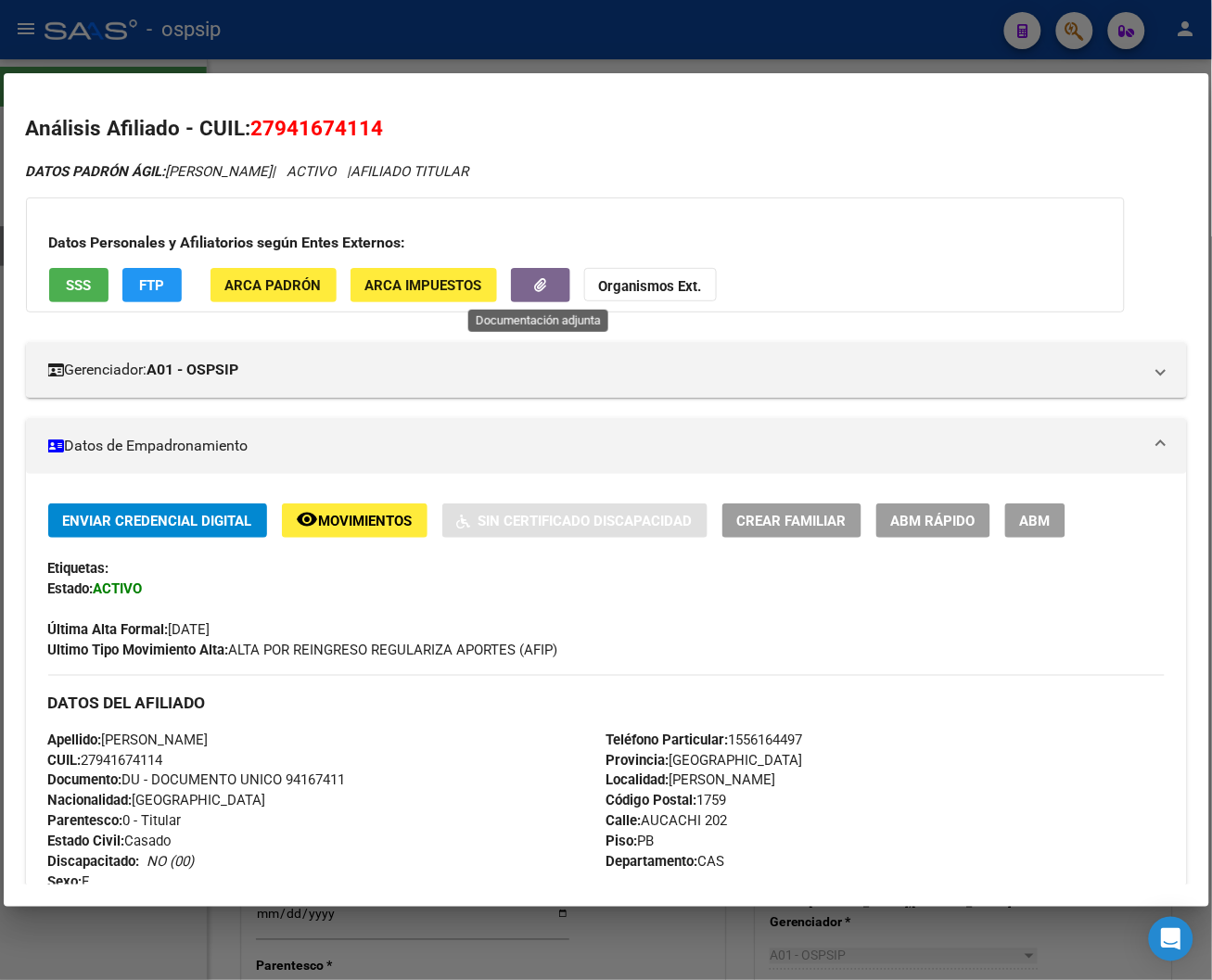
click at [529, 294] on button "button" at bounding box center [540, 285] width 59 height 34
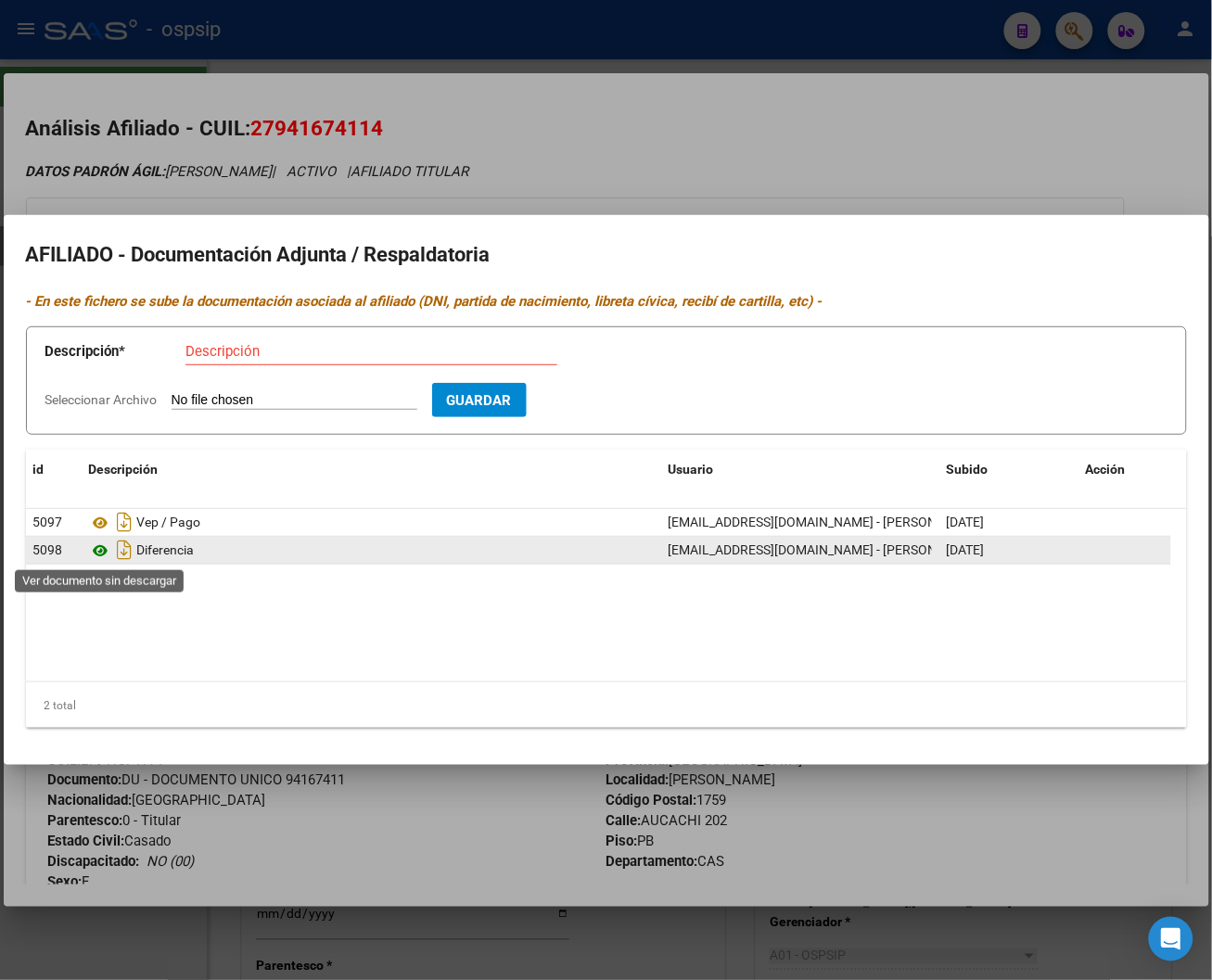
click at [100, 554] on icon at bounding box center [101, 550] width 24 height 22
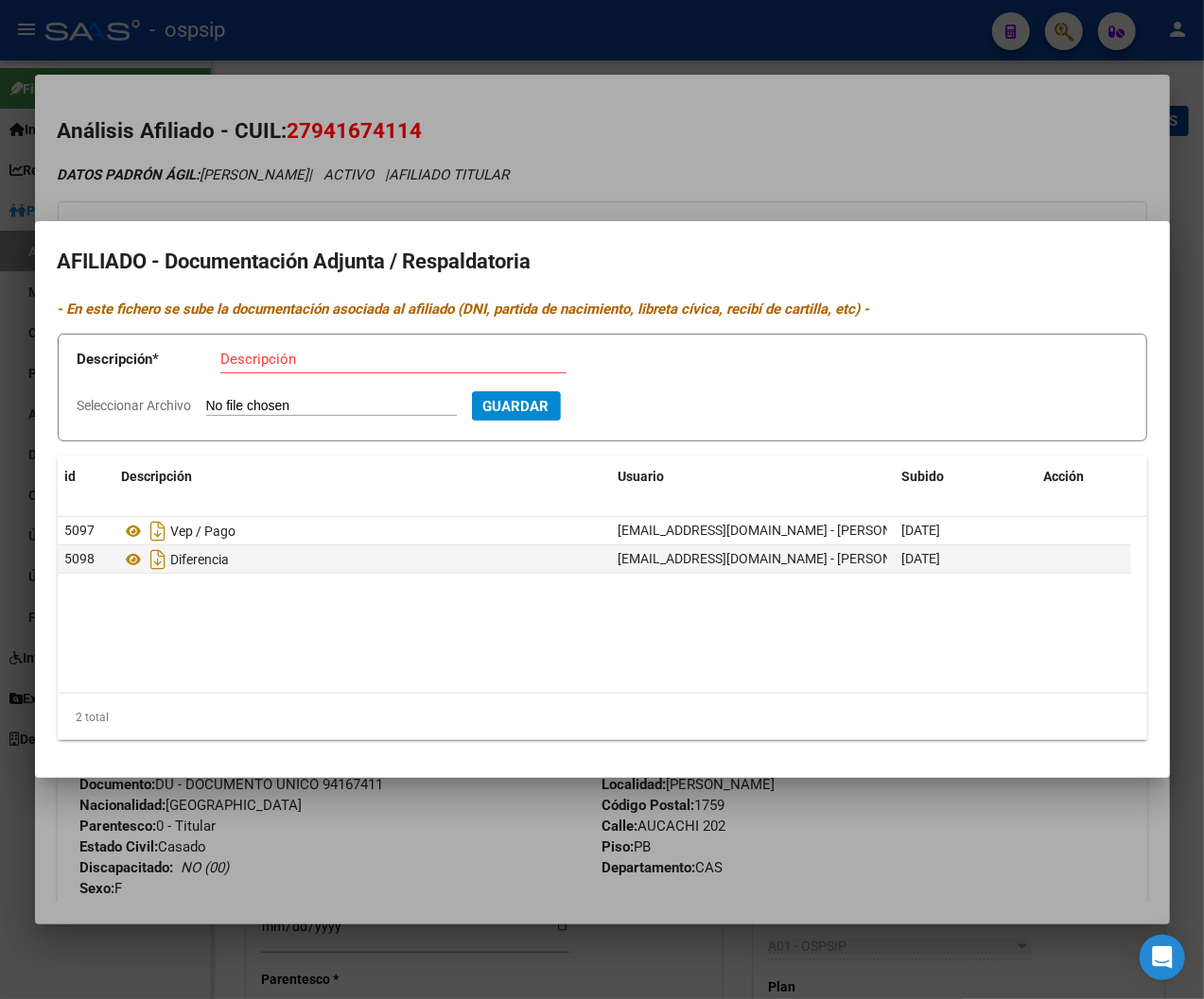
click at [649, 40] on div at bounding box center [602, 500] width 1204 height 999
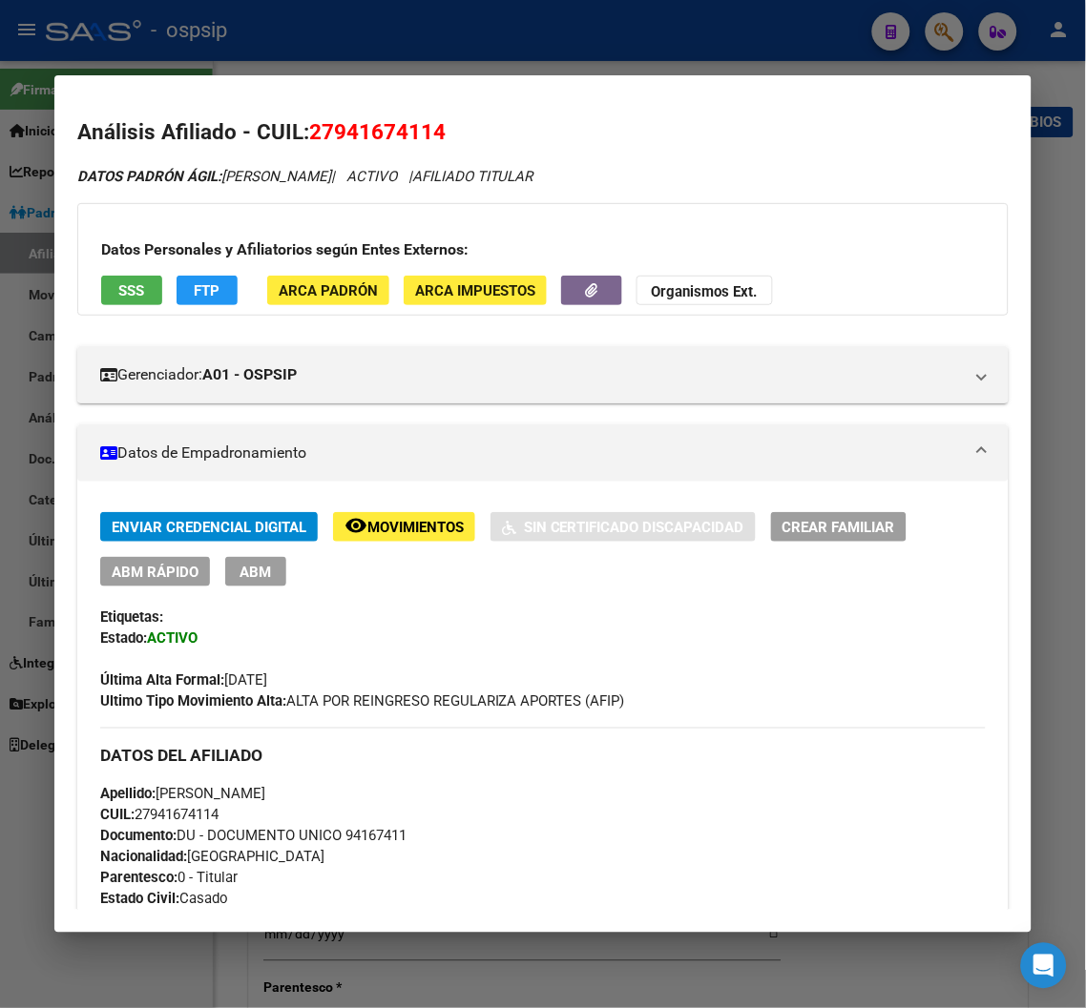
click at [941, 25] on div at bounding box center [543, 504] width 1086 height 1008
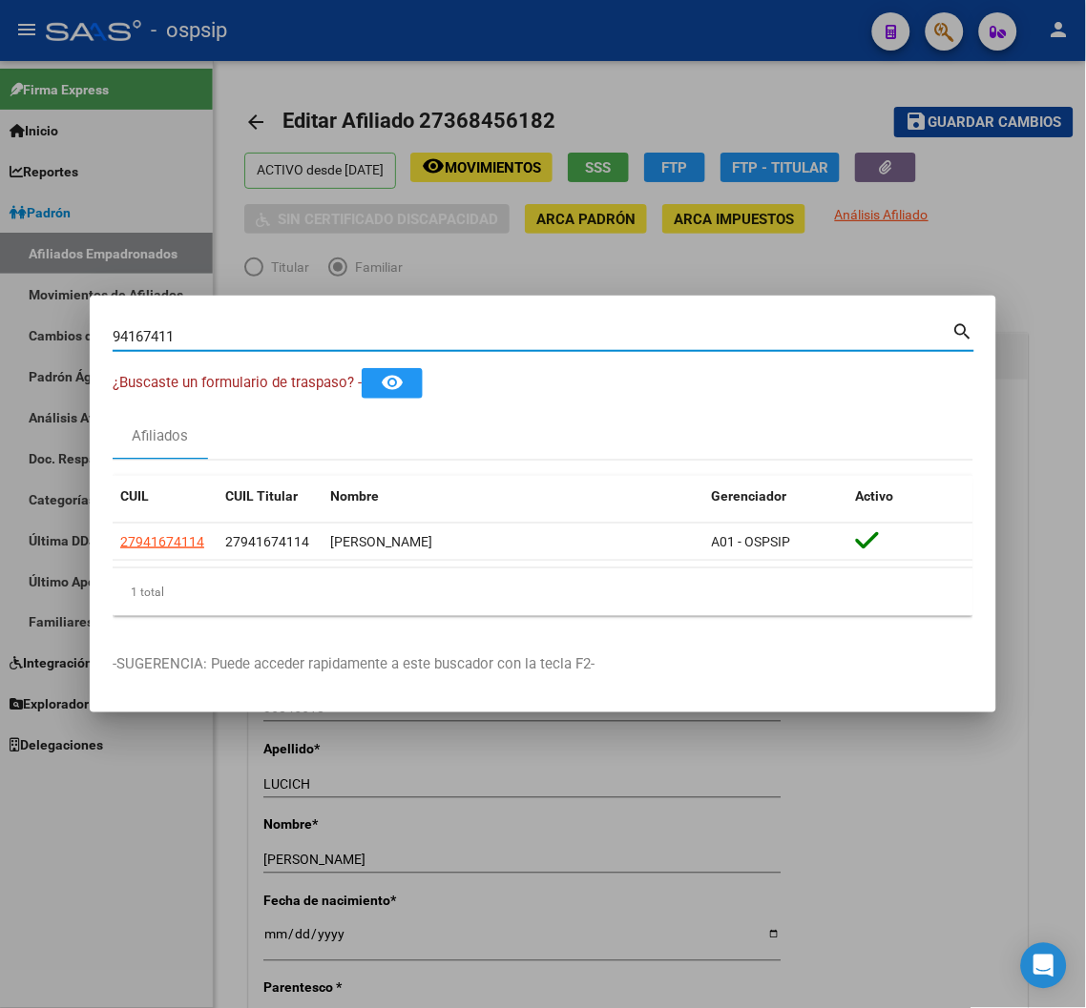
click at [191, 330] on input "94167411" at bounding box center [533, 336] width 840 height 17
type input "9"
type input "31683357"
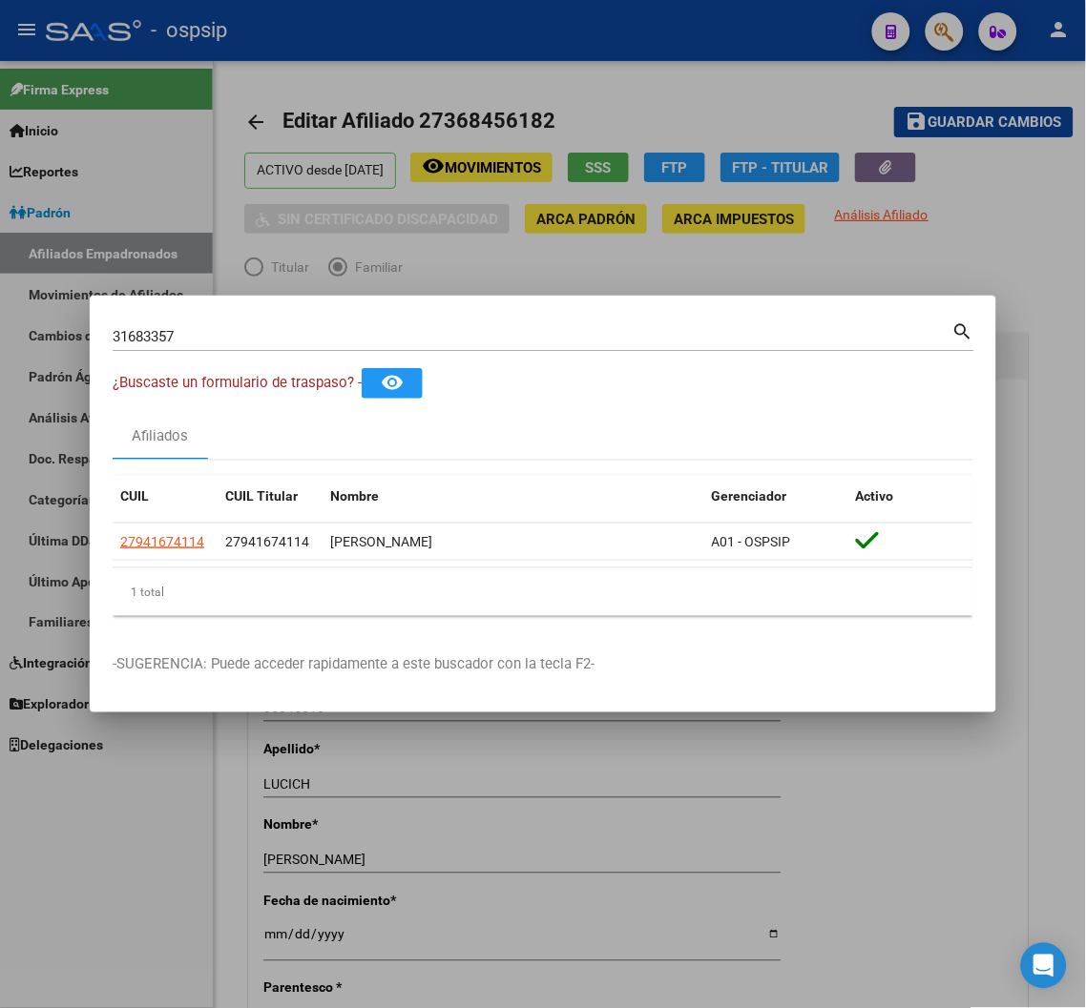
click at [966, 336] on mat-icon "search" at bounding box center [963, 330] width 22 height 23
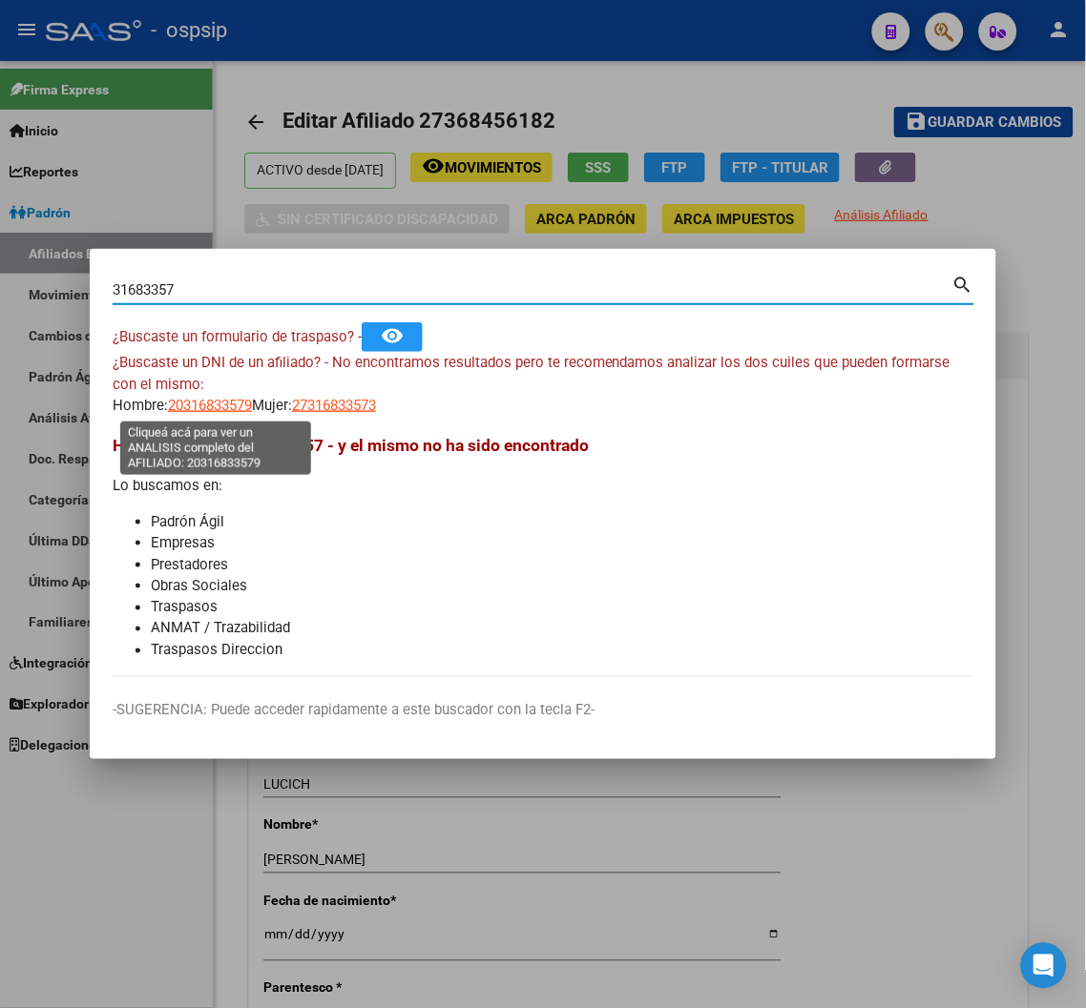
click at [200, 403] on span "20316833579" at bounding box center [210, 405] width 84 height 17
type textarea "20316833579"
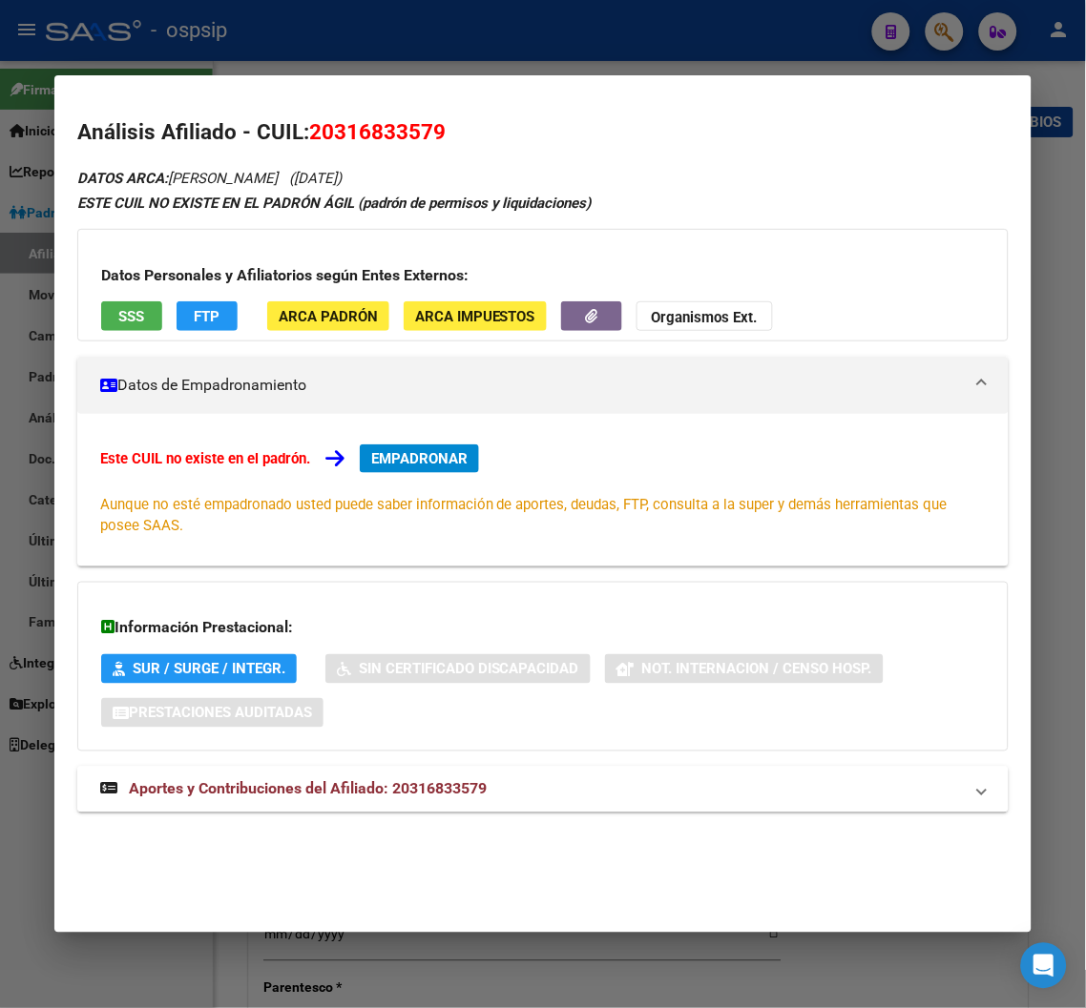
click at [302, 793] on span "Aportes y Contribuciones del Afiliado: 20316833579" at bounding box center [308, 789] width 358 height 18
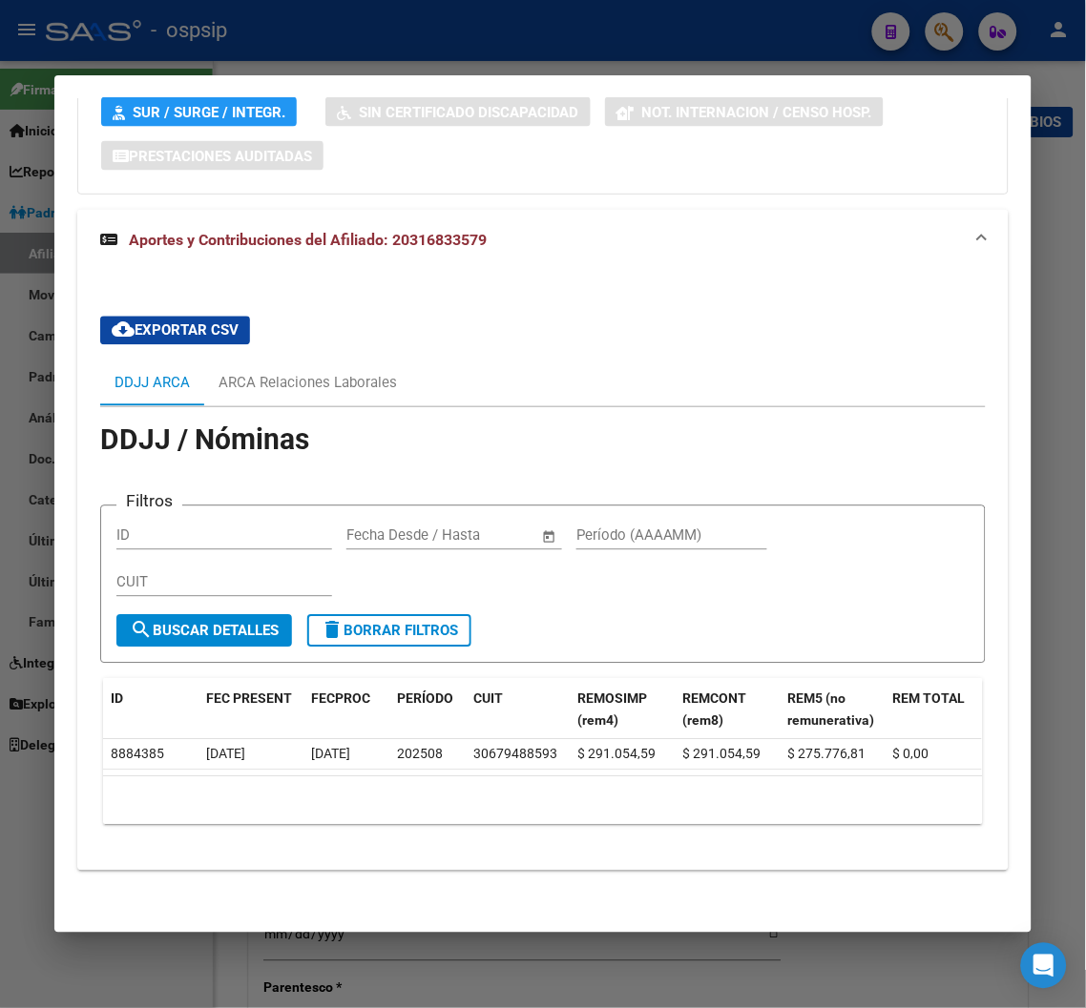
scroll to position [575, 0]
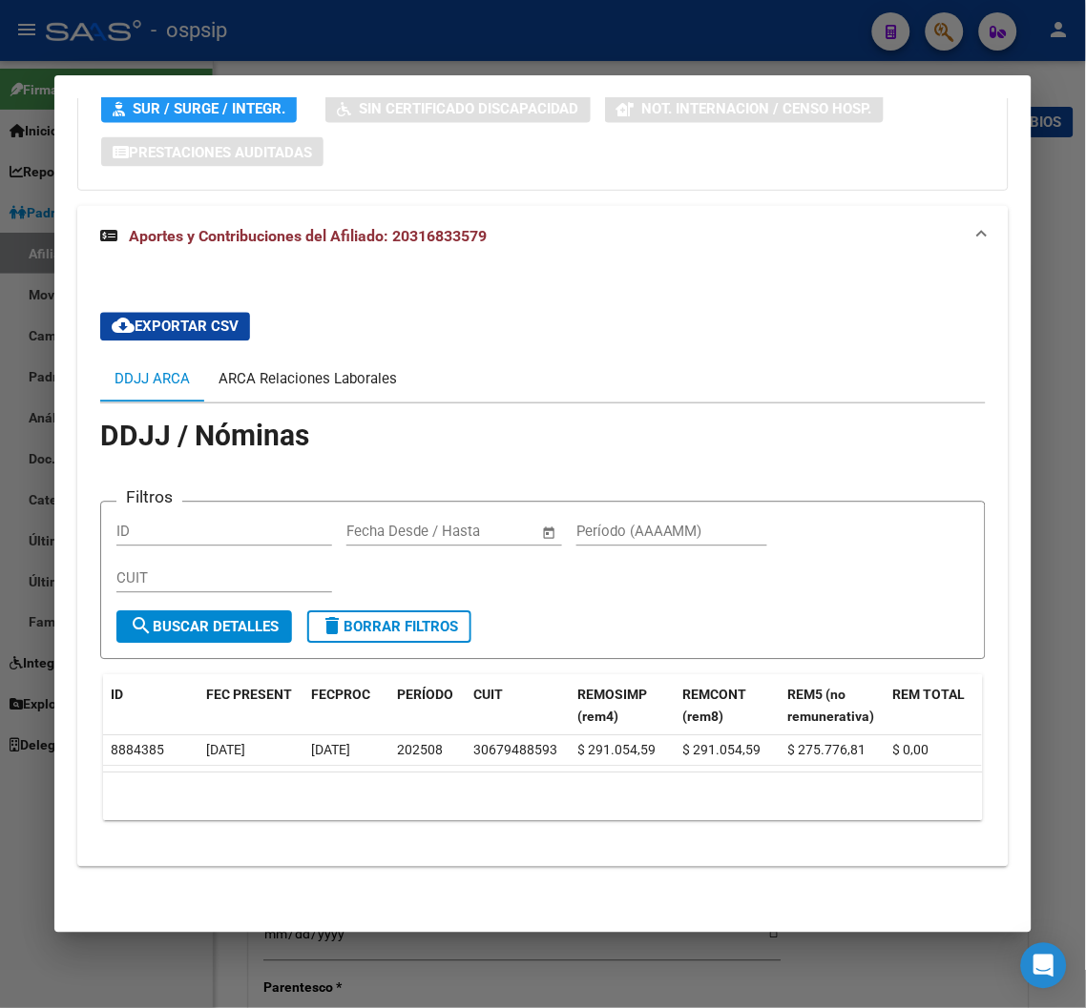
click at [324, 370] on div "ARCA Relaciones Laborales" at bounding box center [307, 379] width 178 height 21
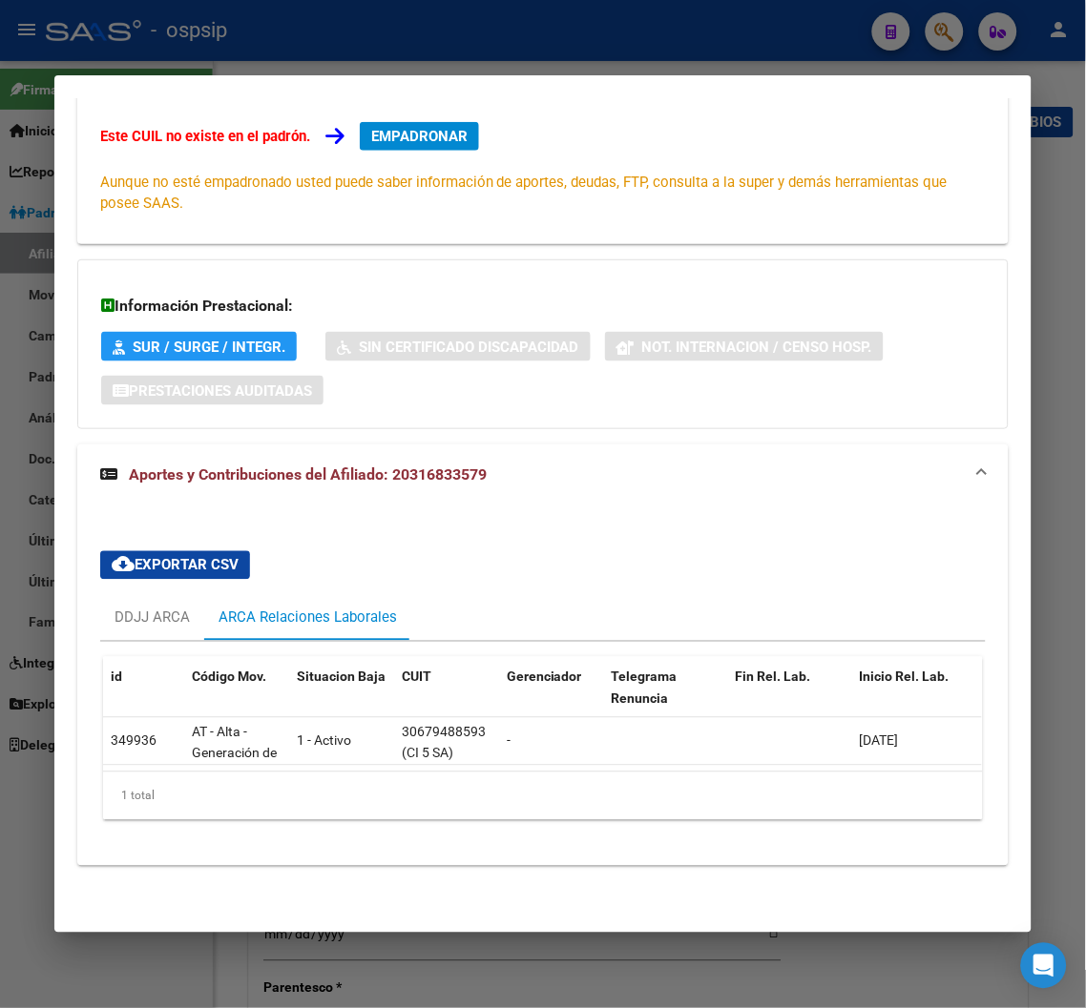
scroll to position [338, 0]
click at [267, 466] on span "Aportes y Contribuciones del Afiliado: 20316833579" at bounding box center [308, 475] width 358 height 18
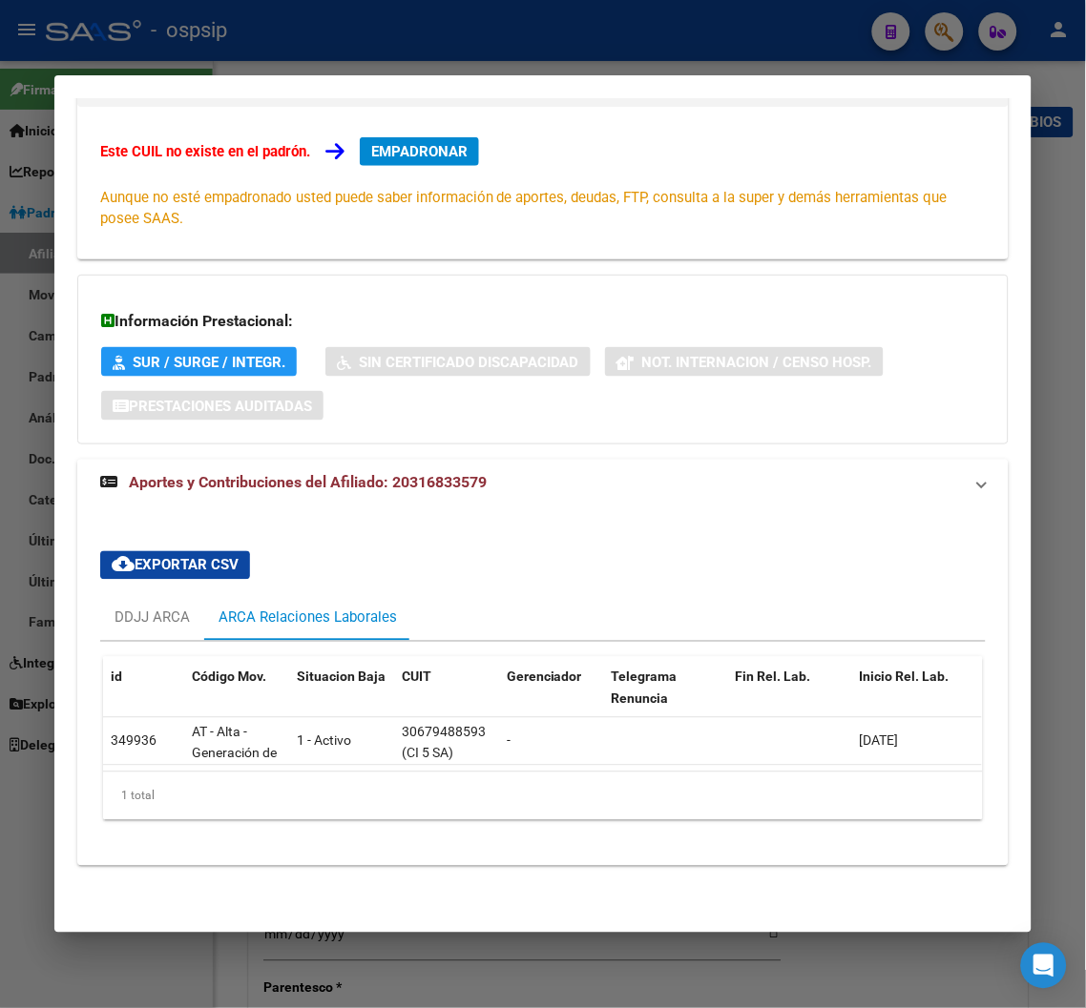
scroll to position [0, 0]
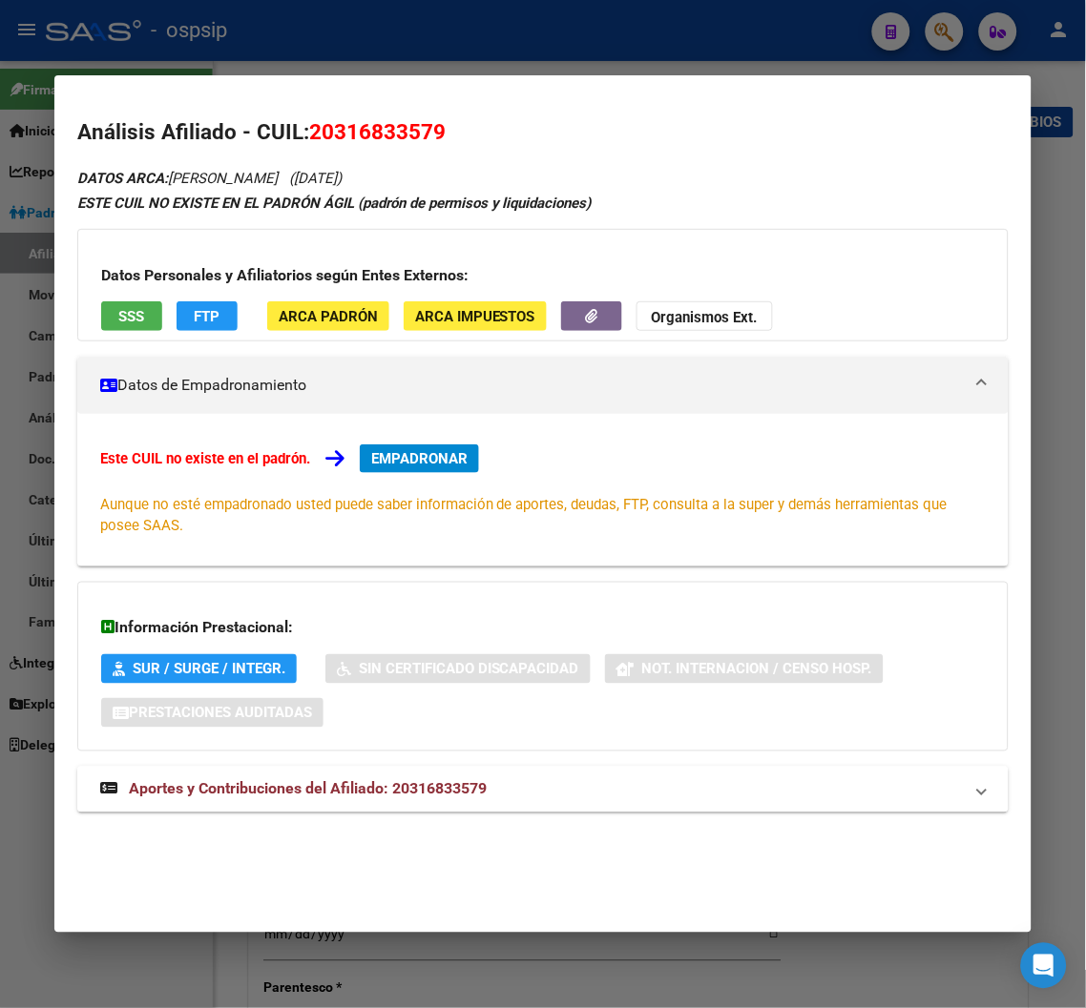
click at [320, 784] on span "Aportes y Contribuciones del Afiliado: 20316833579" at bounding box center [308, 789] width 358 height 18
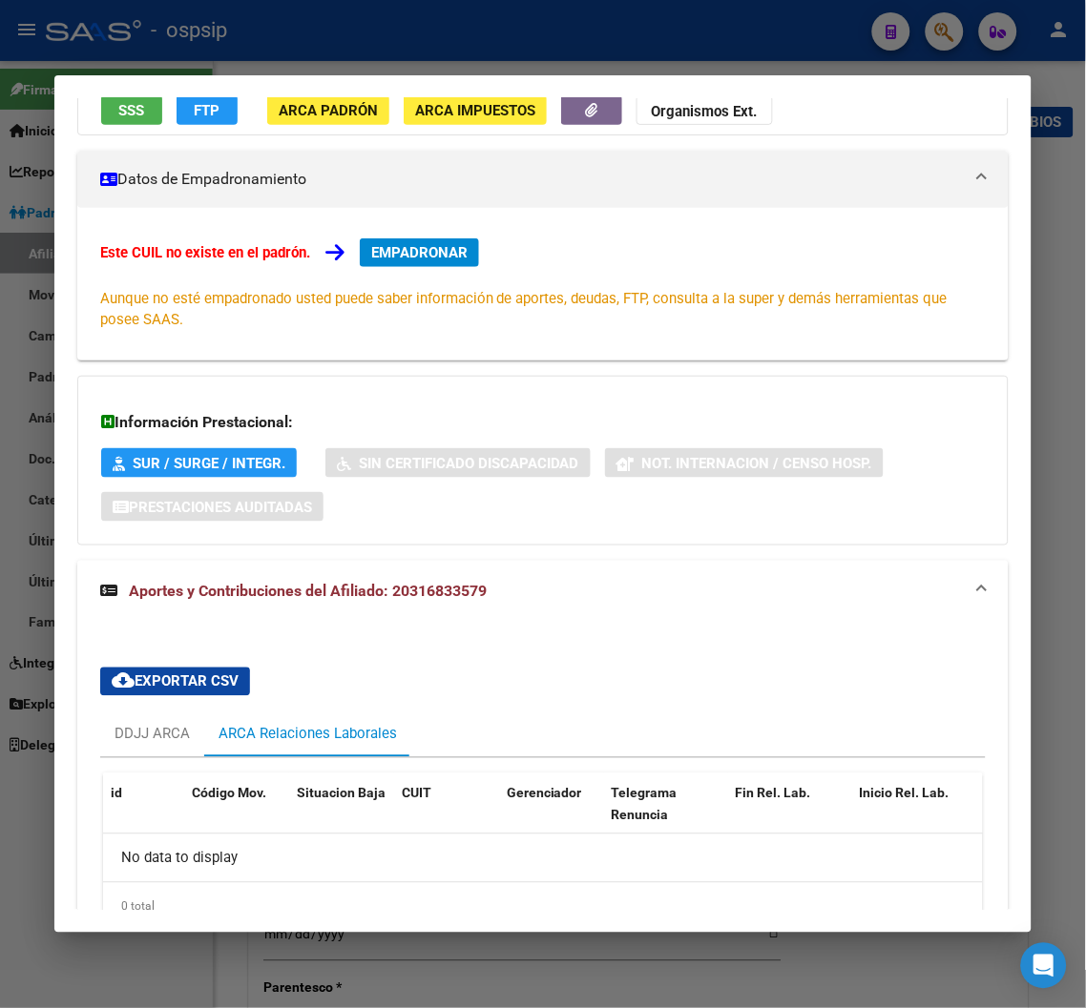
scroll to position [212, 0]
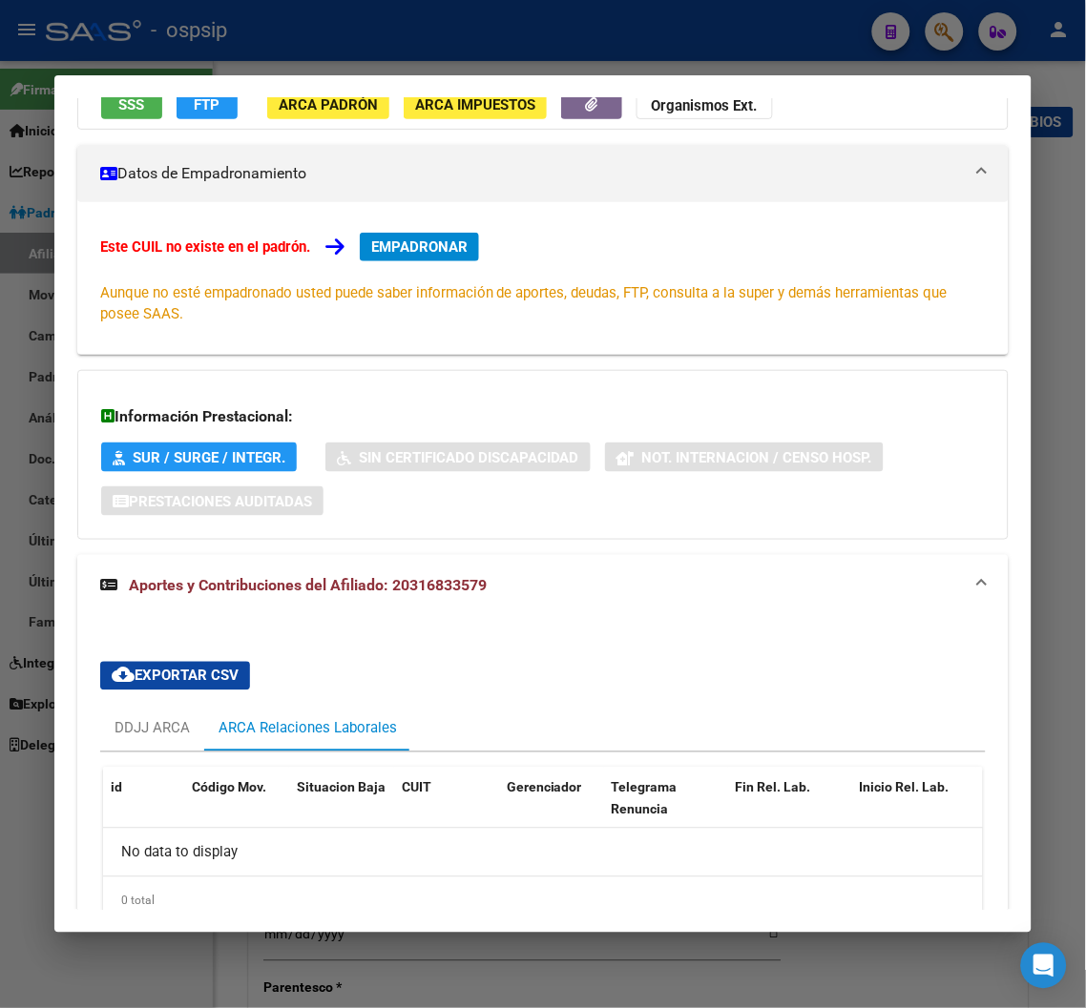
click at [292, 585] on span "Aportes y Contribuciones del Afiliado: 20316833579" at bounding box center [308, 585] width 358 height 18
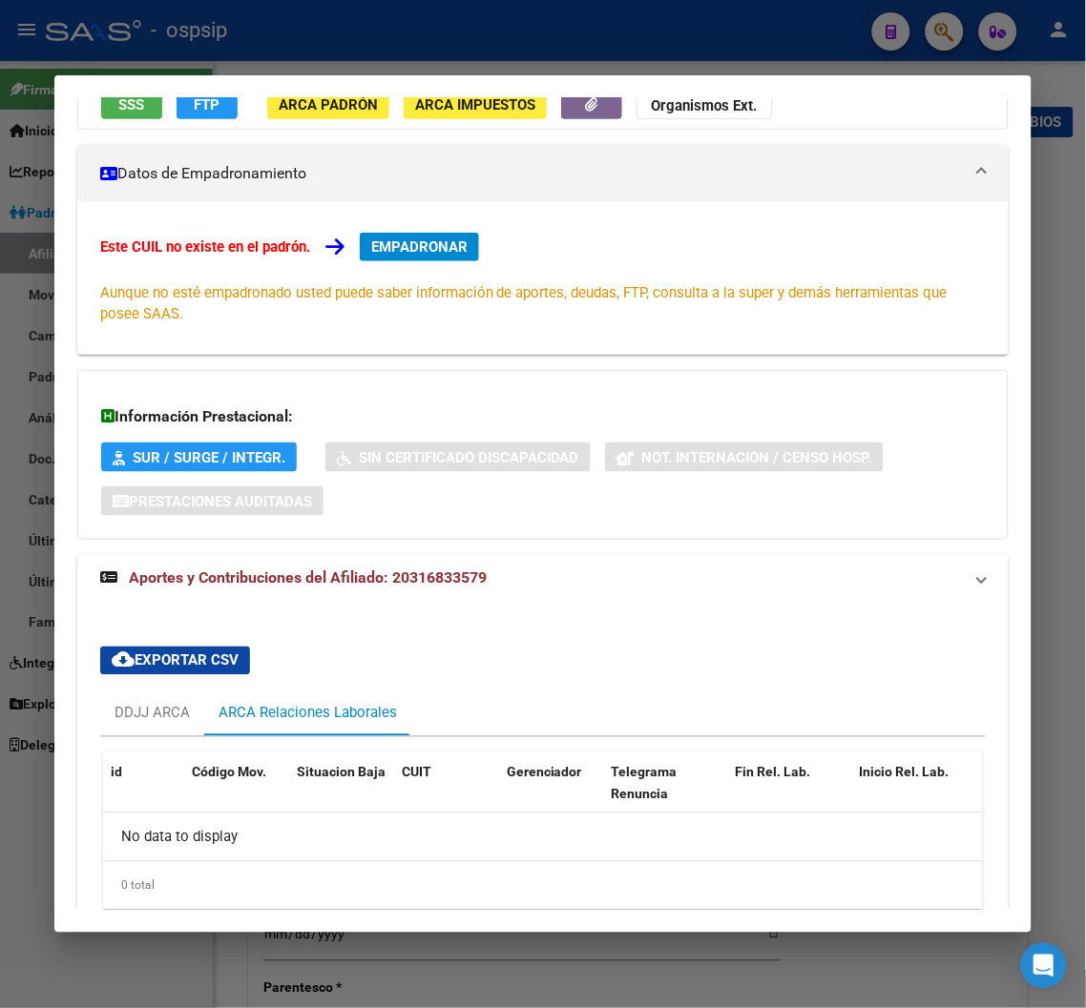
scroll to position [0, 0]
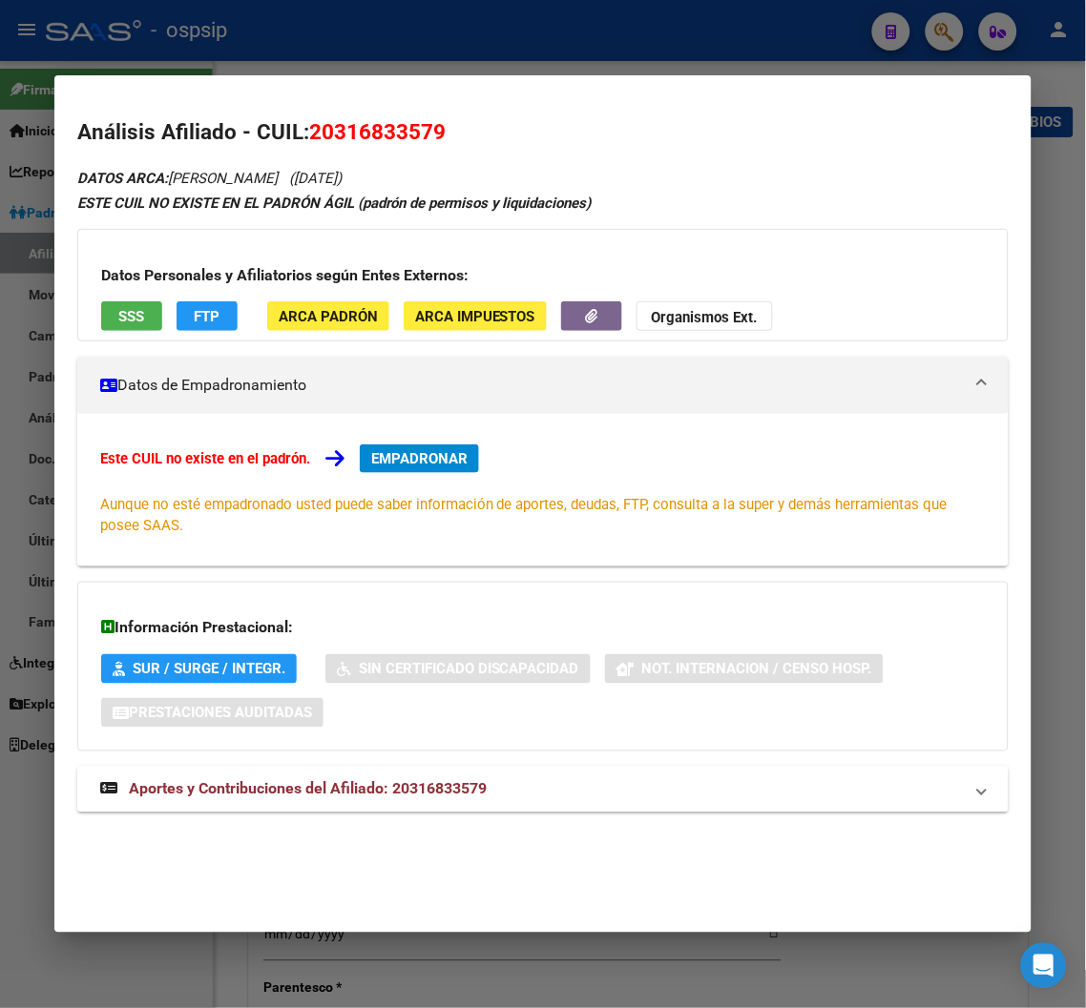
click at [312, 787] on span "Aportes y Contribuciones del Afiliado: 20316833579" at bounding box center [308, 789] width 358 height 18
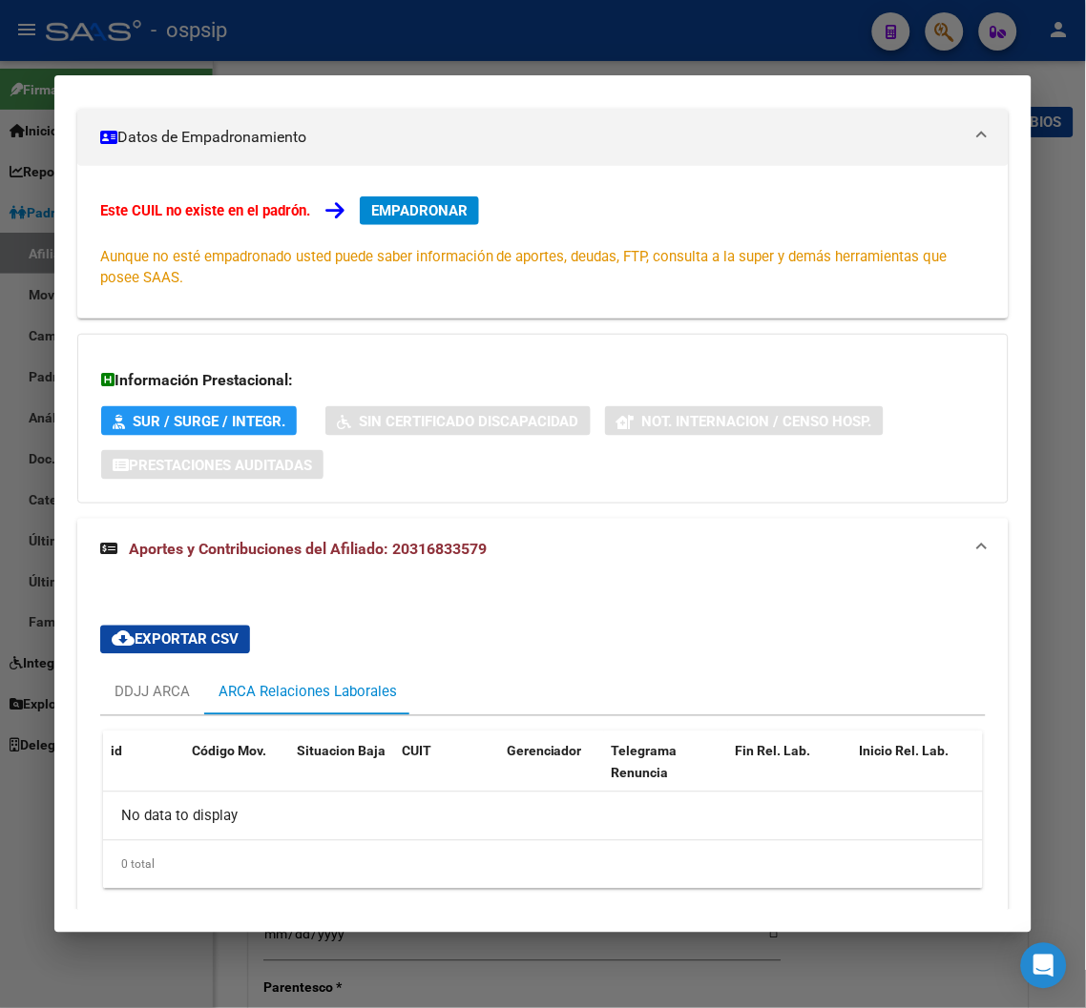
scroll to position [316, 0]
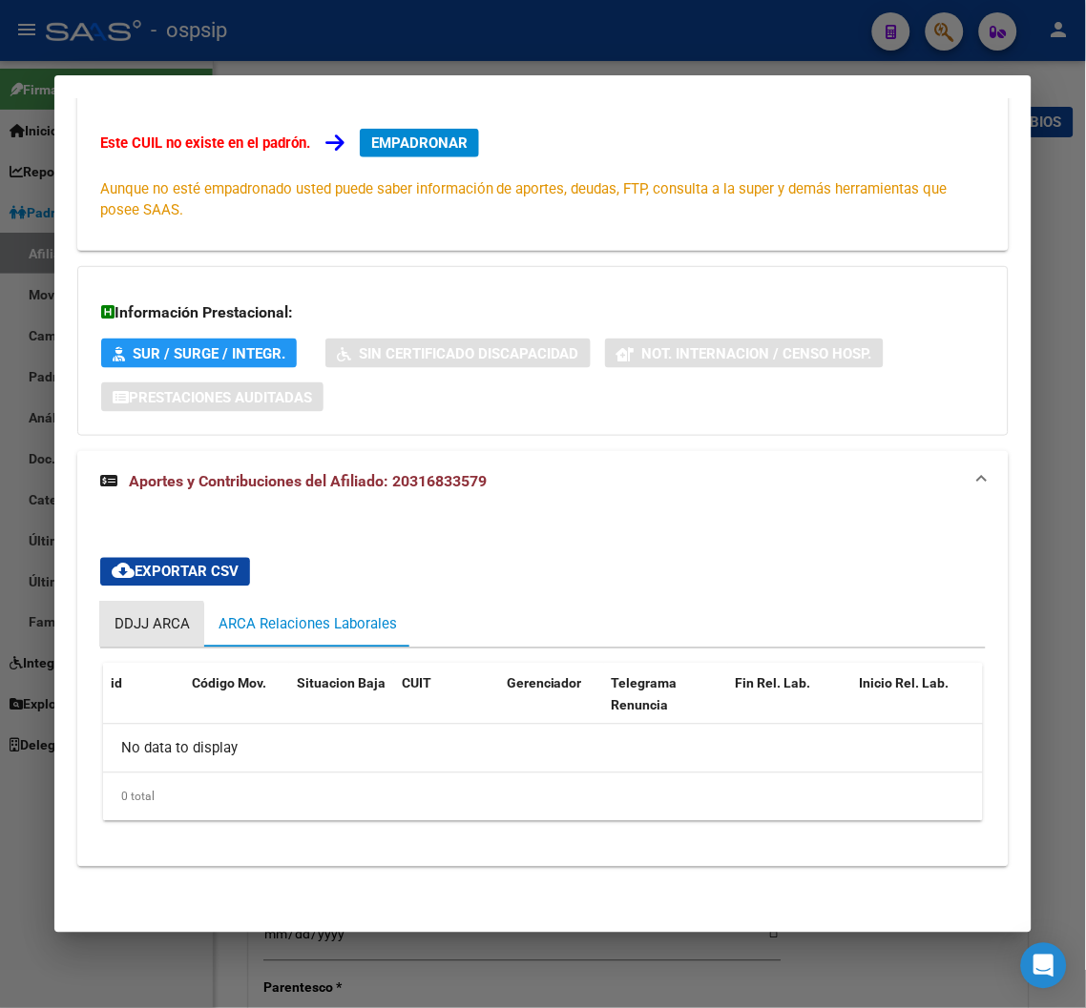
click at [143, 630] on div "DDJJ ARCA" at bounding box center [151, 624] width 75 height 21
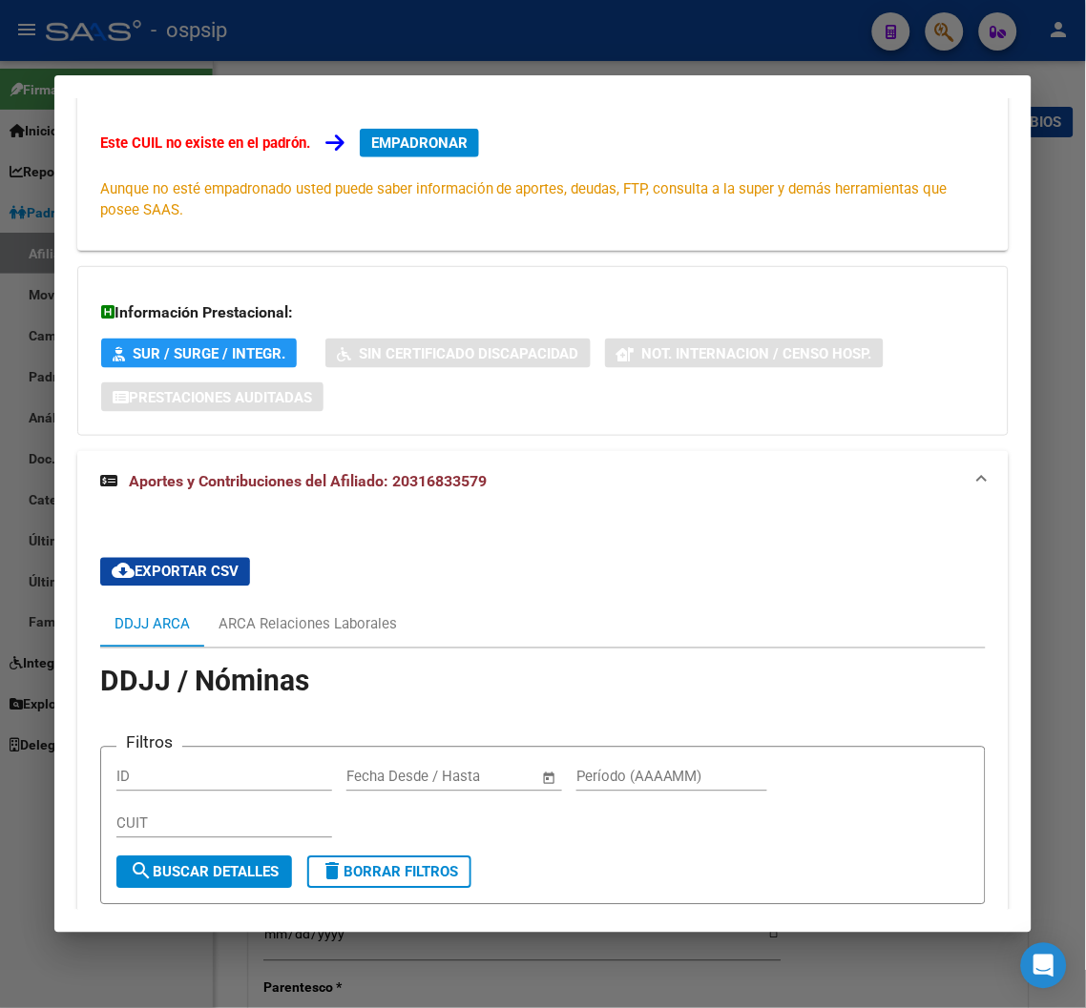
click at [177, 477] on span "Aportes y Contribuciones del Afiliado: 20316833579" at bounding box center [308, 481] width 358 height 18
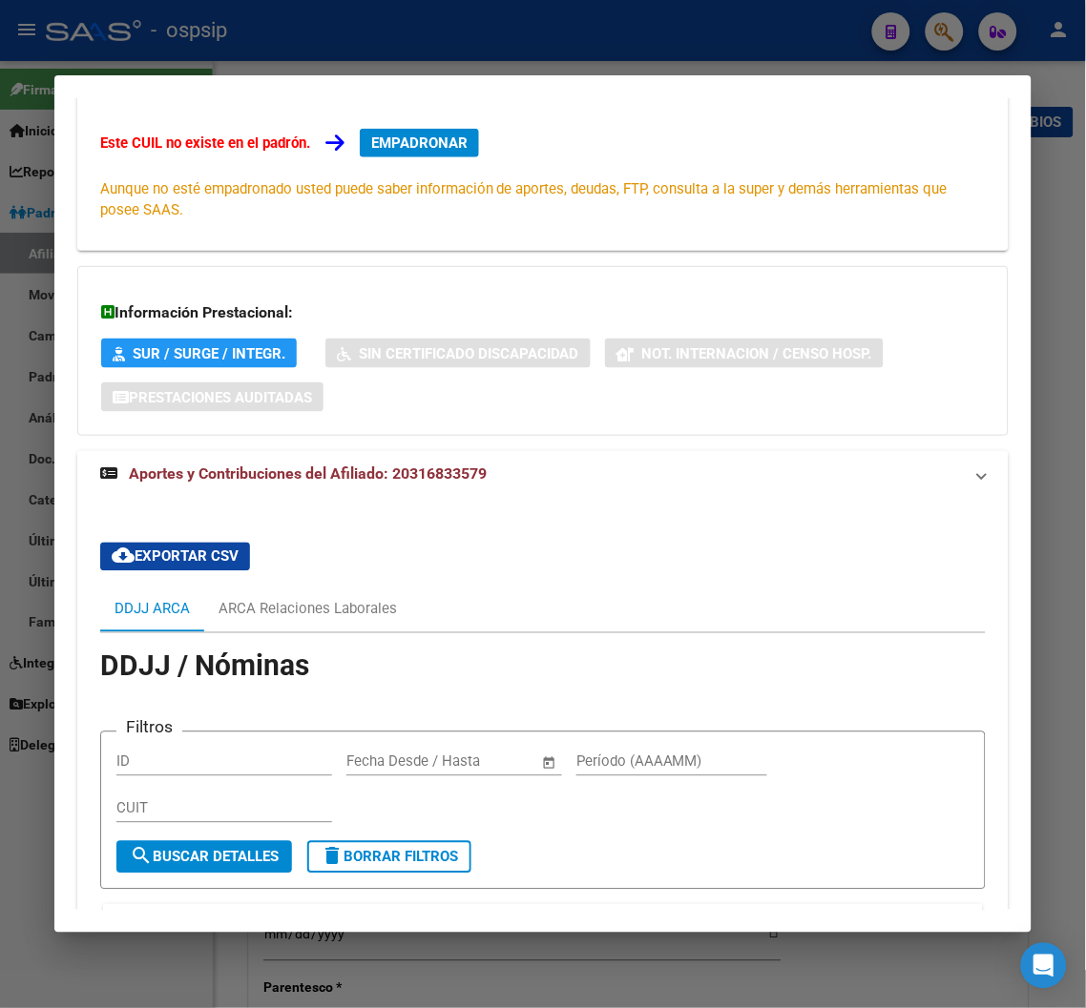
scroll to position [0, 0]
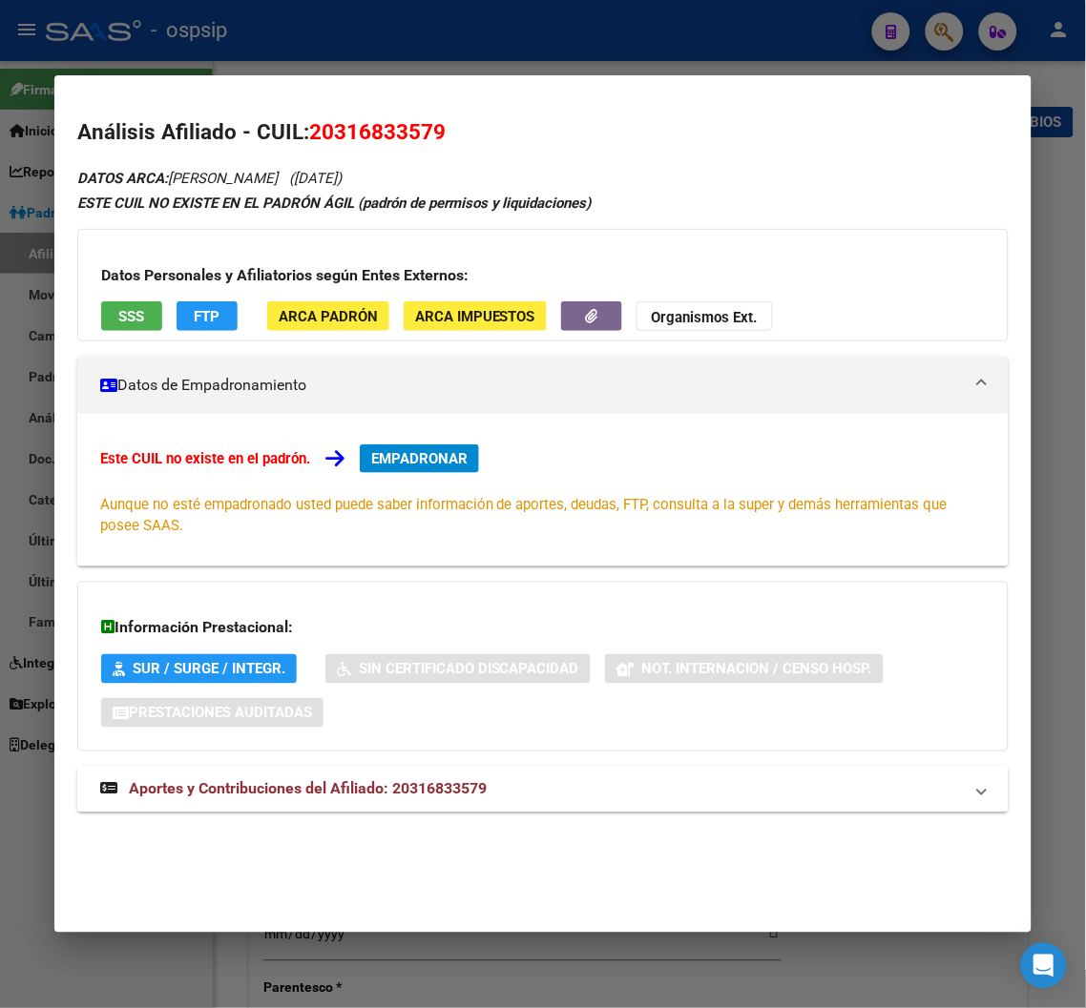
click at [412, 800] on strong "Aportes y Contribuciones del Afiliado: 20316833579" at bounding box center [293, 790] width 386 height 23
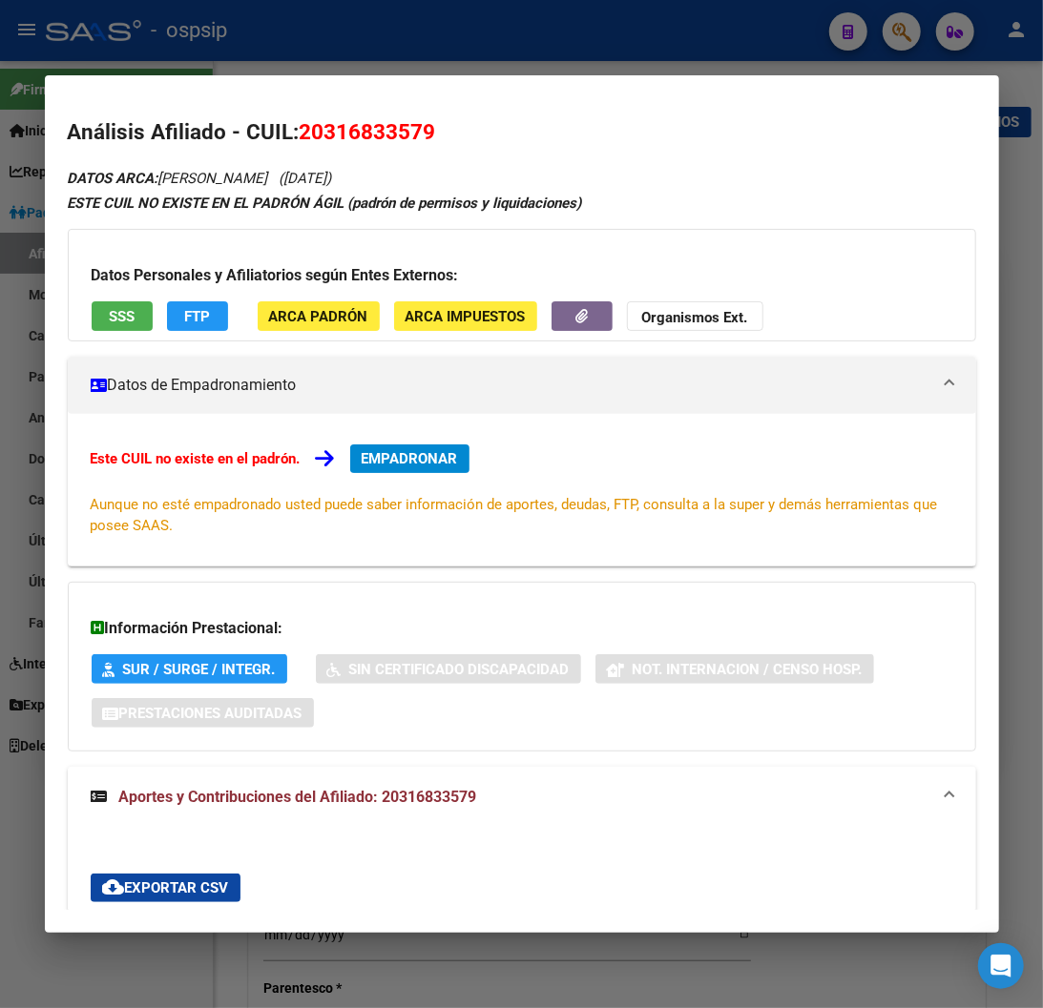
click at [655, 35] on div at bounding box center [521, 504] width 1043 height 1008
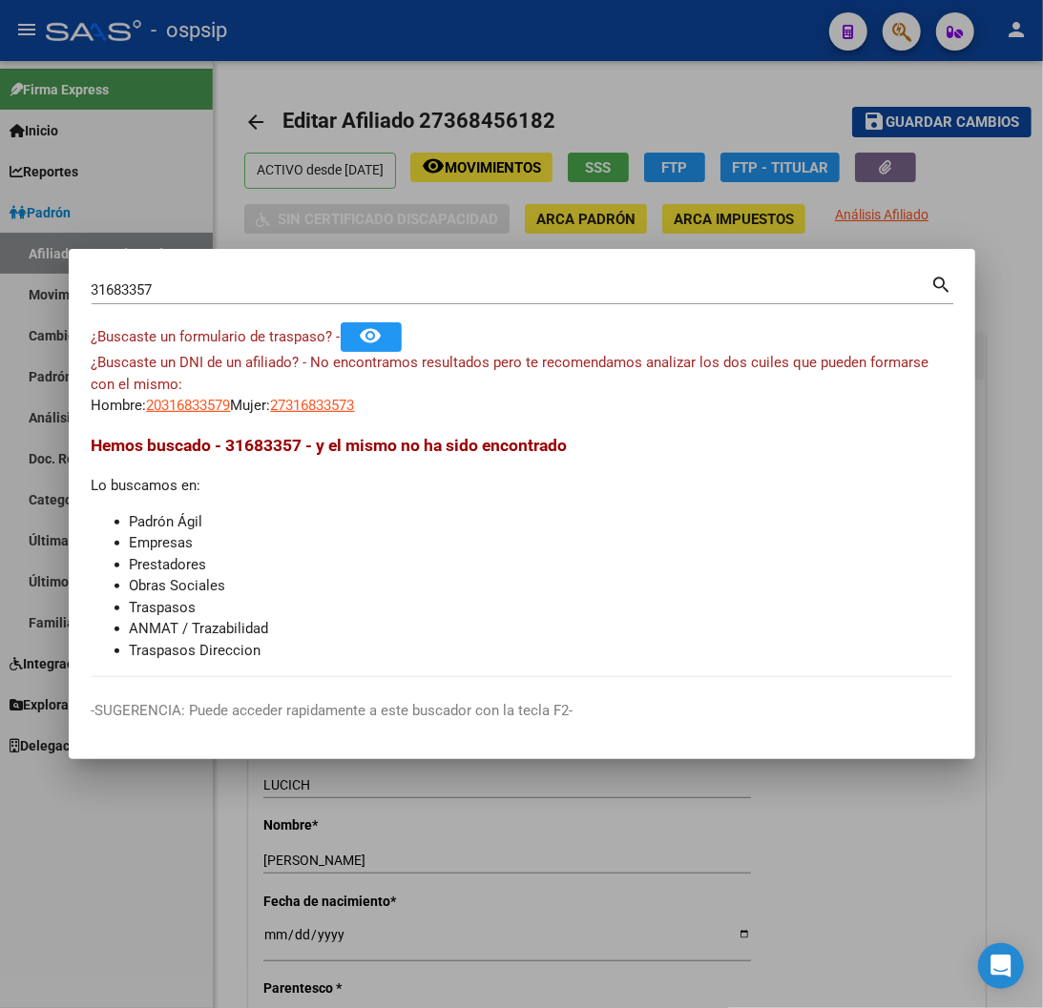
click at [1000, 246] on div at bounding box center [521, 504] width 1043 height 1008
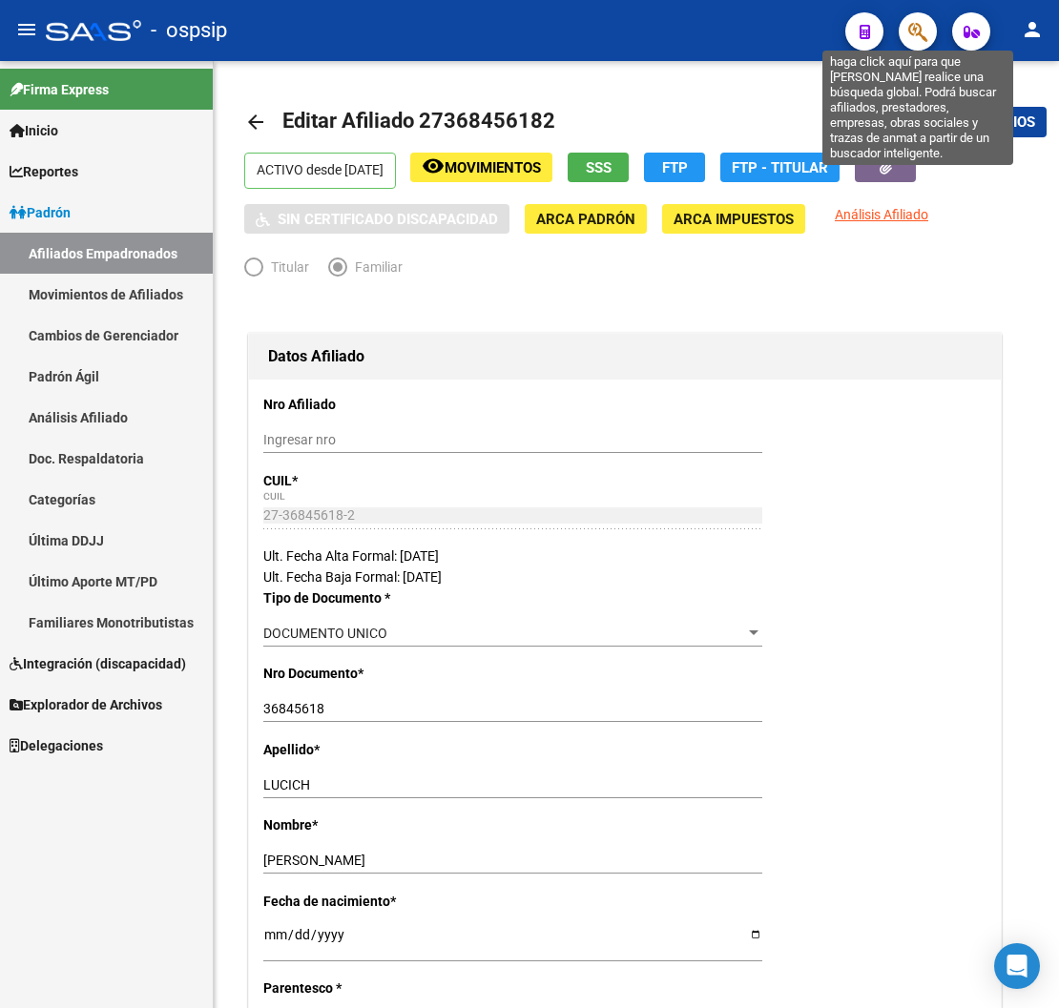
click at [914, 41] on icon "button" at bounding box center [917, 32] width 19 height 22
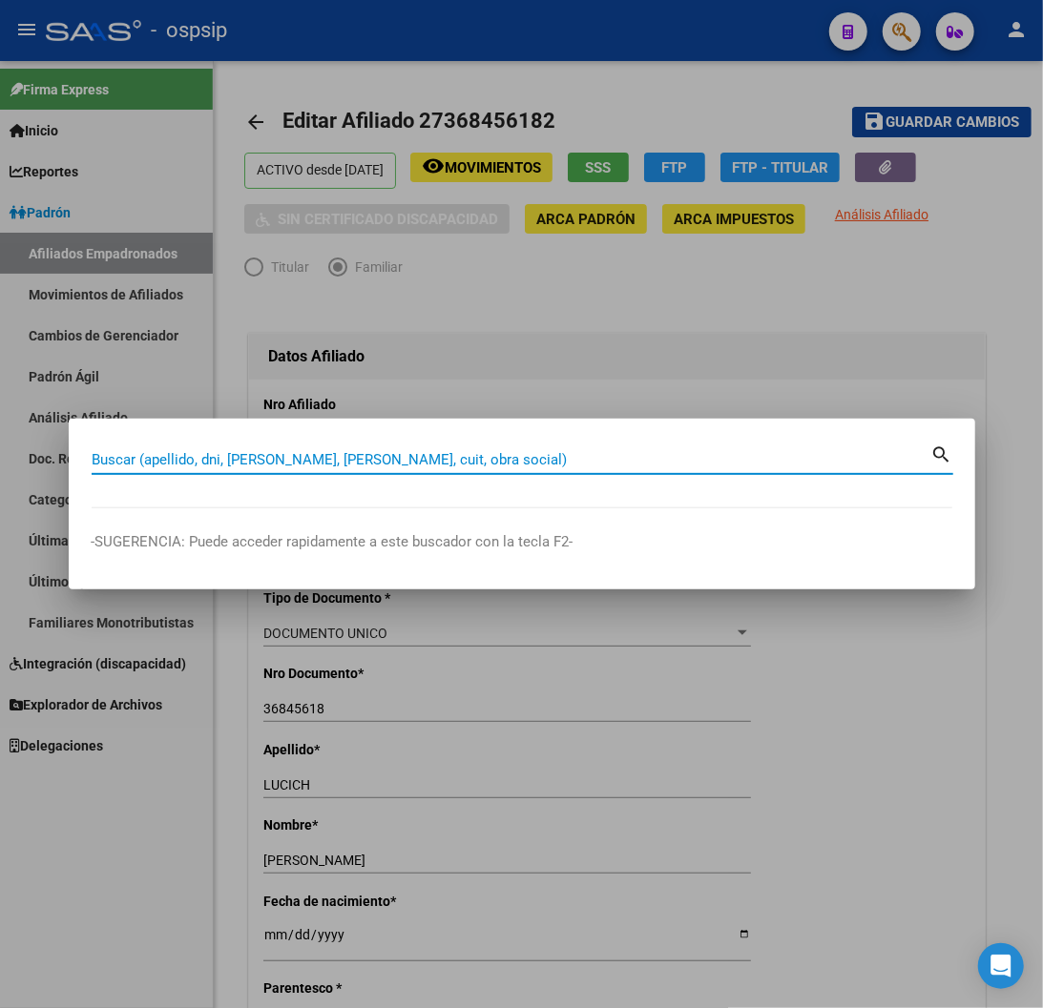
click at [158, 451] on input "Buscar (apellido, dni, [PERSON_NAME], [PERSON_NAME], cuit, obra social)" at bounding box center [512, 459] width 840 height 17
type input "11758530"
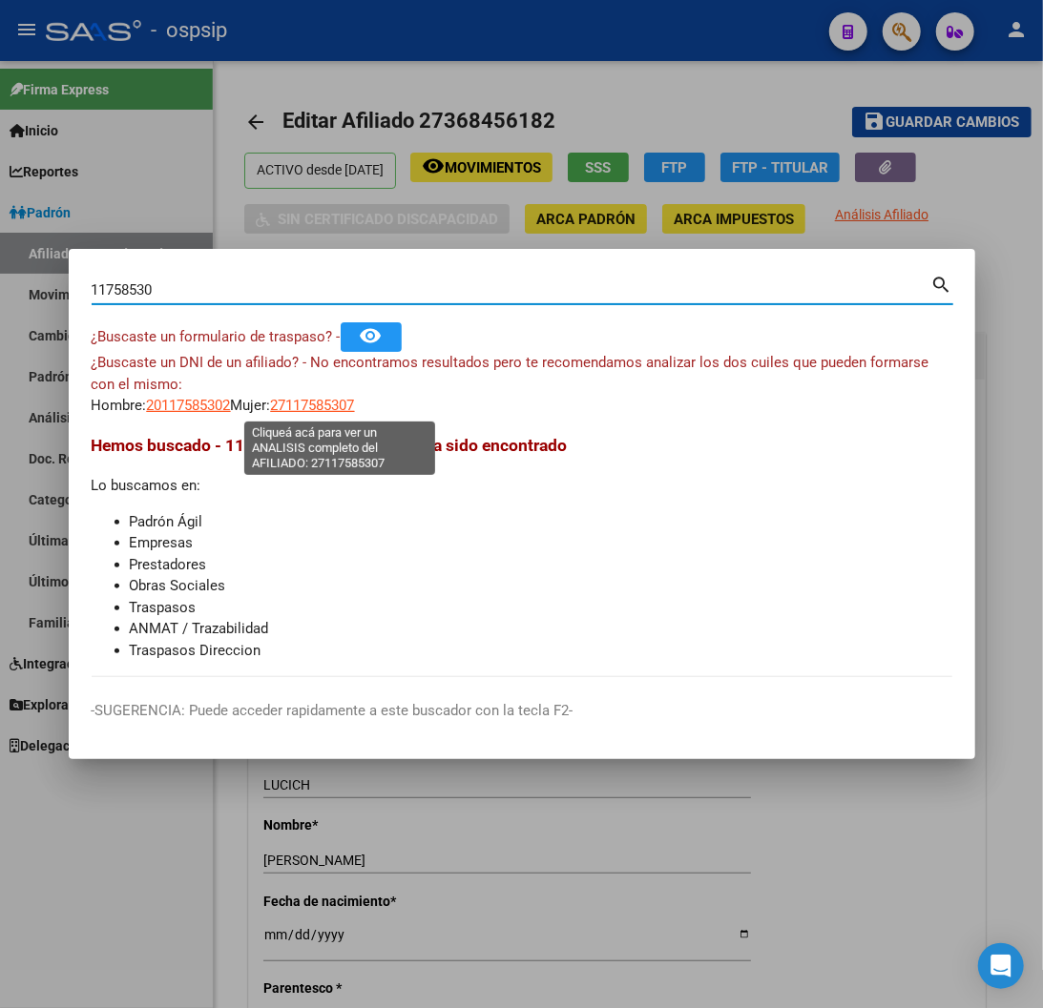
click at [341, 407] on span "27117585307" at bounding box center [313, 405] width 84 height 17
type textarea "27117585307"
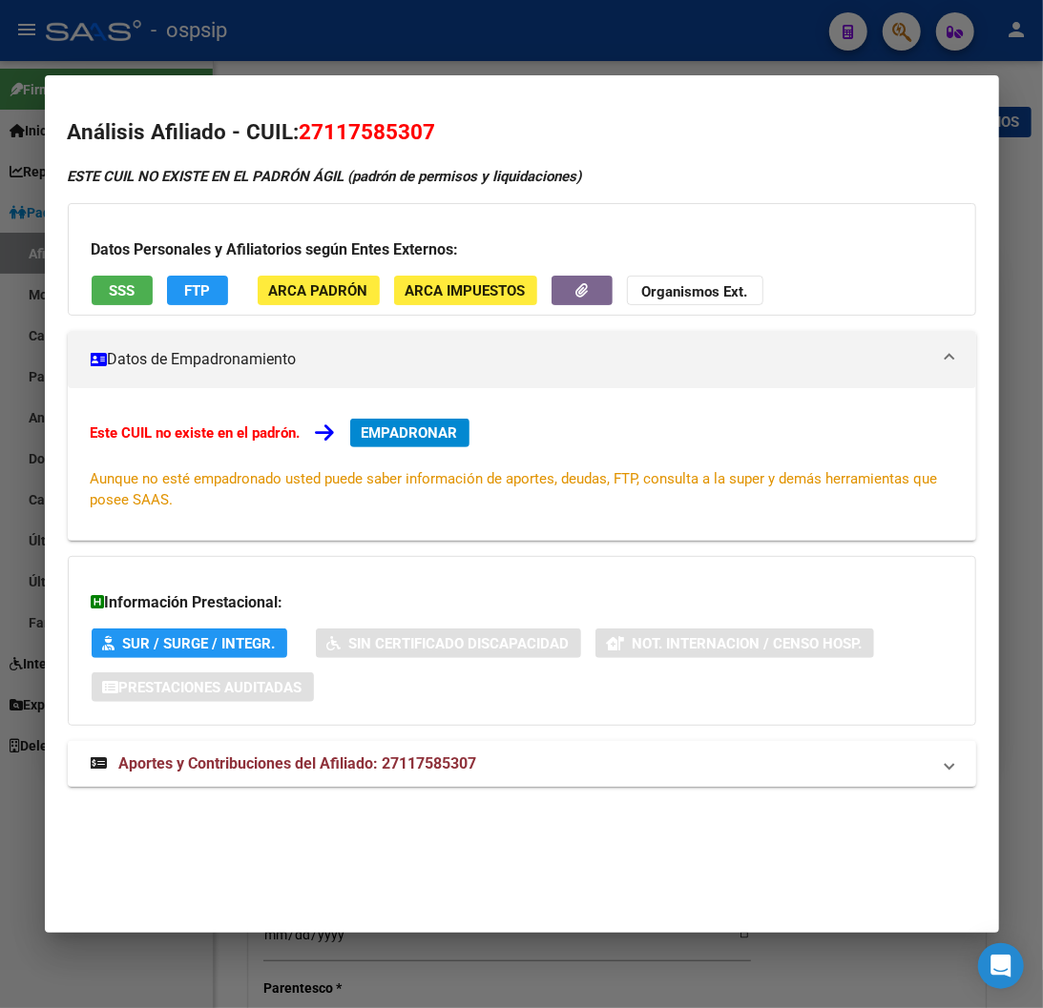
click at [328, 771] on span "Aportes y Contribuciones del Afiliado: 27117585307" at bounding box center [298, 764] width 358 height 18
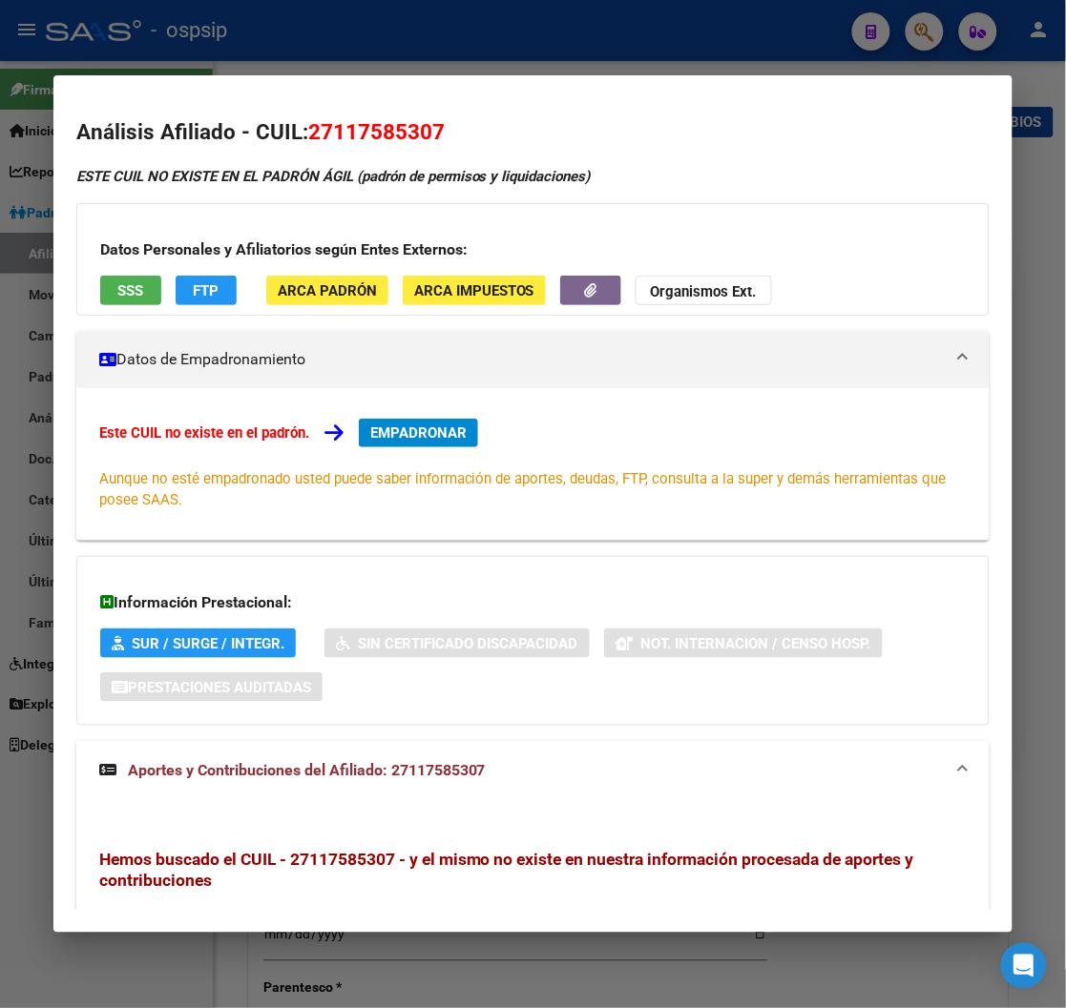
click at [925, 40] on div at bounding box center [533, 504] width 1066 height 1008
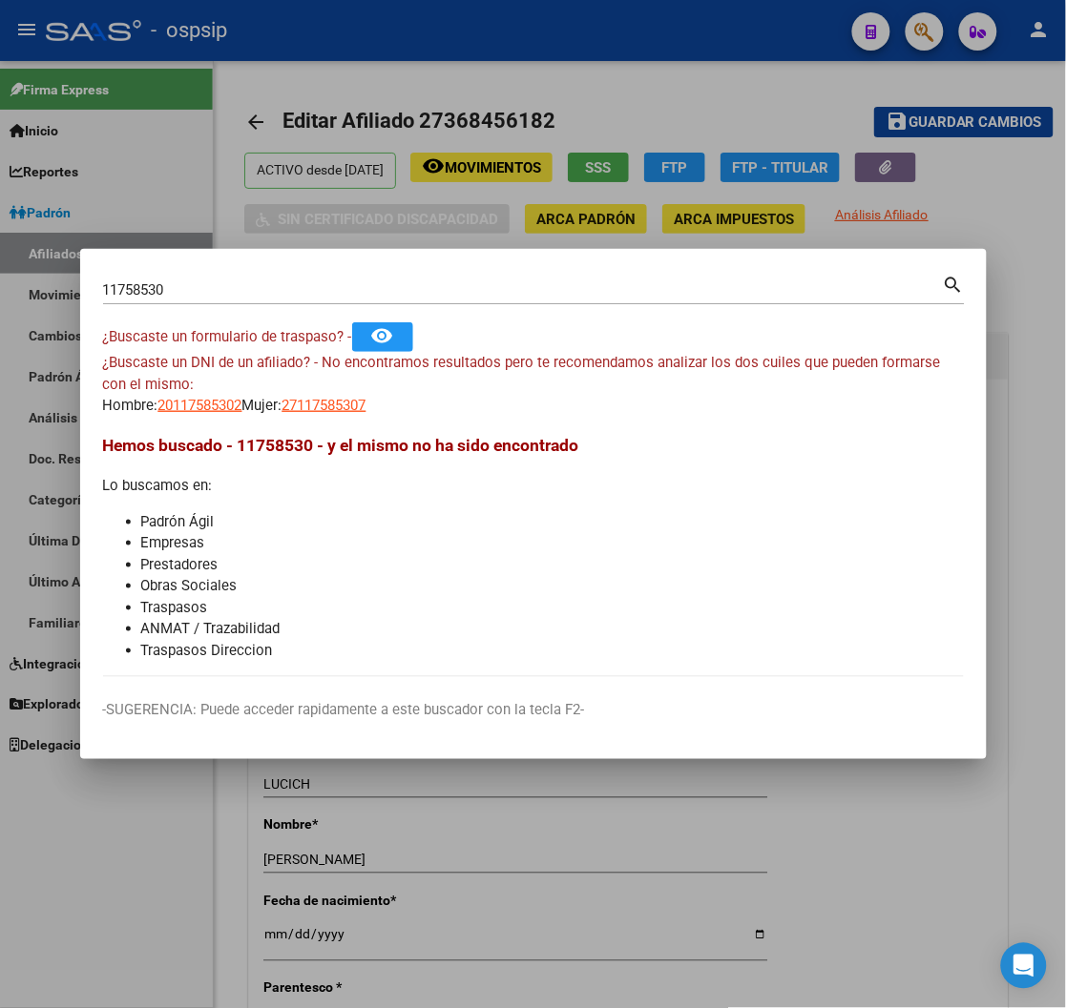
click at [184, 288] on input "11758530" at bounding box center [523, 289] width 840 height 17
type input "1"
type input "93987444"
click at [946, 283] on mat-icon "search" at bounding box center [954, 283] width 22 height 23
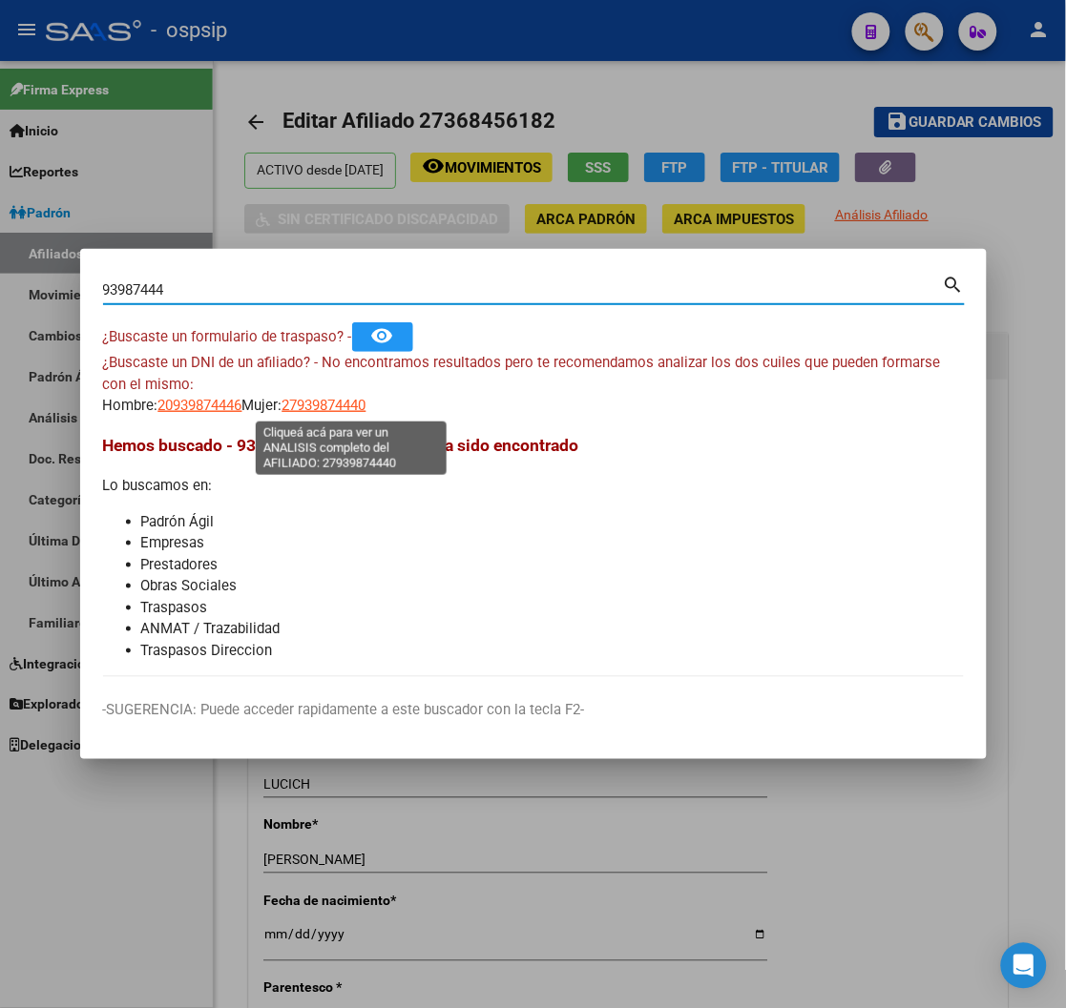
click at [337, 412] on span "27939874440" at bounding box center [324, 405] width 84 height 17
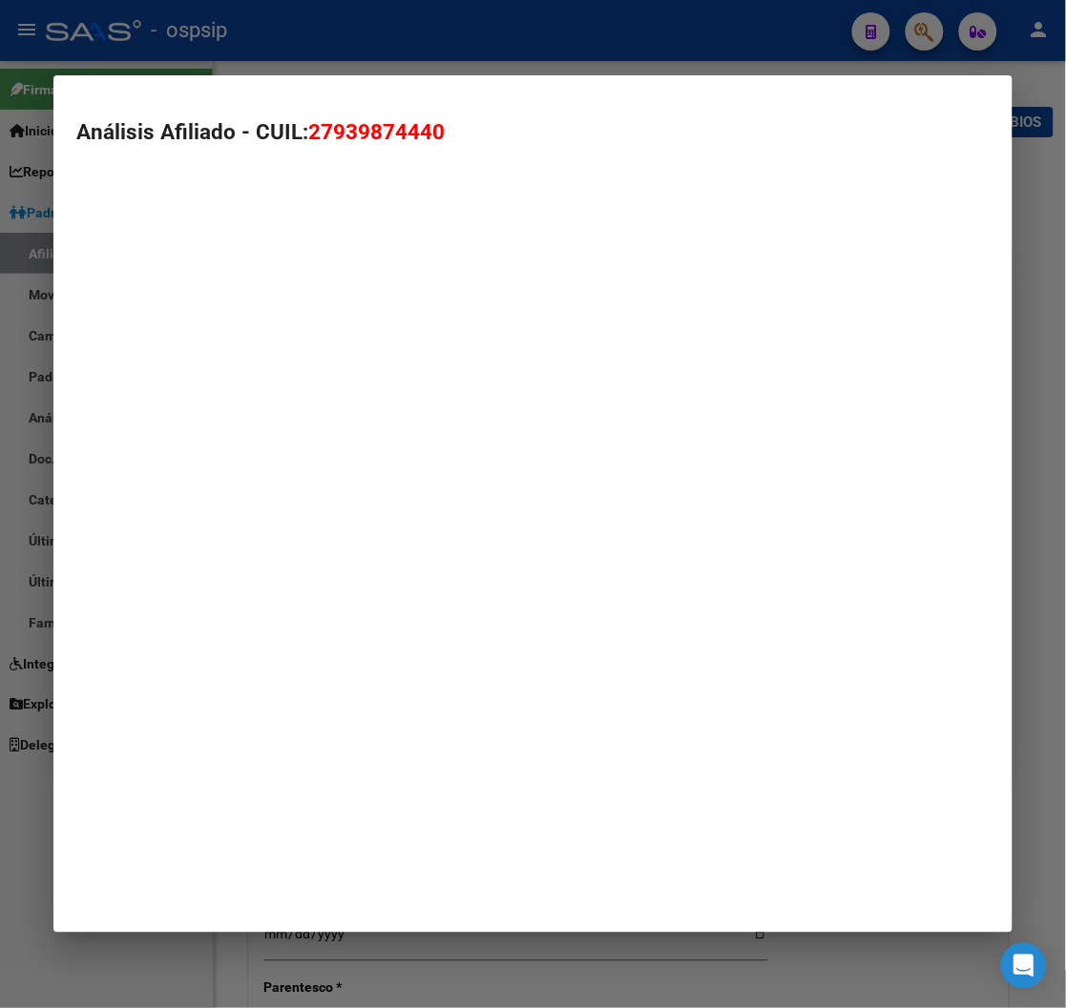
type textarea "27939874440"
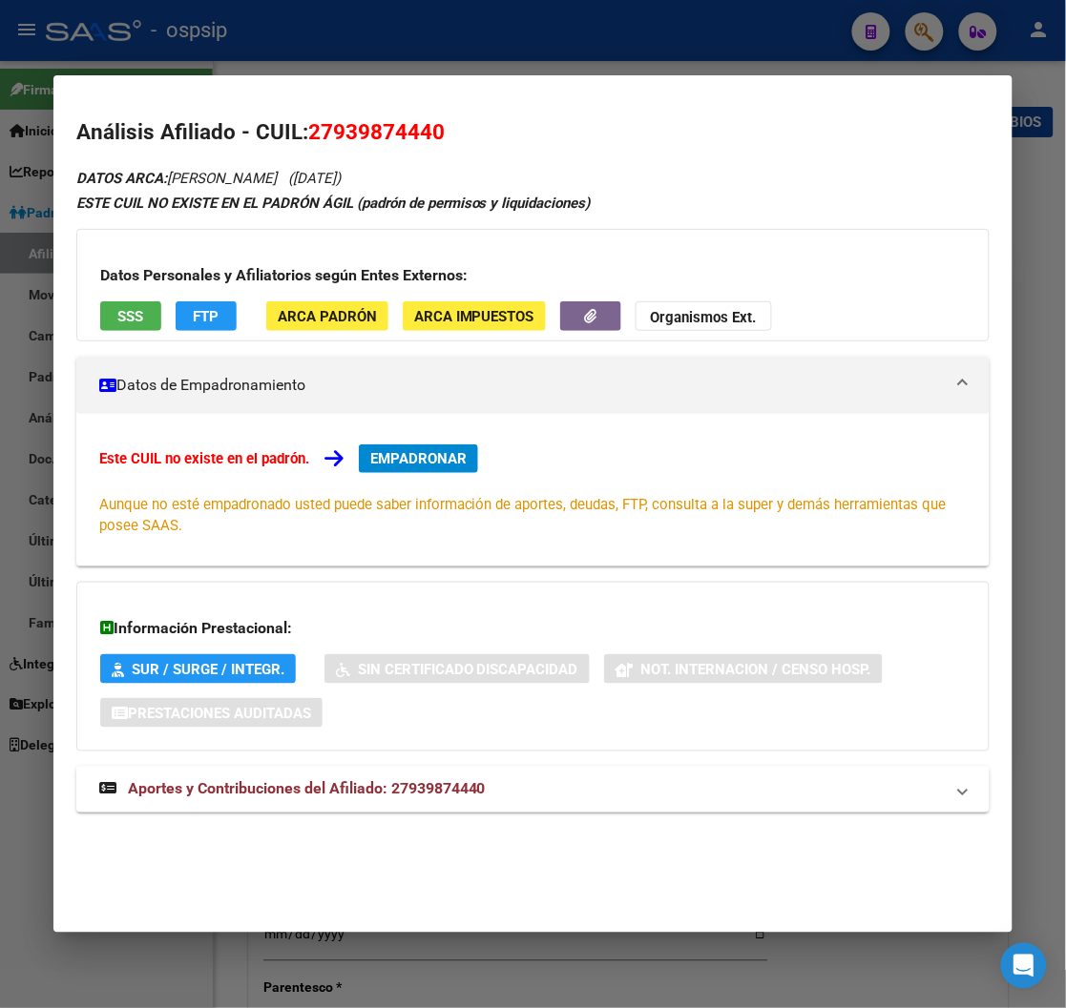
click at [253, 799] on strong "Aportes y Contribuciones del Afiliado: 27939874440" at bounding box center [292, 790] width 386 height 23
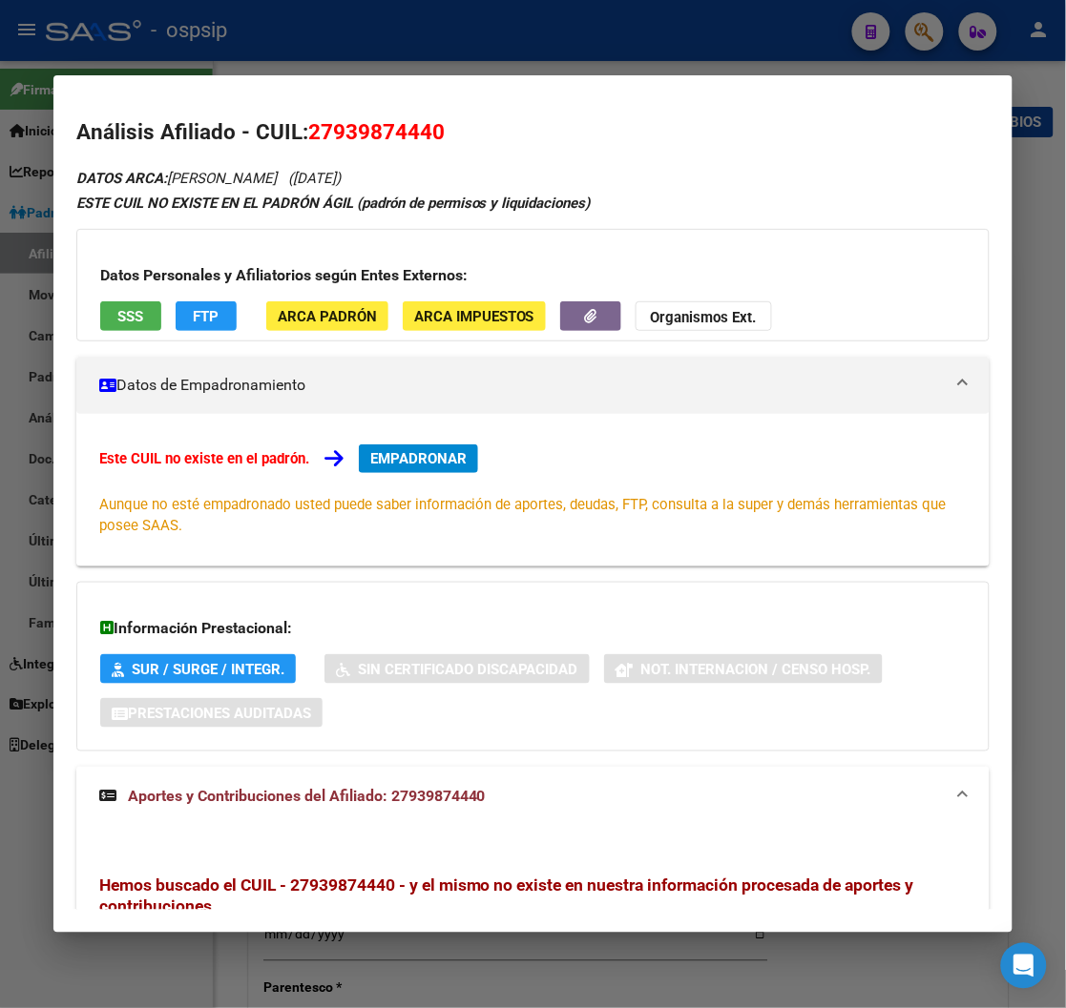
click at [932, 31] on div at bounding box center [533, 504] width 1066 height 1008
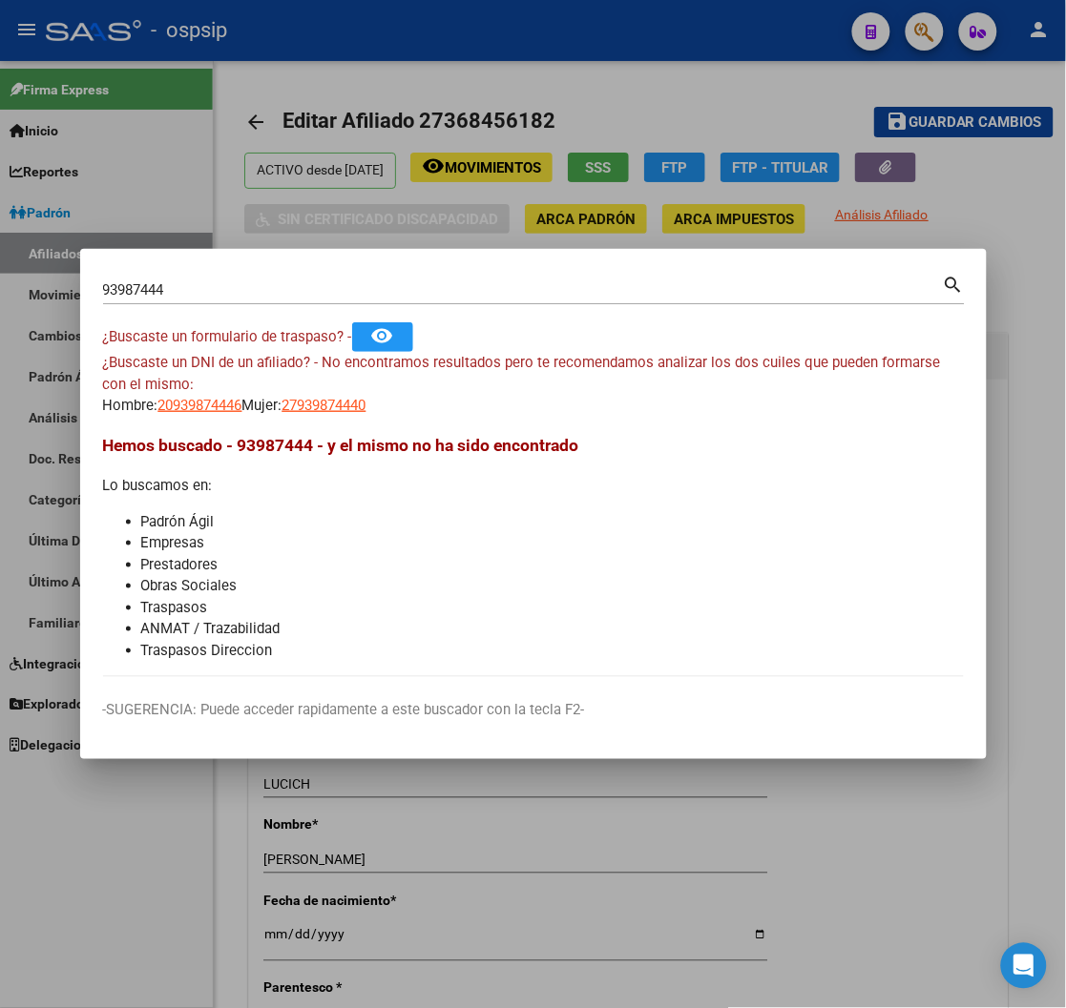
click at [185, 289] on input "93987444" at bounding box center [523, 289] width 840 height 17
type input "9"
type input "26311763"
click at [954, 281] on mat-icon "search" at bounding box center [954, 283] width 22 height 23
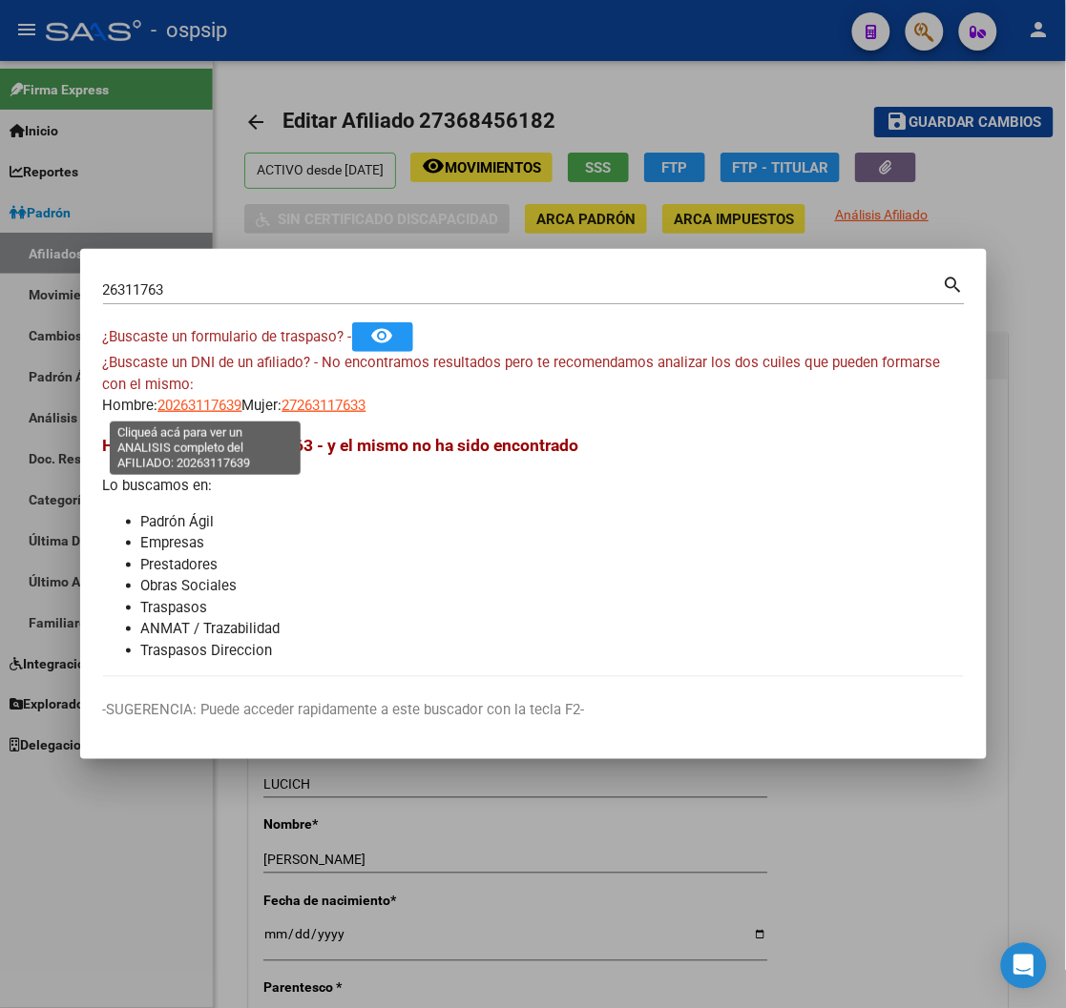
click at [221, 406] on span "20263117639" at bounding box center [200, 405] width 84 height 17
type textarea "20263117639"
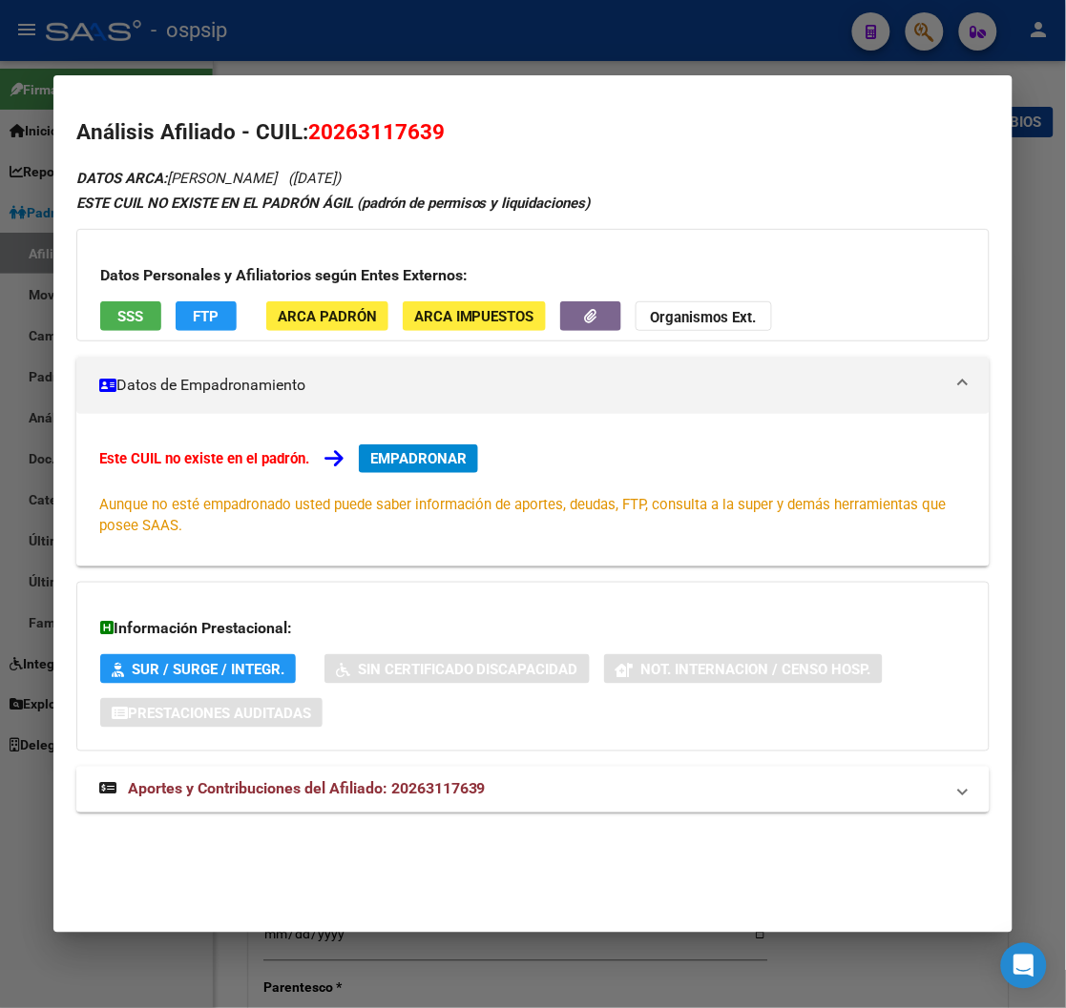
click at [367, 797] on span "Aportes y Contribuciones del Afiliado: 20263117639" at bounding box center [307, 789] width 358 height 18
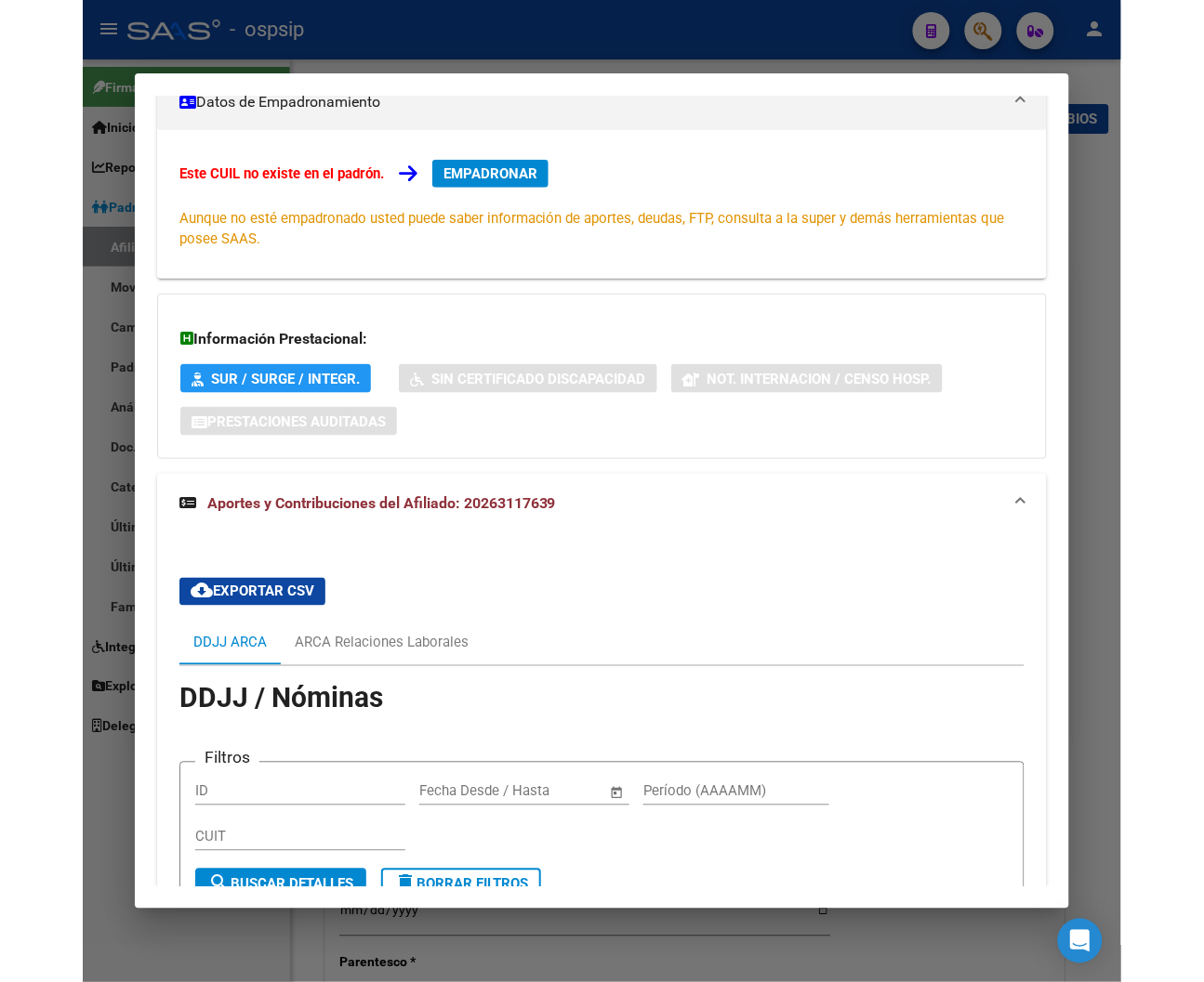
scroll to position [310, 0]
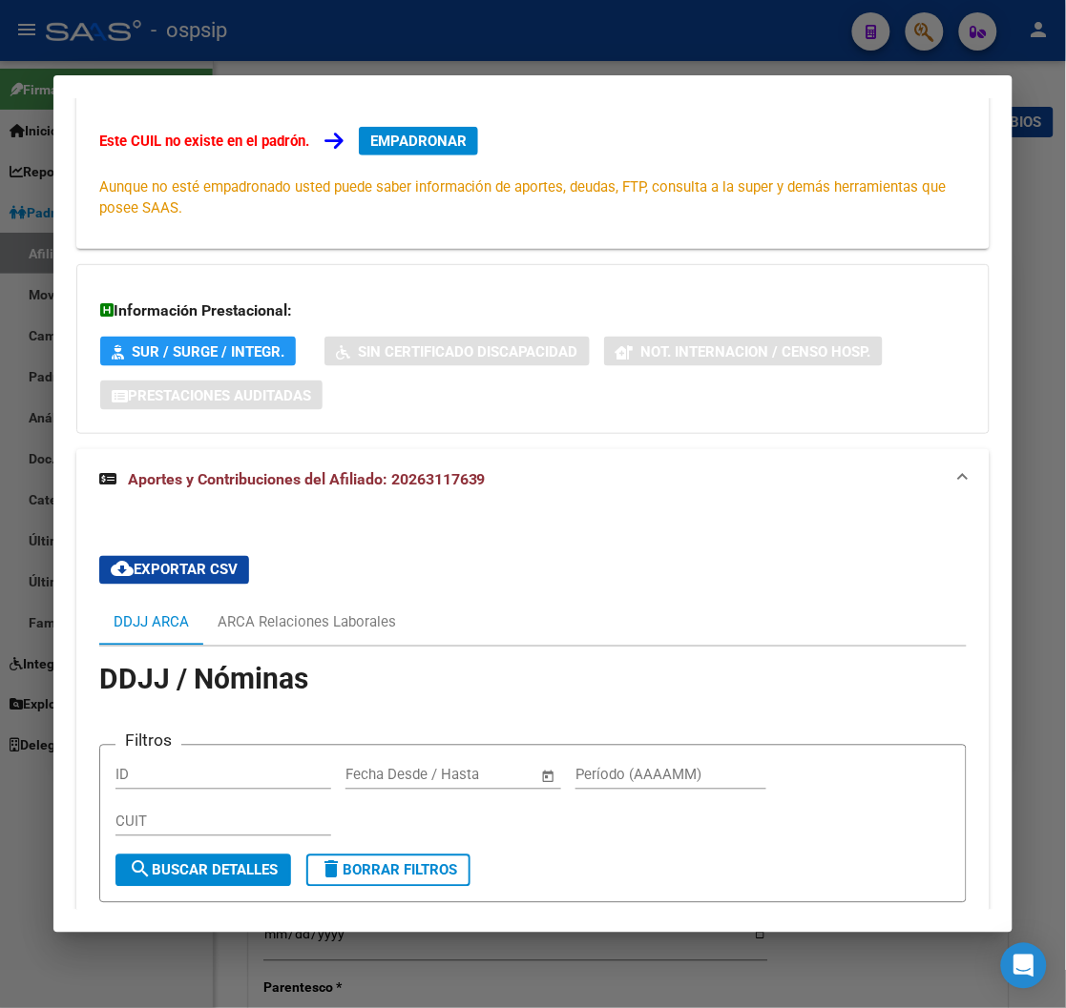
drag, startPoint x: 745, startPoint y: 34, endPoint x: 747, endPoint y: 53, distance: 19.2
click at [748, 54] on div at bounding box center [533, 504] width 1066 height 1008
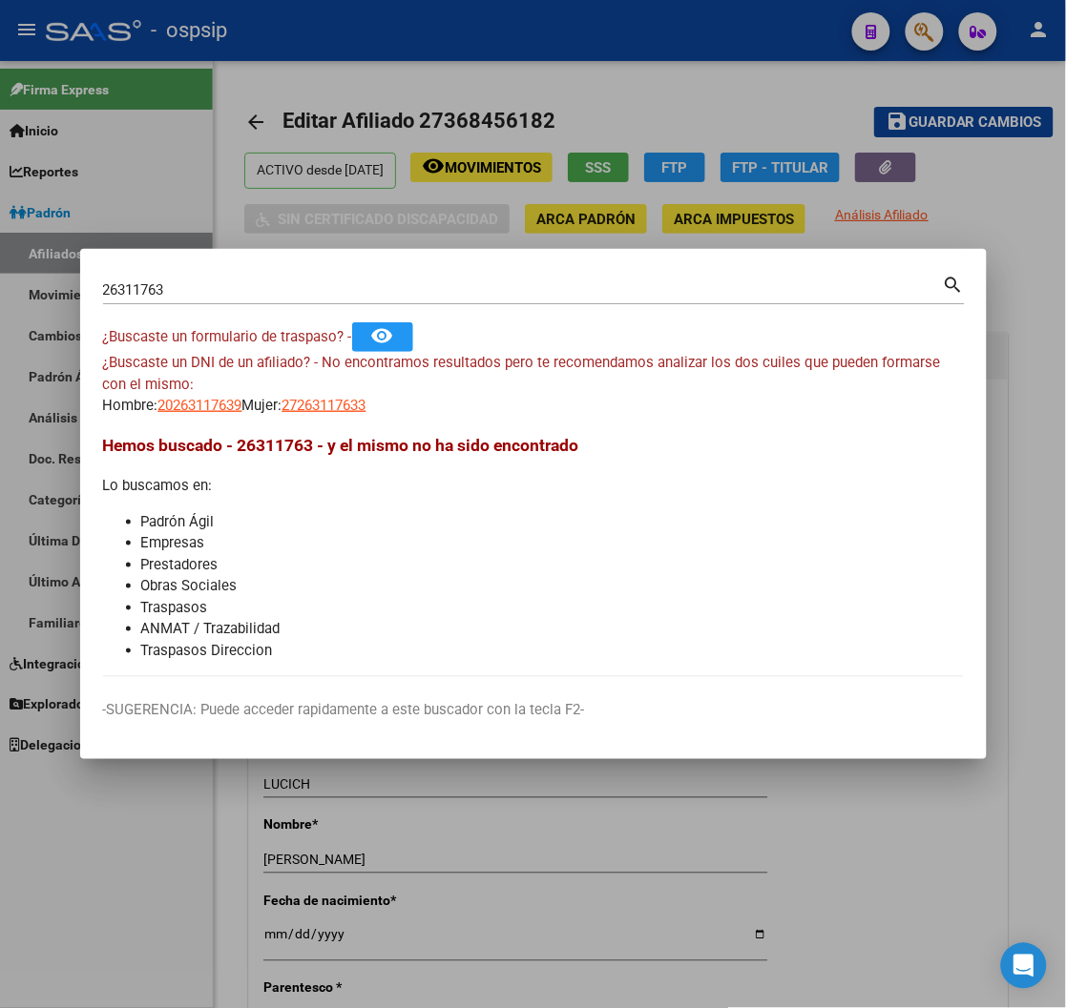
click at [1000, 203] on div at bounding box center [533, 504] width 1066 height 1008
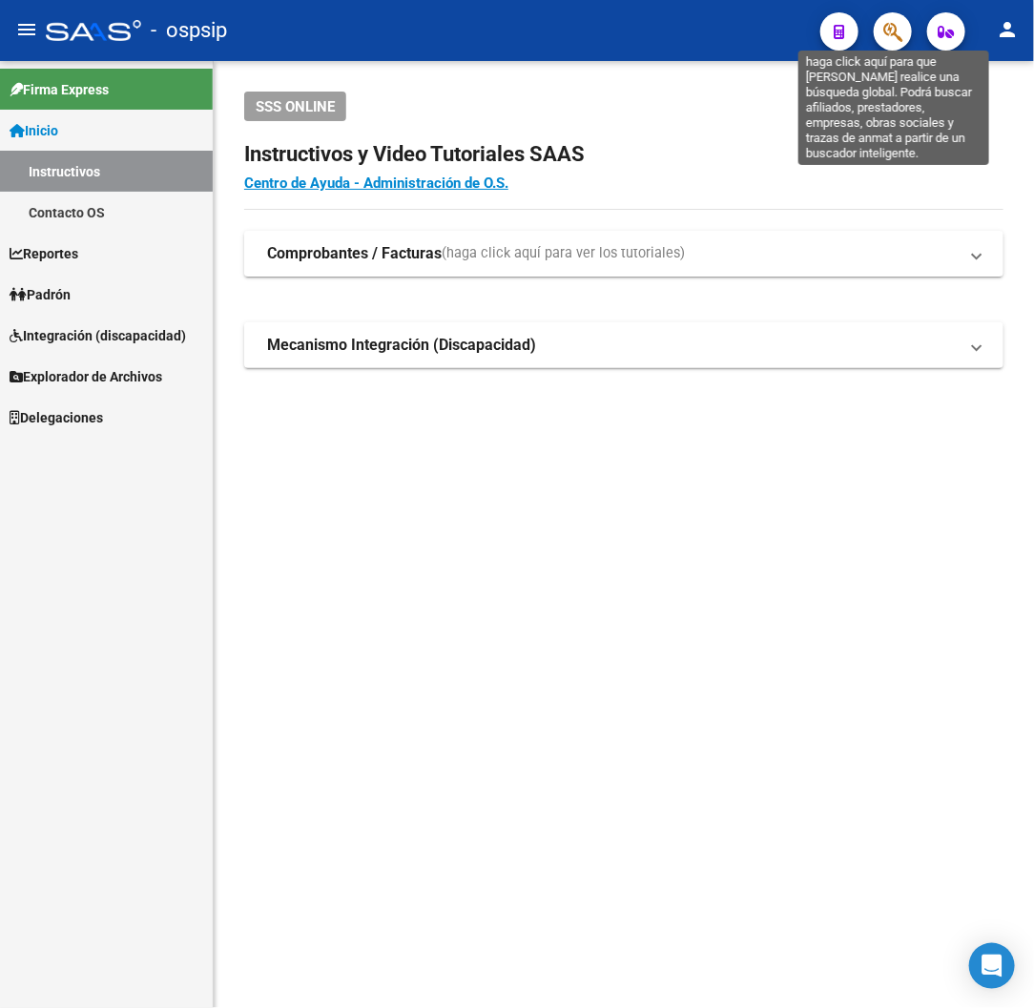
click at [892, 41] on icon "button" at bounding box center [893, 32] width 19 height 22
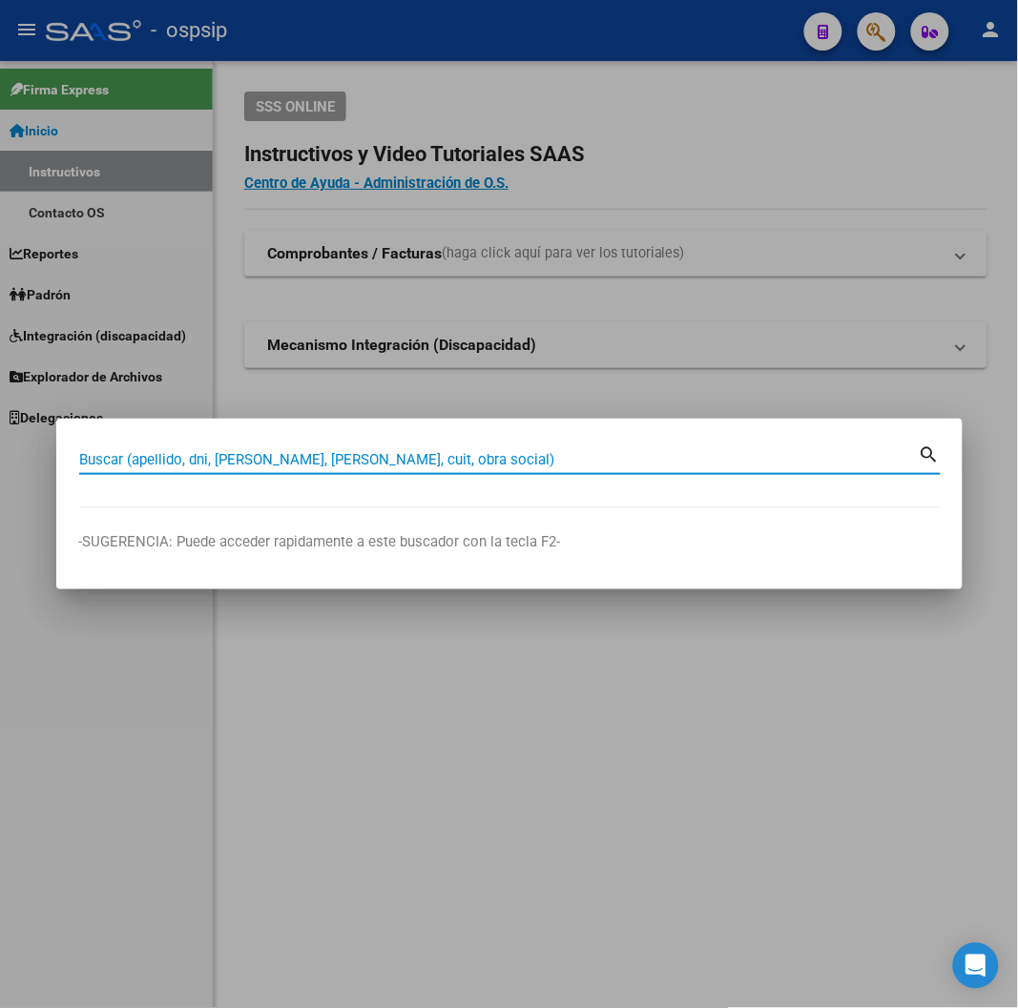
click at [151, 463] on input "Buscar (apellido, dni, [PERSON_NAME], [PERSON_NAME], cuit, obra social)" at bounding box center [499, 459] width 840 height 17
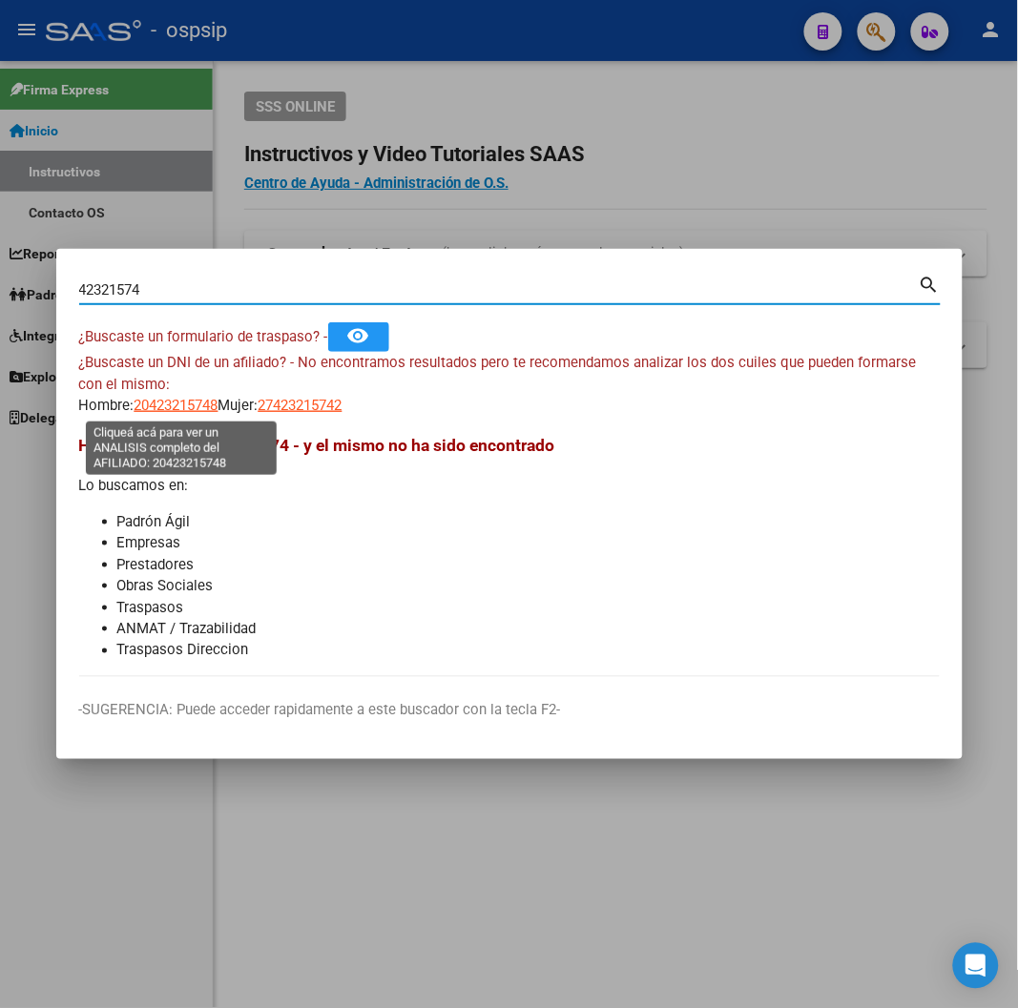
click at [176, 406] on span "20423215748" at bounding box center [177, 405] width 84 height 17
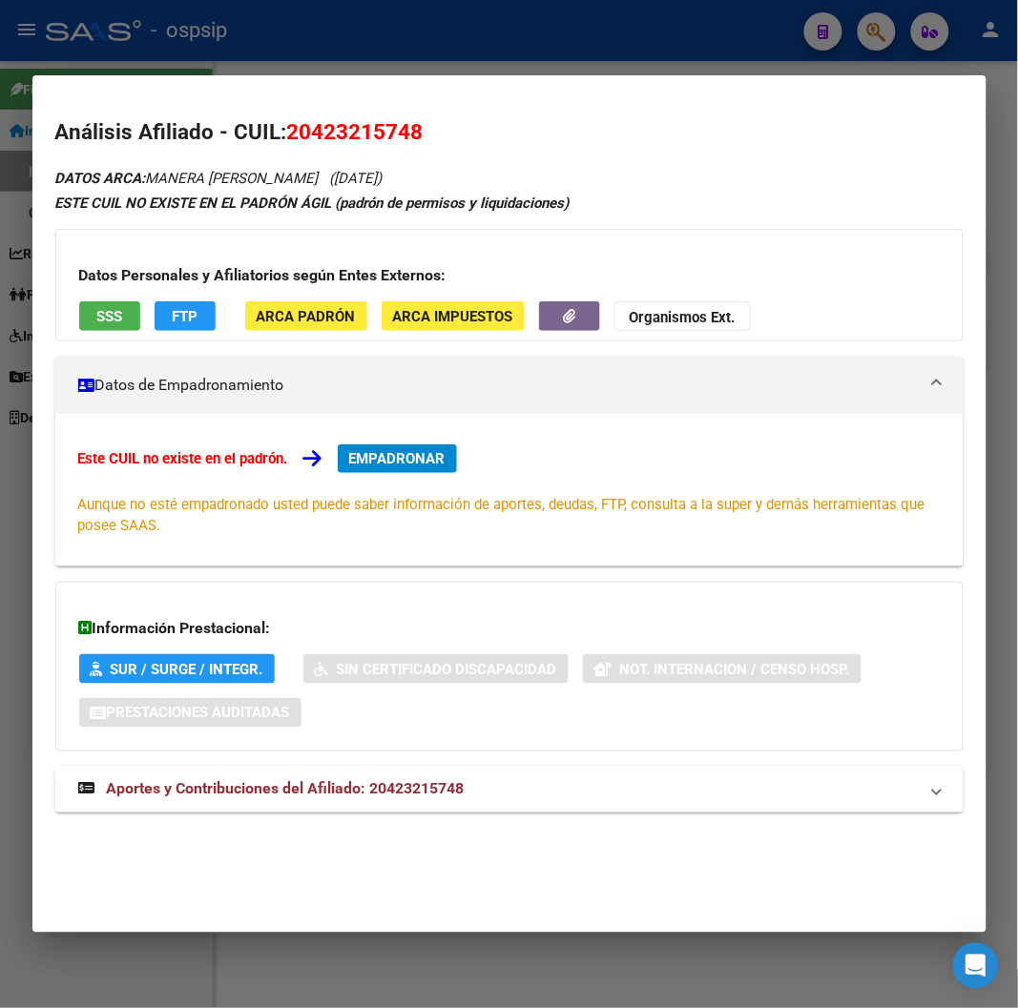
click at [364, 786] on span "Aportes y Contribuciones del Afiliado: 20423215748" at bounding box center [286, 789] width 358 height 18
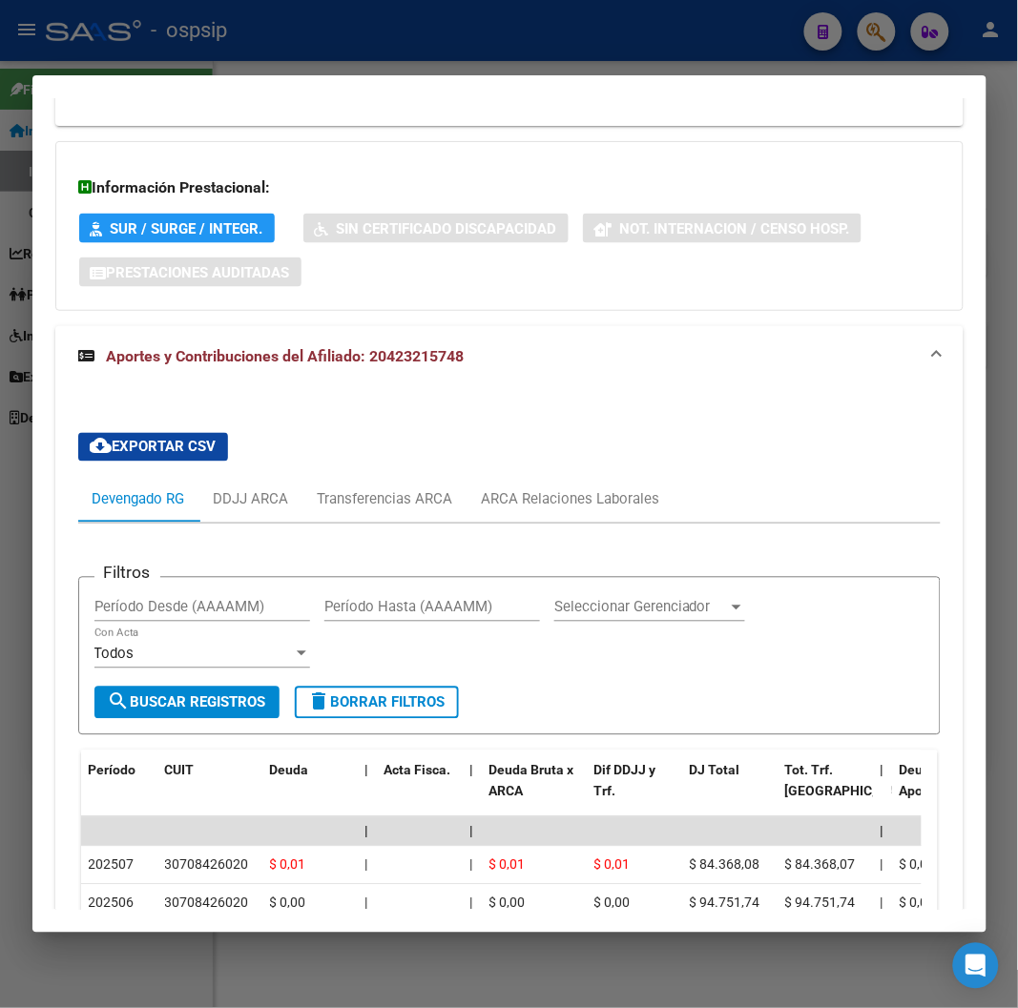
scroll to position [547, 0]
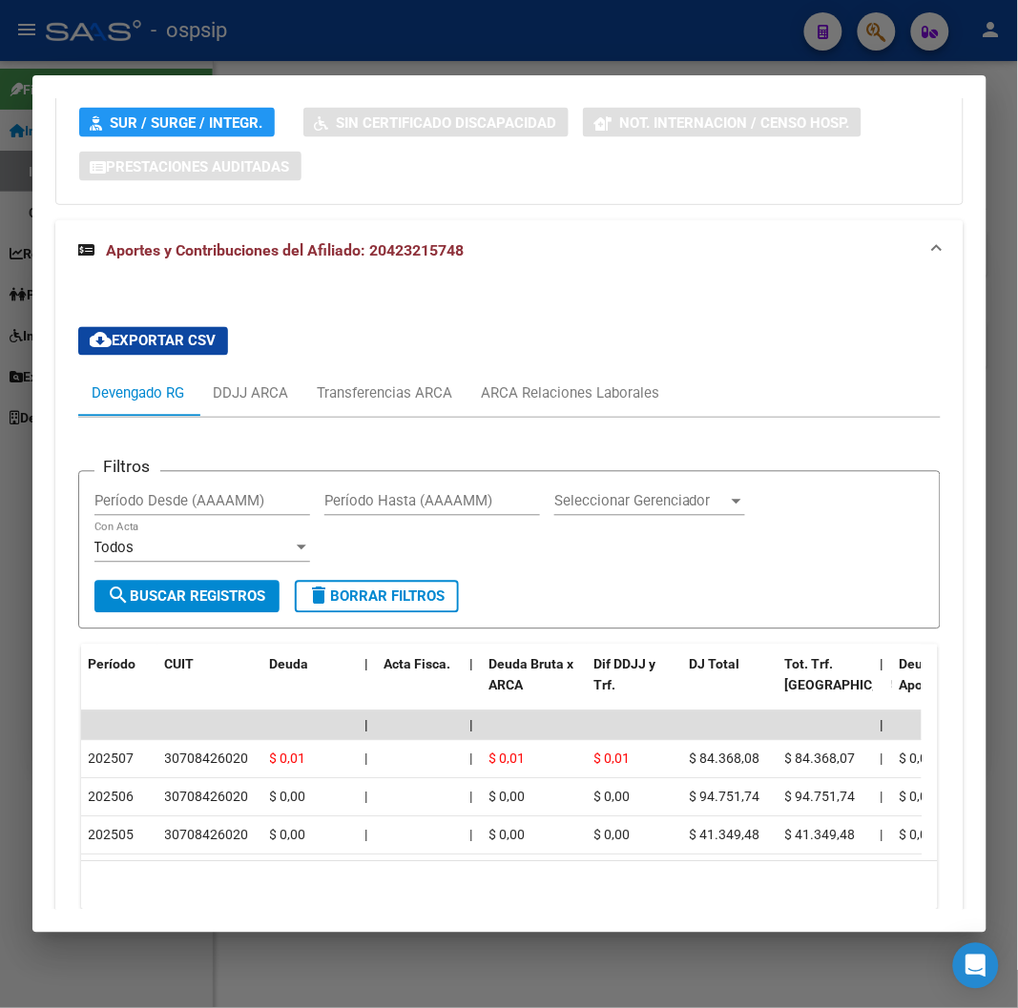
click at [865, 29] on div at bounding box center [509, 504] width 1018 height 1008
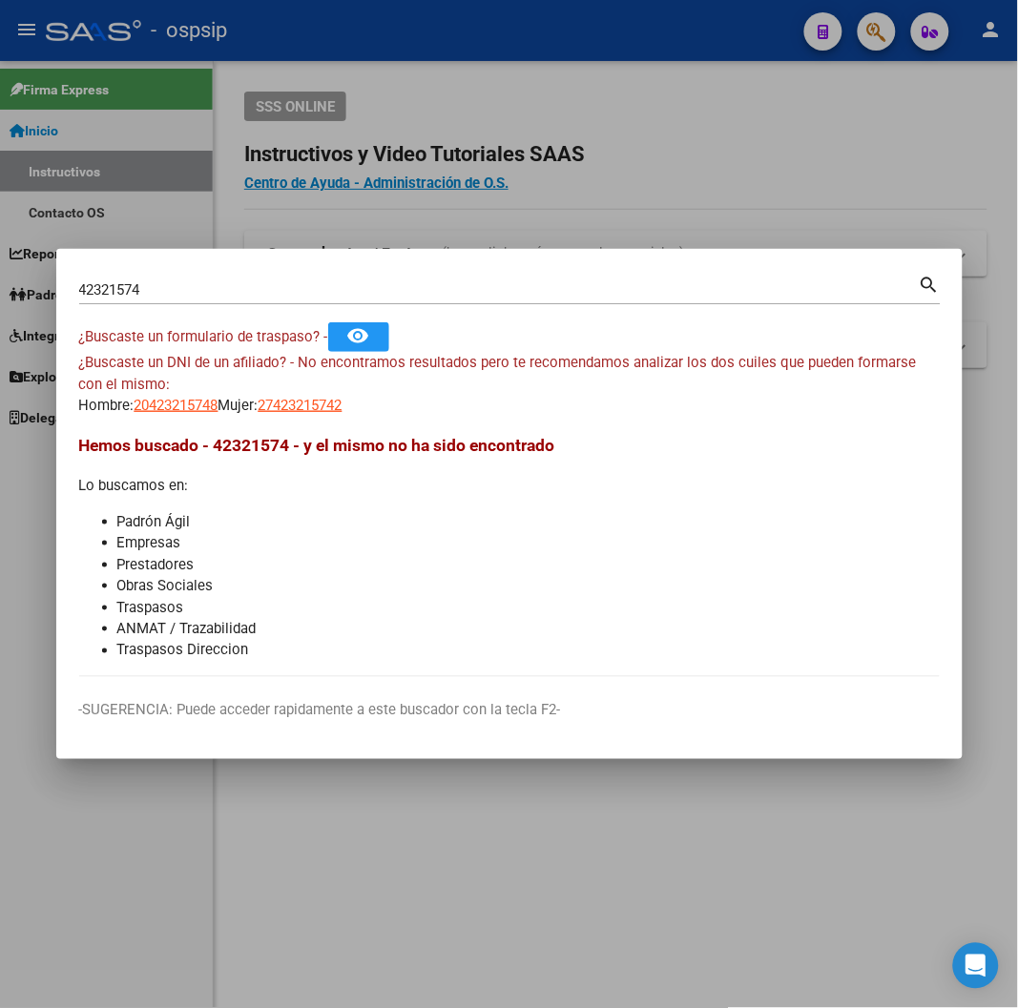
click at [147, 281] on div "42321574 Buscar (apellido, dni, cuil, nro traspaso, cuit, obra social)" at bounding box center [499, 290] width 840 height 29
type input "4"
type input "21487445"
click at [924, 281] on mat-icon "search" at bounding box center [930, 283] width 22 height 23
click at [324, 411] on span "27214874453" at bounding box center [301, 405] width 84 height 17
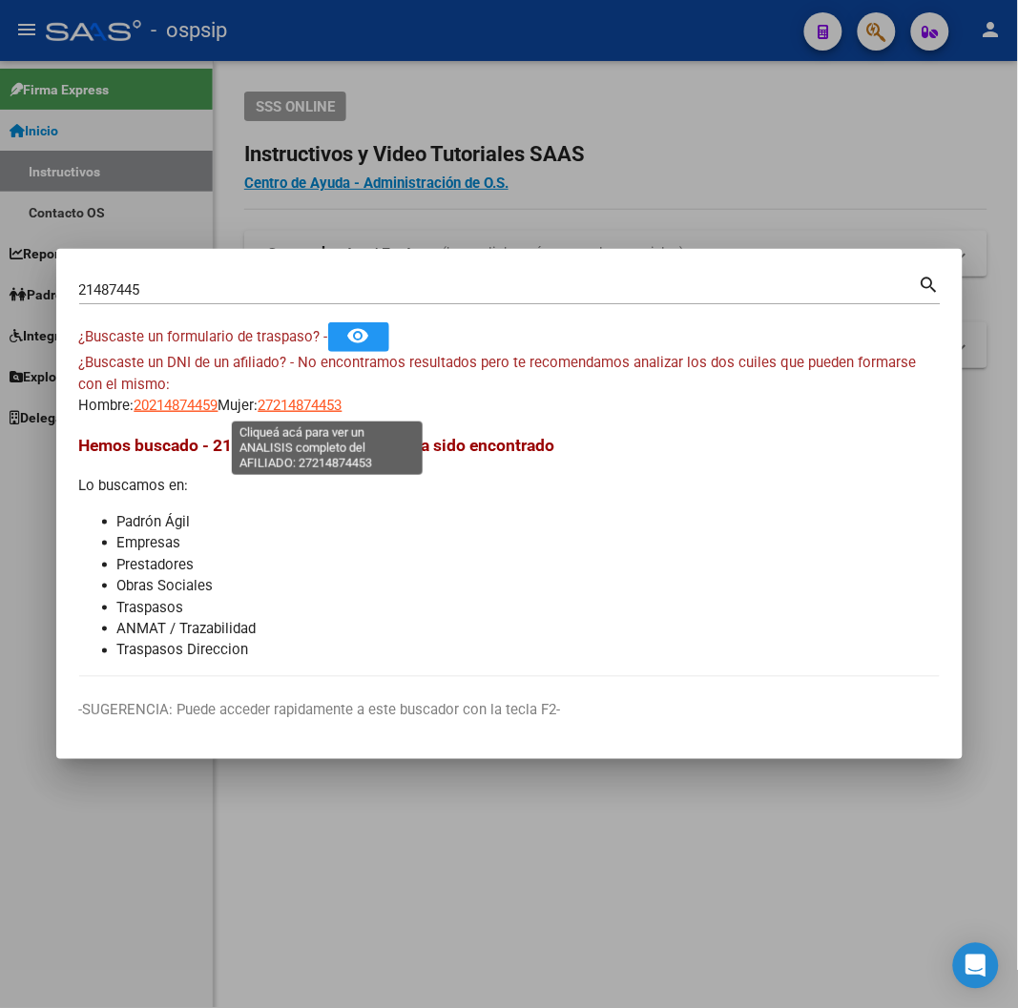
type textarea "27214874453"
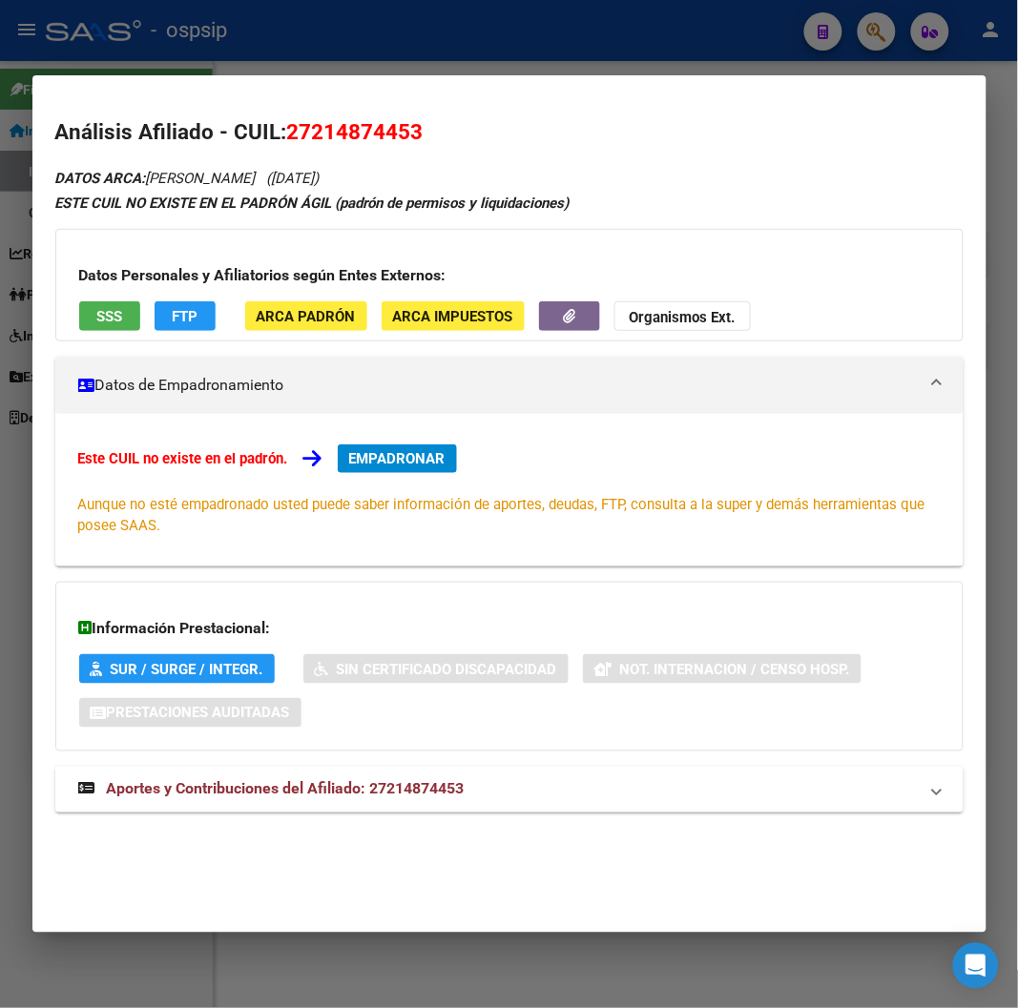
click at [325, 789] on span "Aportes y Contribuciones del Afiliado: 27214874453" at bounding box center [286, 789] width 358 height 18
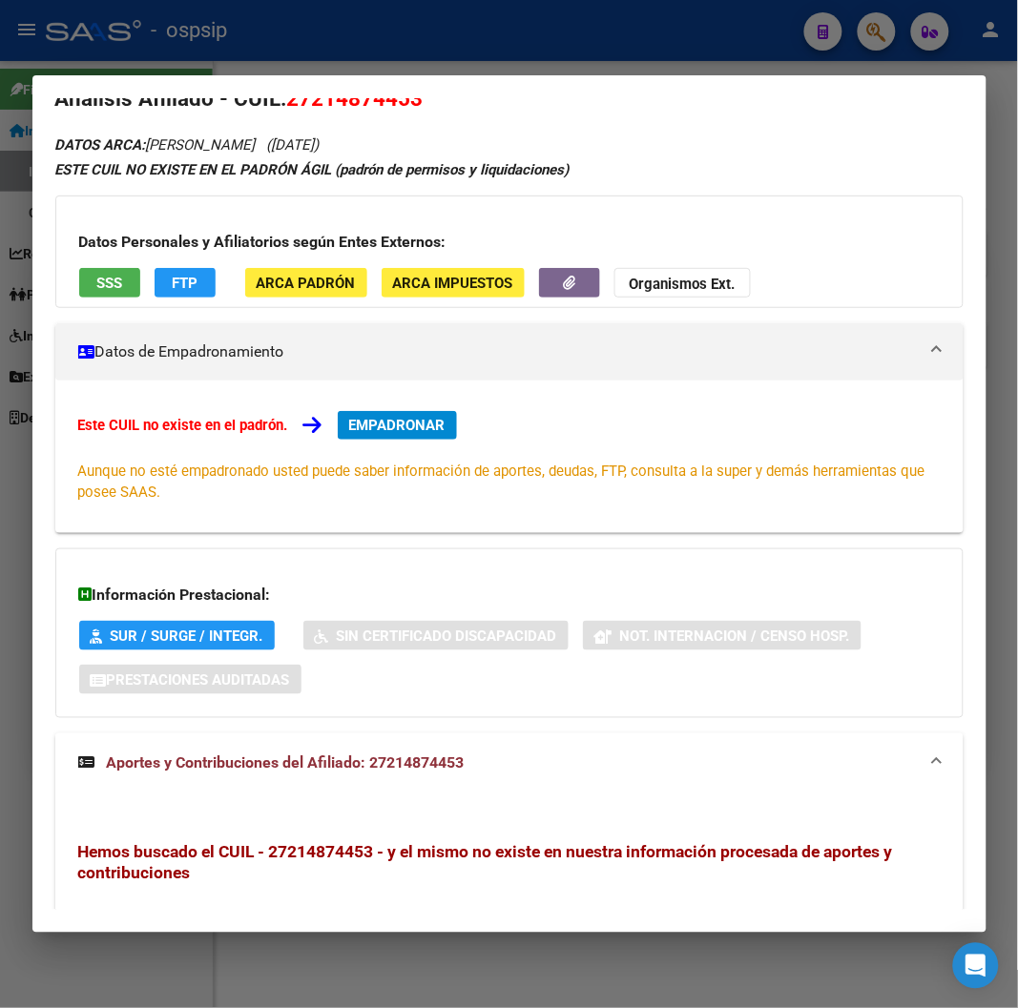
scroll to position [0, 0]
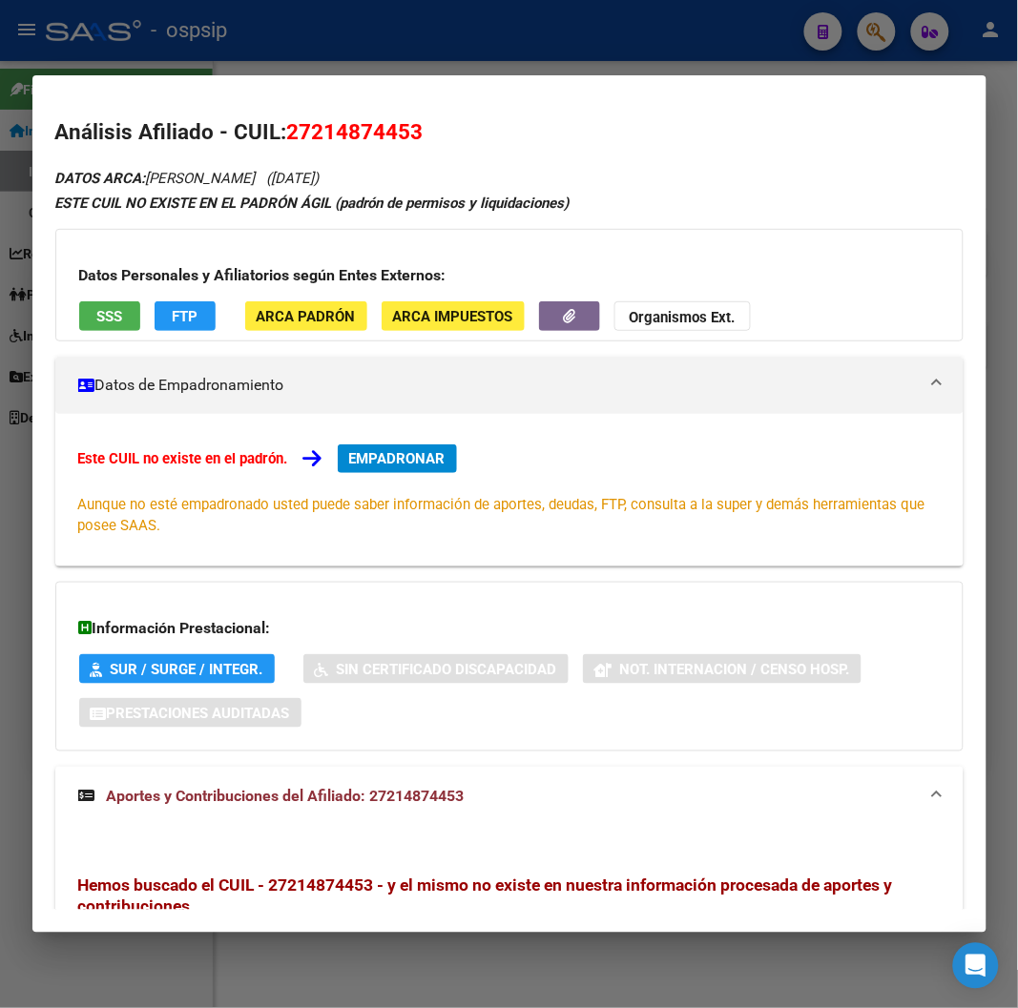
click at [883, 31] on div at bounding box center [509, 504] width 1018 height 1008
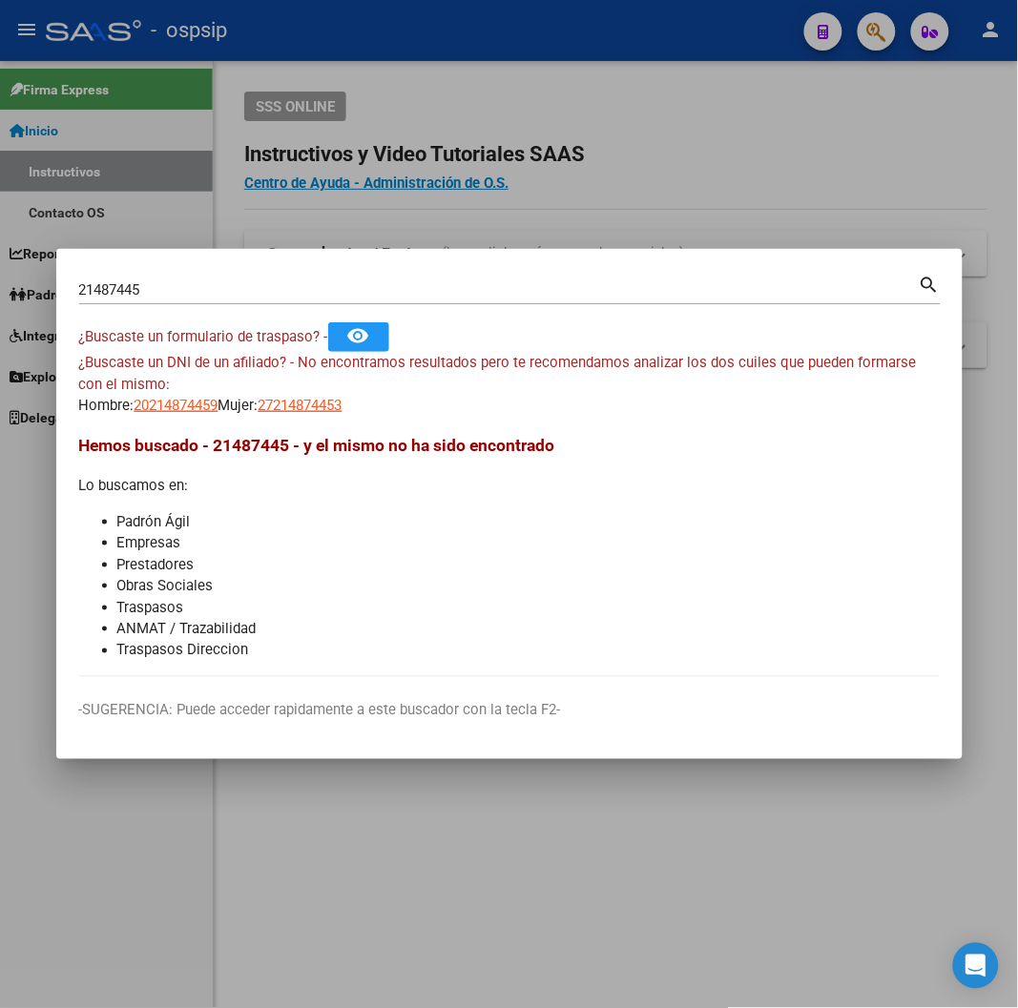
click at [167, 288] on input "21487445" at bounding box center [499, 289] width 840 height 17
type input "2"
type input "45813035"
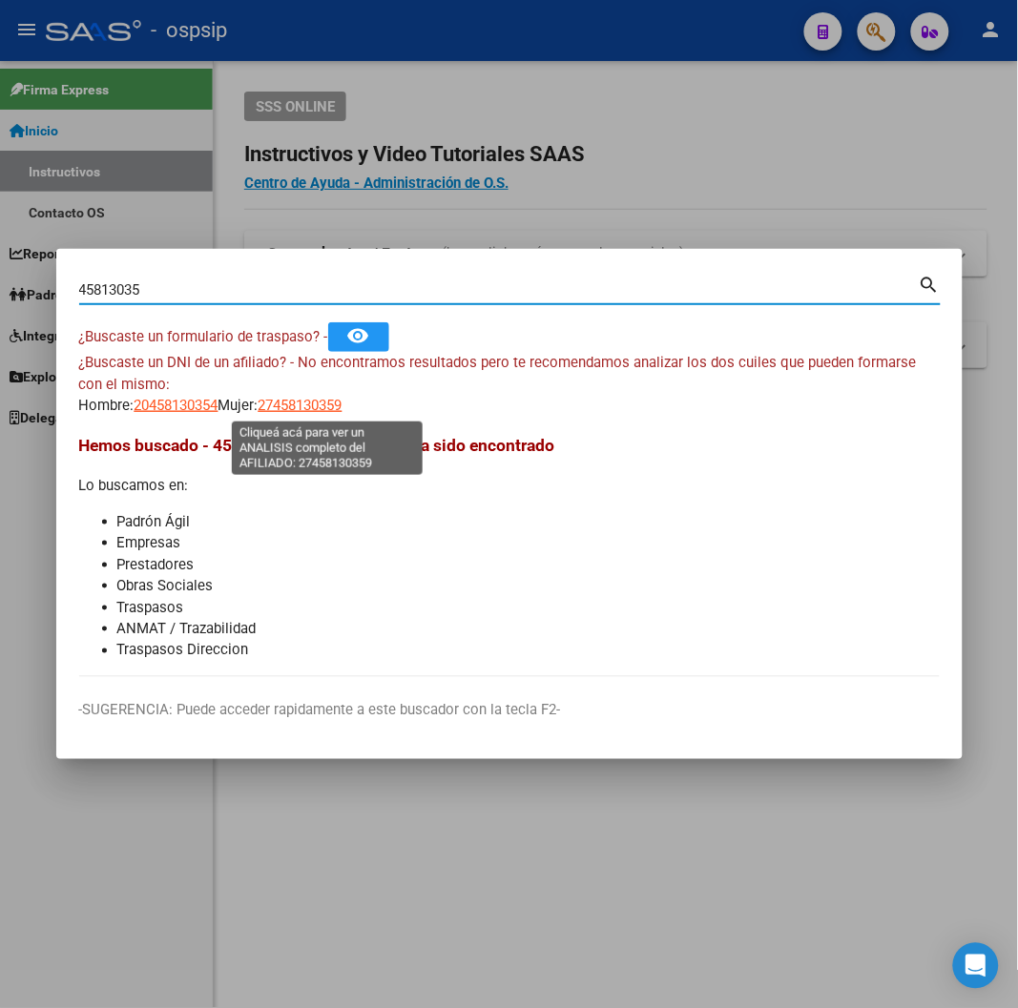
click at [305, 405] on span "27458130359" at bounding box center [301, 405] width 84 height 17
type textarea "27458130359"
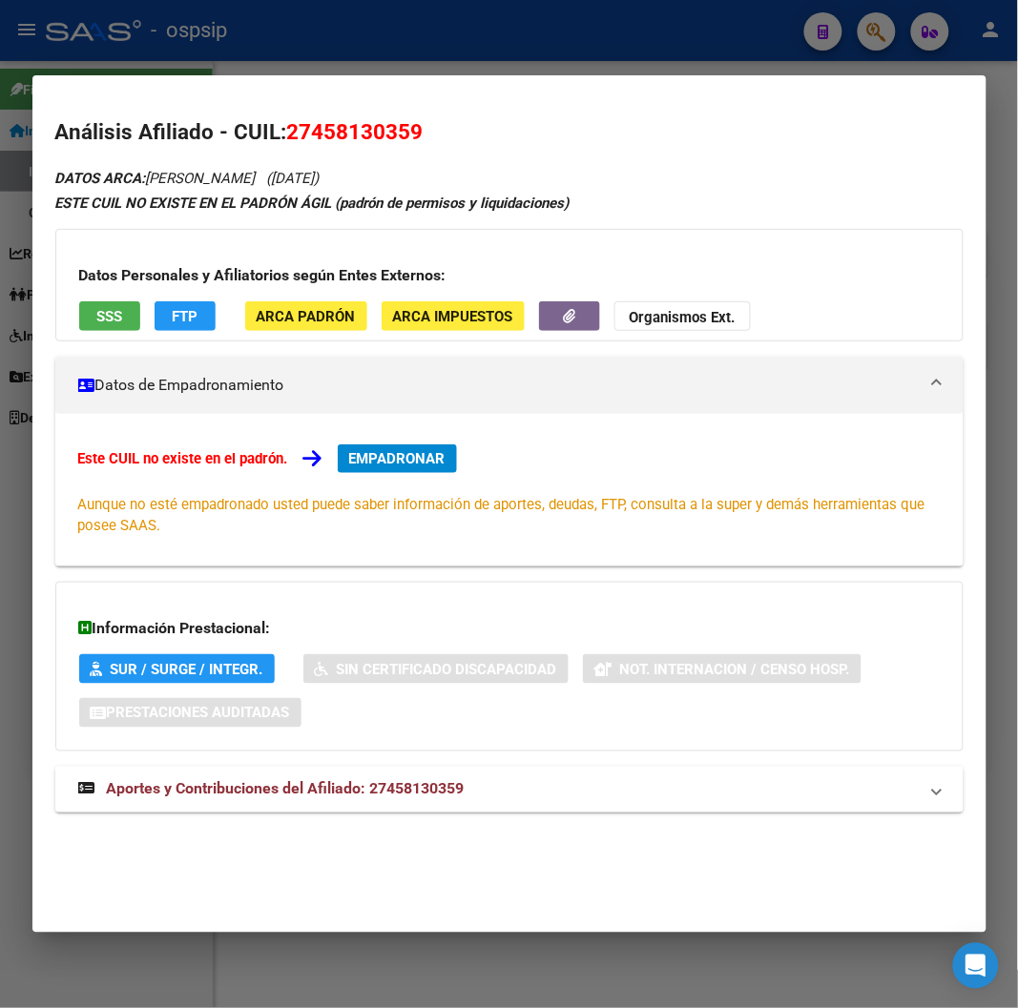
click at [300, 783] on span "Aportes y Contribuciones del Afiliado: 27458130359" at bounding box center [286, 789] width 358 height 18
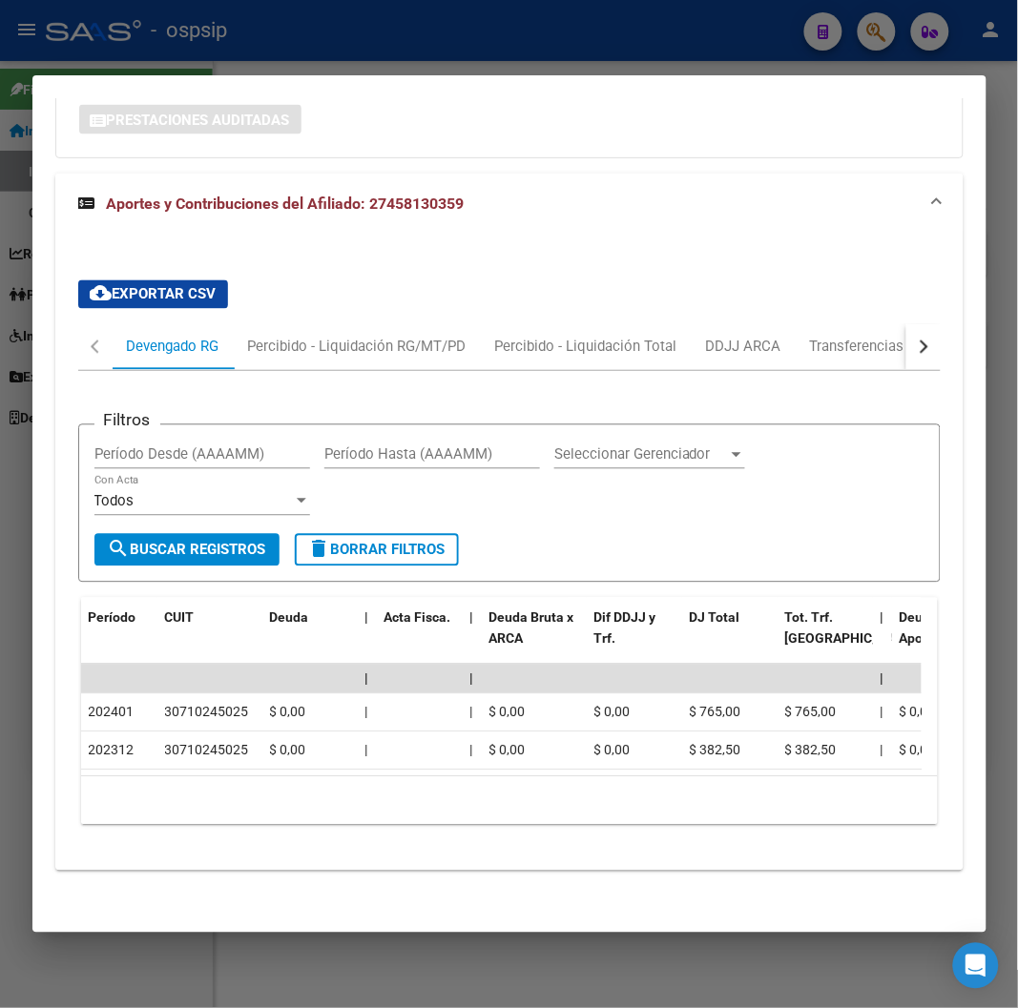
scroll to position [613, 0]
